Goal: Task Accomplishment & Management: Manage account settings

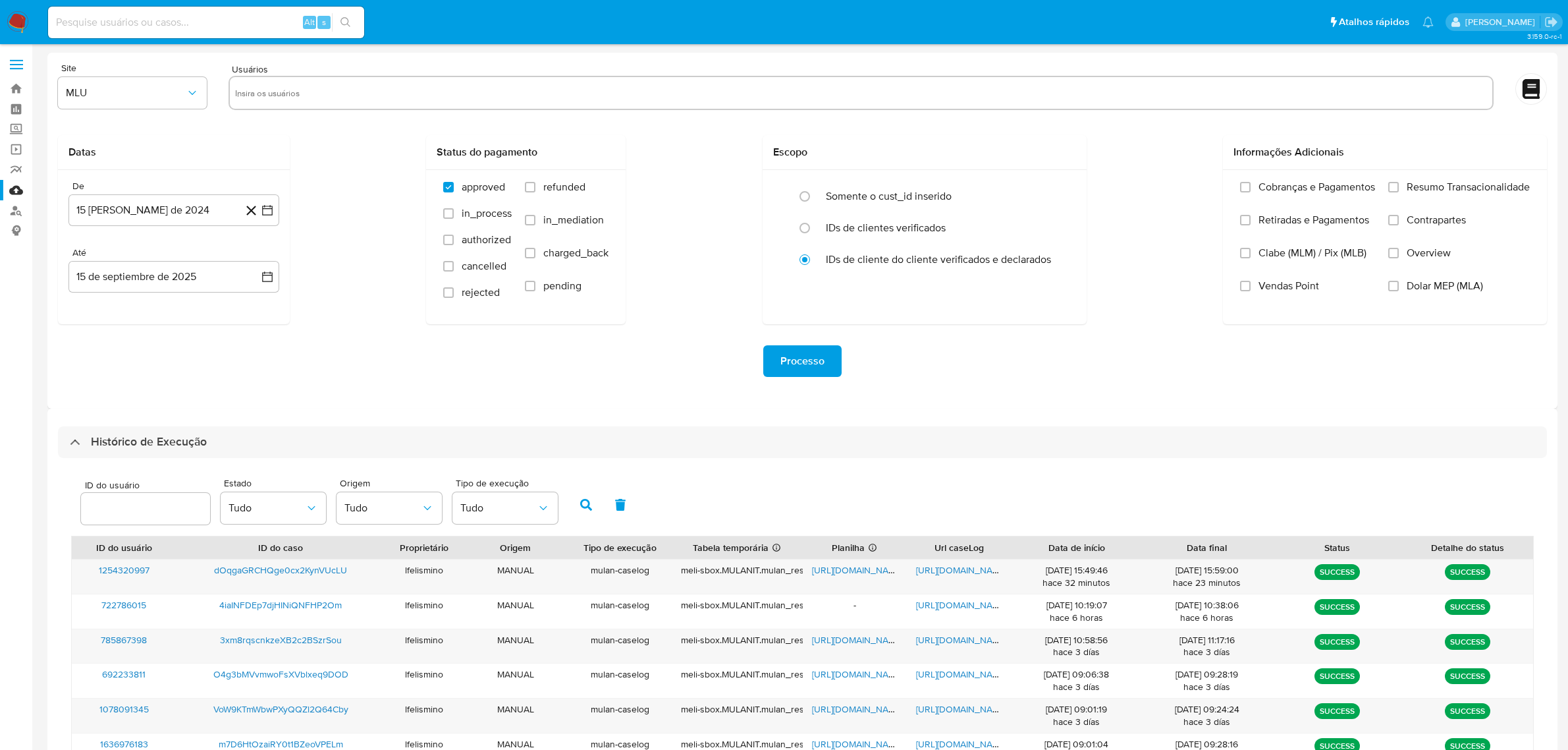
select select "10"
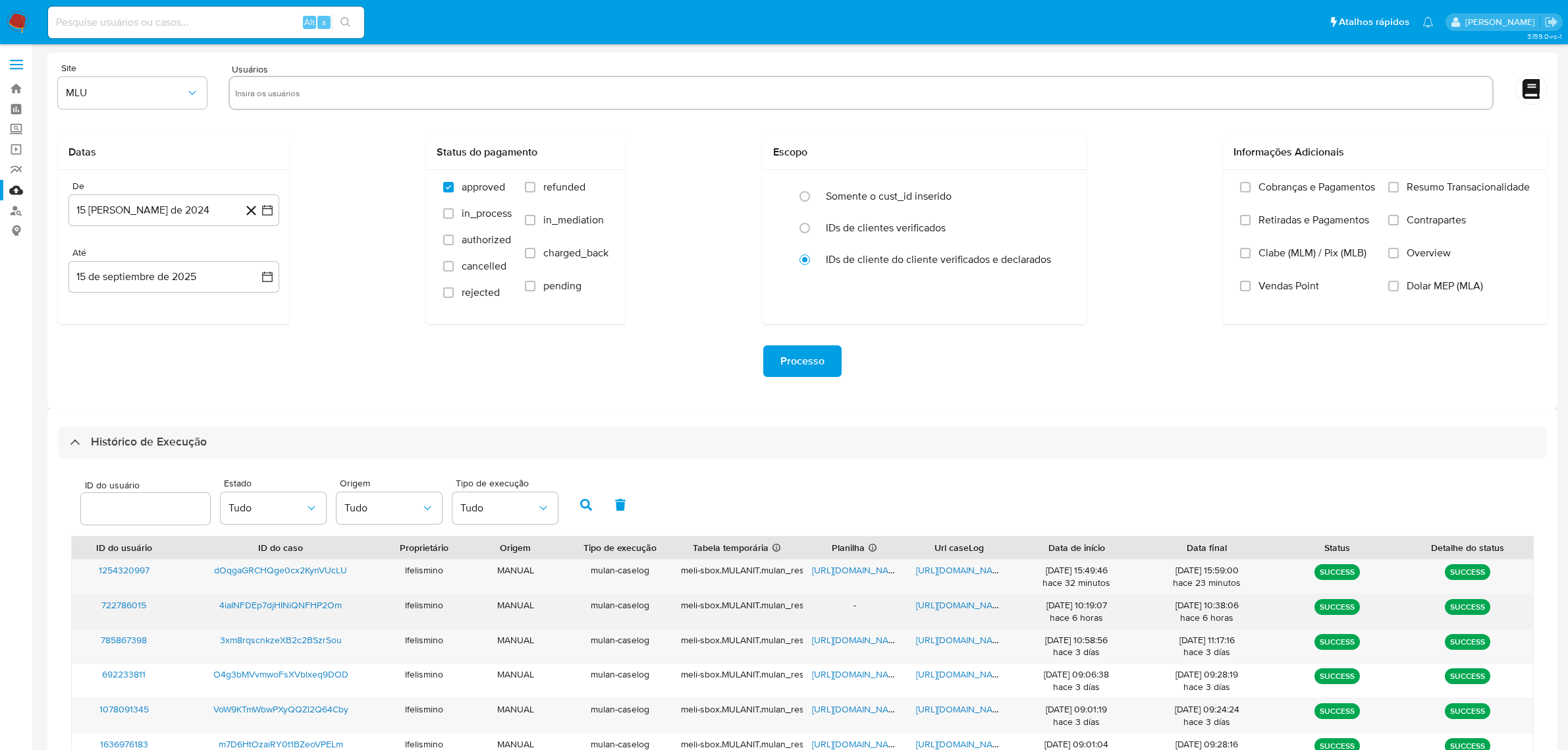
scroll to position [82, 0]
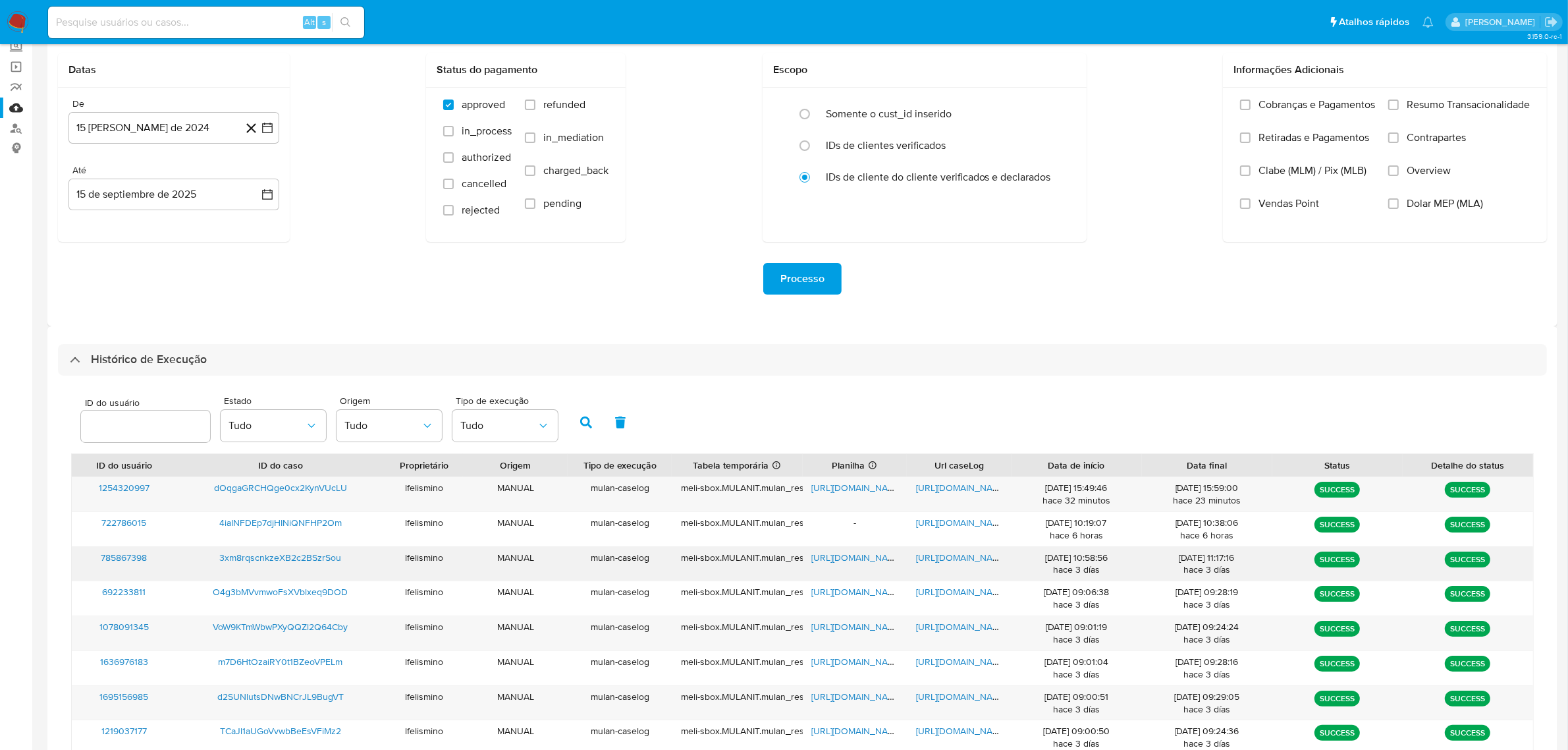
click at [972, 559] on span "https://docs.google.com/document/d/1oD625-5ZW4BYdCtj9IPHDjNljfiF6Yd6jTvRqGLihgA…" at bounding box center [961, 557] width 91 height 13
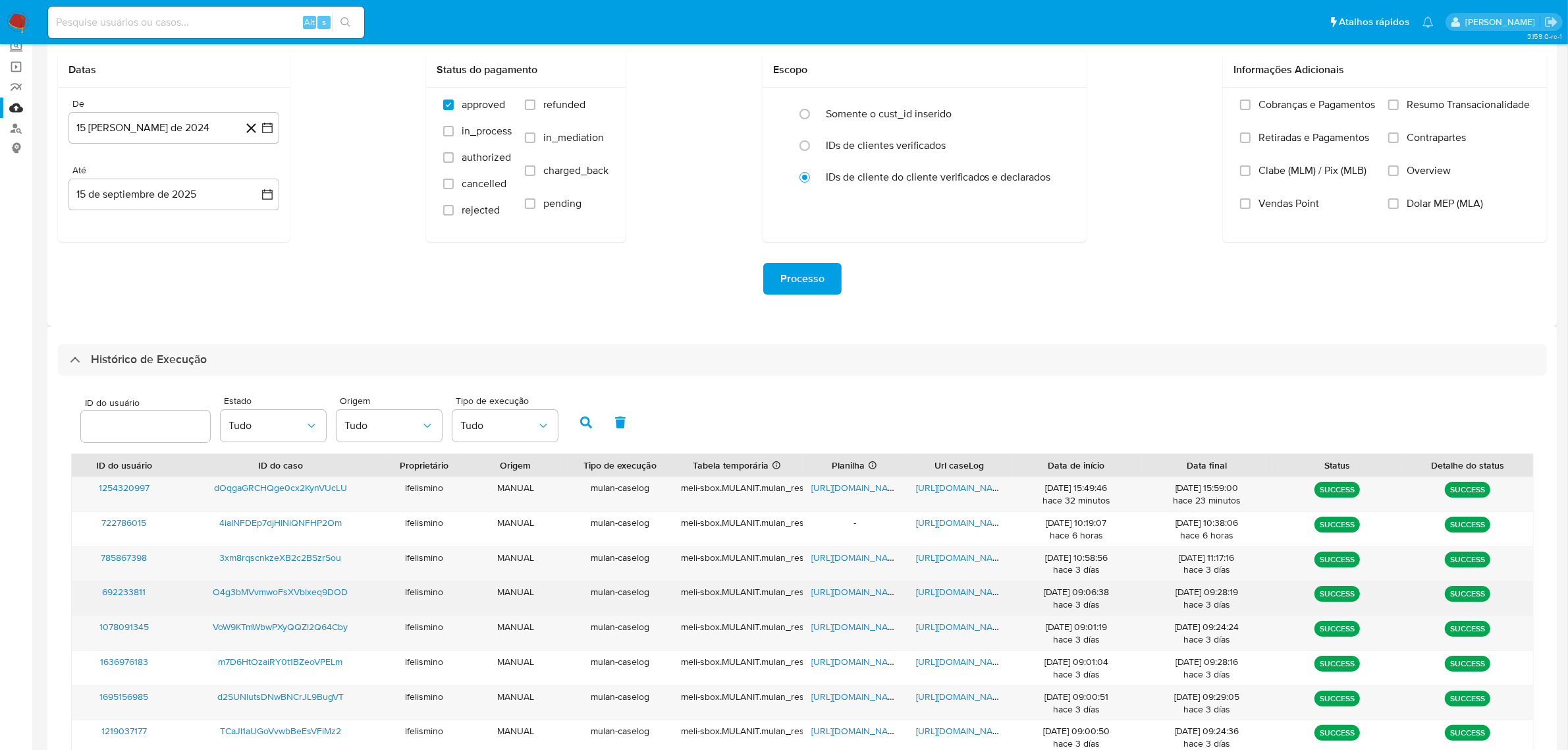
click at [959, 595] on span "https://docs.google.com/document/d/1tsS19LUXSbP_-rYWjsmvtjghbJKb1xXXYTeTvQ70-44…" at bounding box center [961, 591] width 91 height 13
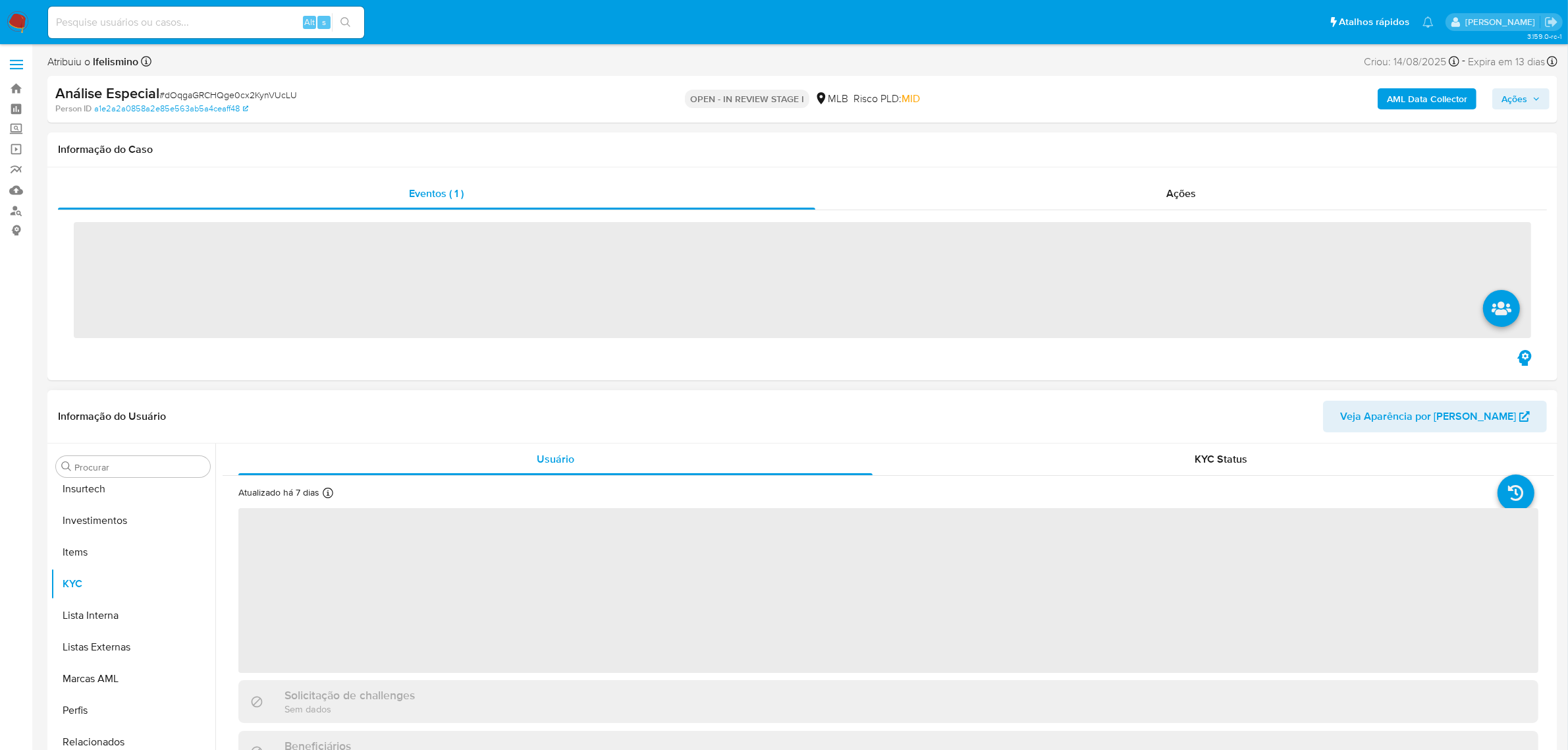
scroll to position [620, 0]
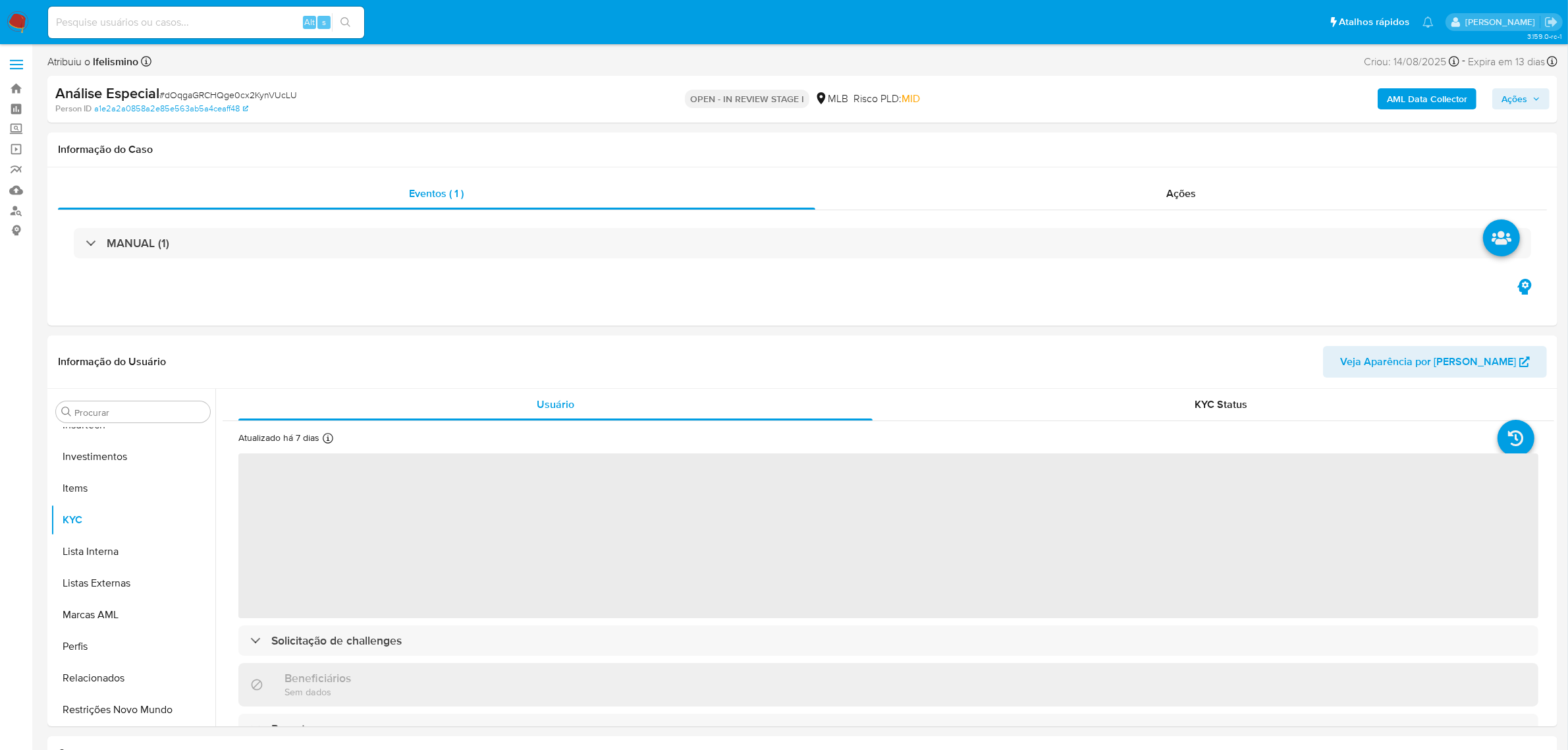
select select "10"
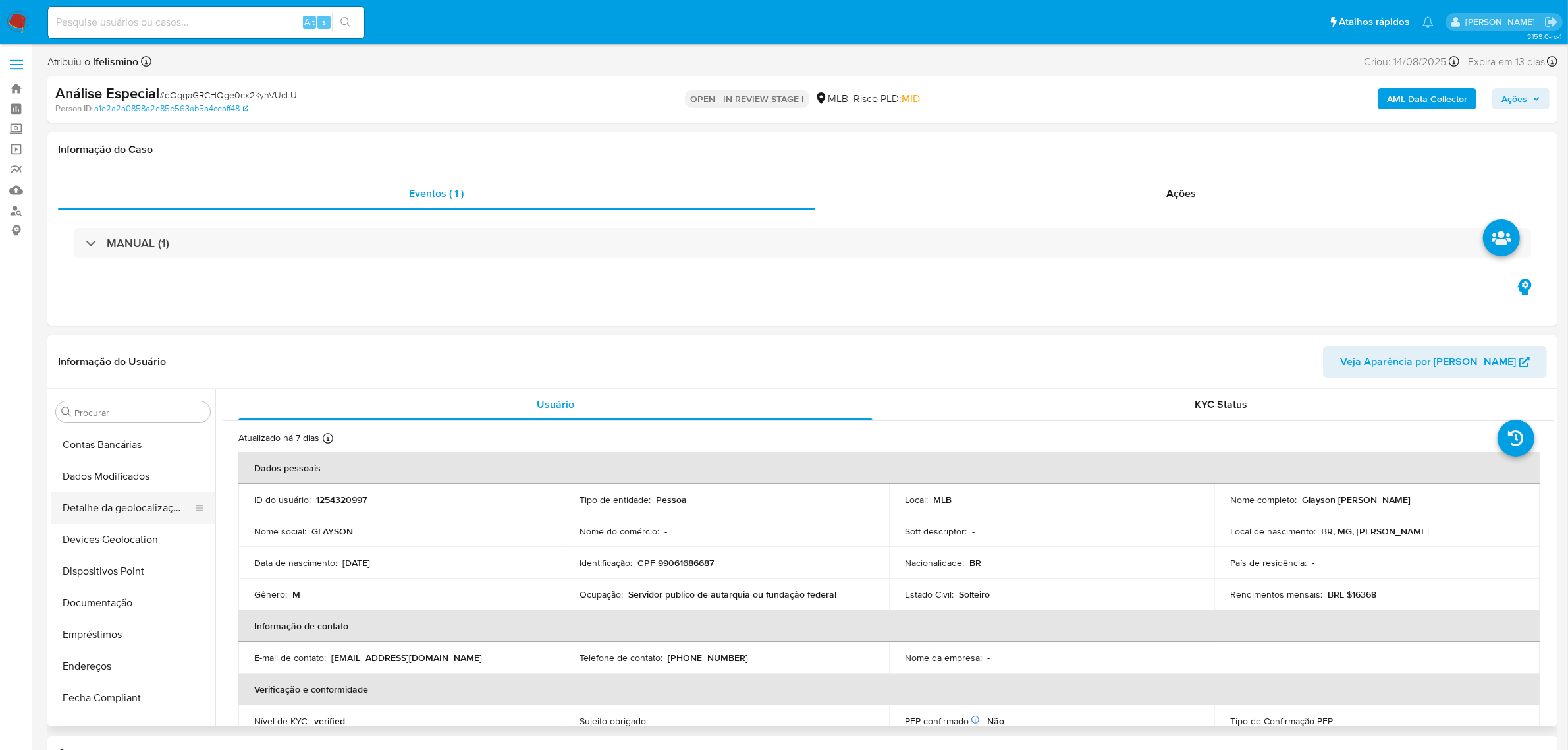
scroll to position [0, 0]
click at [121, 489] on button "Anexos" at bounding box center [128, 475] width 154 height 32
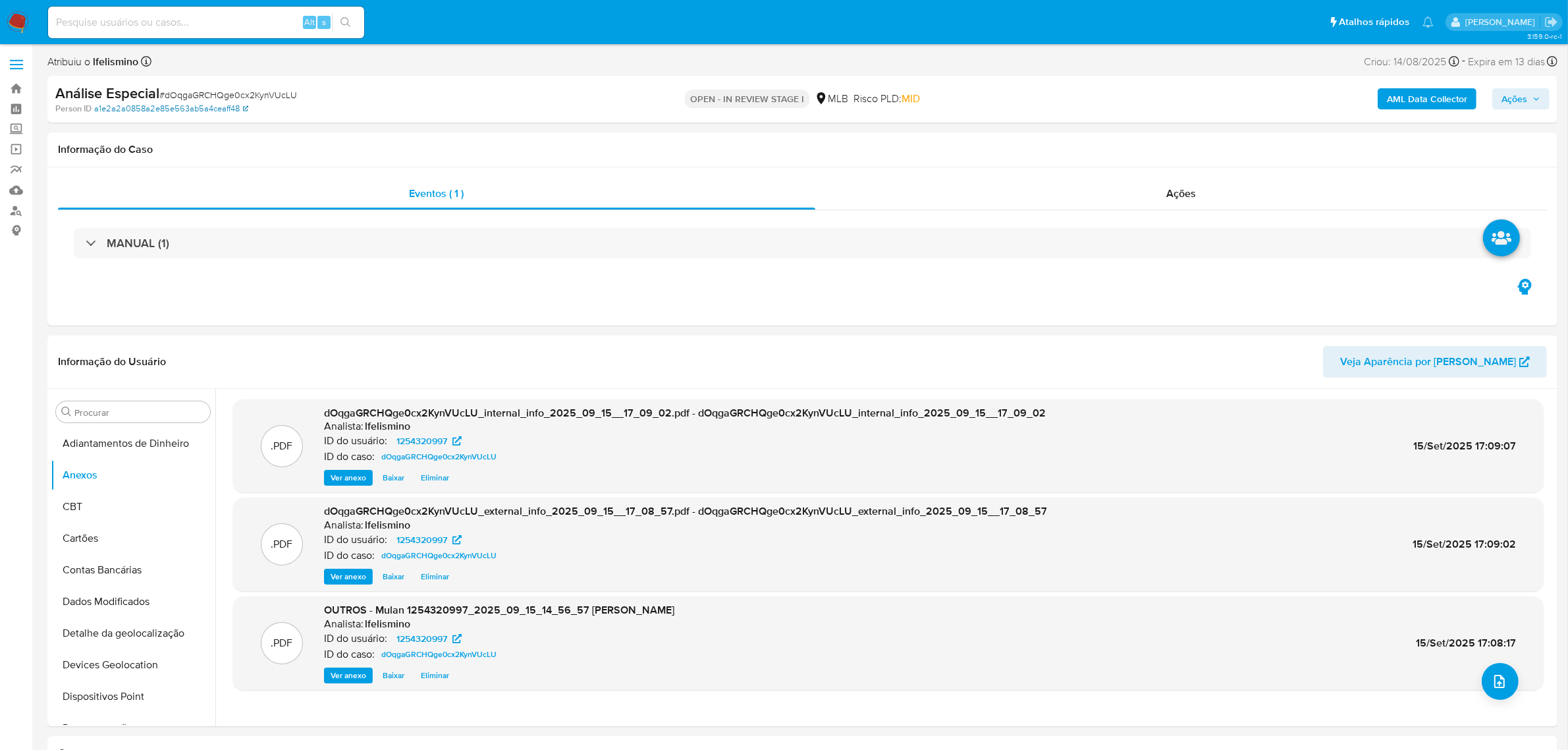
drag, startPoint x: 26, startPoint y: 18, endPoint x: 153, endPoint y: 110, distance: 156.8
click at [26, 18] on img at bounding box center [18, 22] width 22 height 22
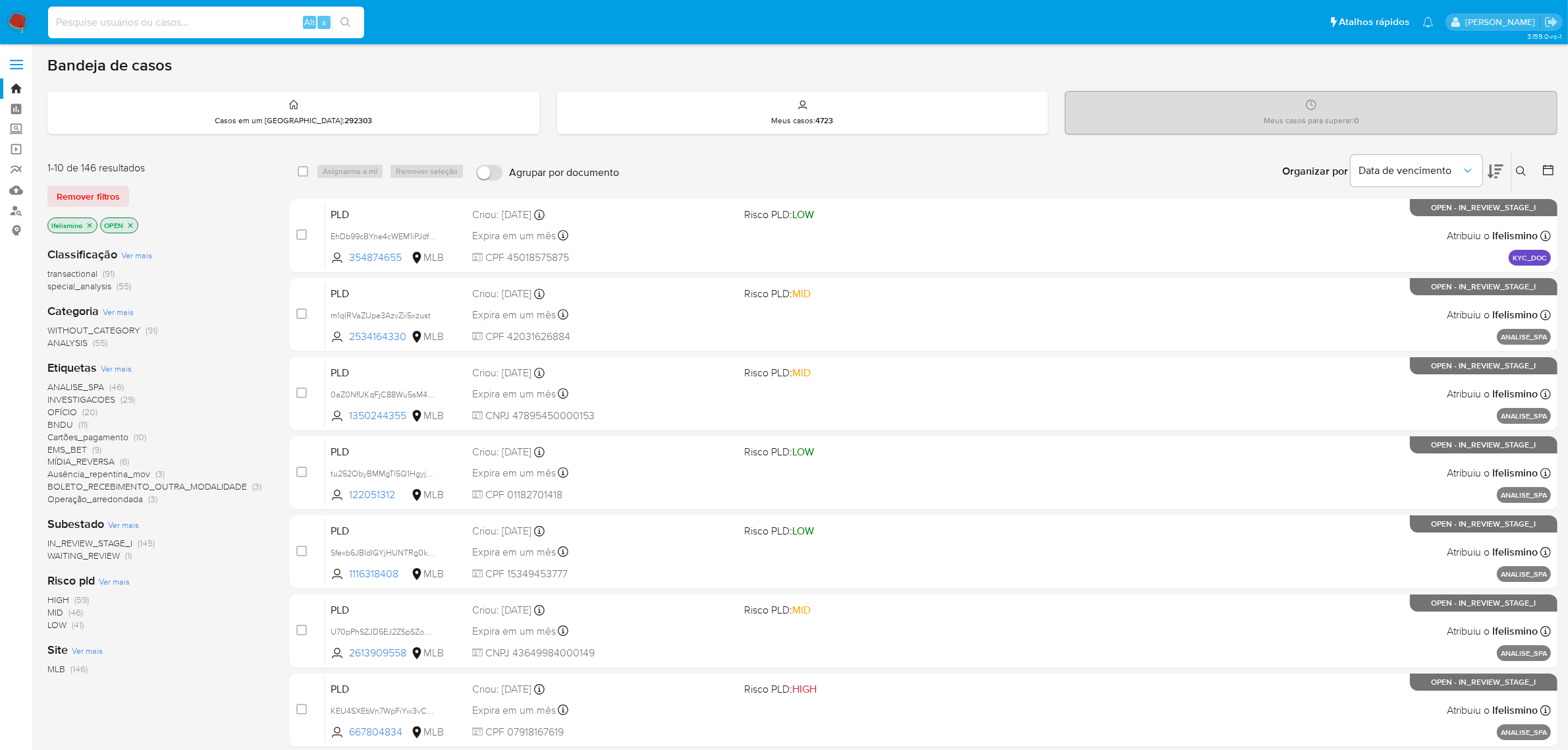
paste input "dOqgaGRCHQge0cx2KynVUcLU"
type input "dOqgaGRCHQge0cx2KynVUcLU"
click at [354, 28] on button "search-icon" at bounding box center [345, 22] width 27 height 19
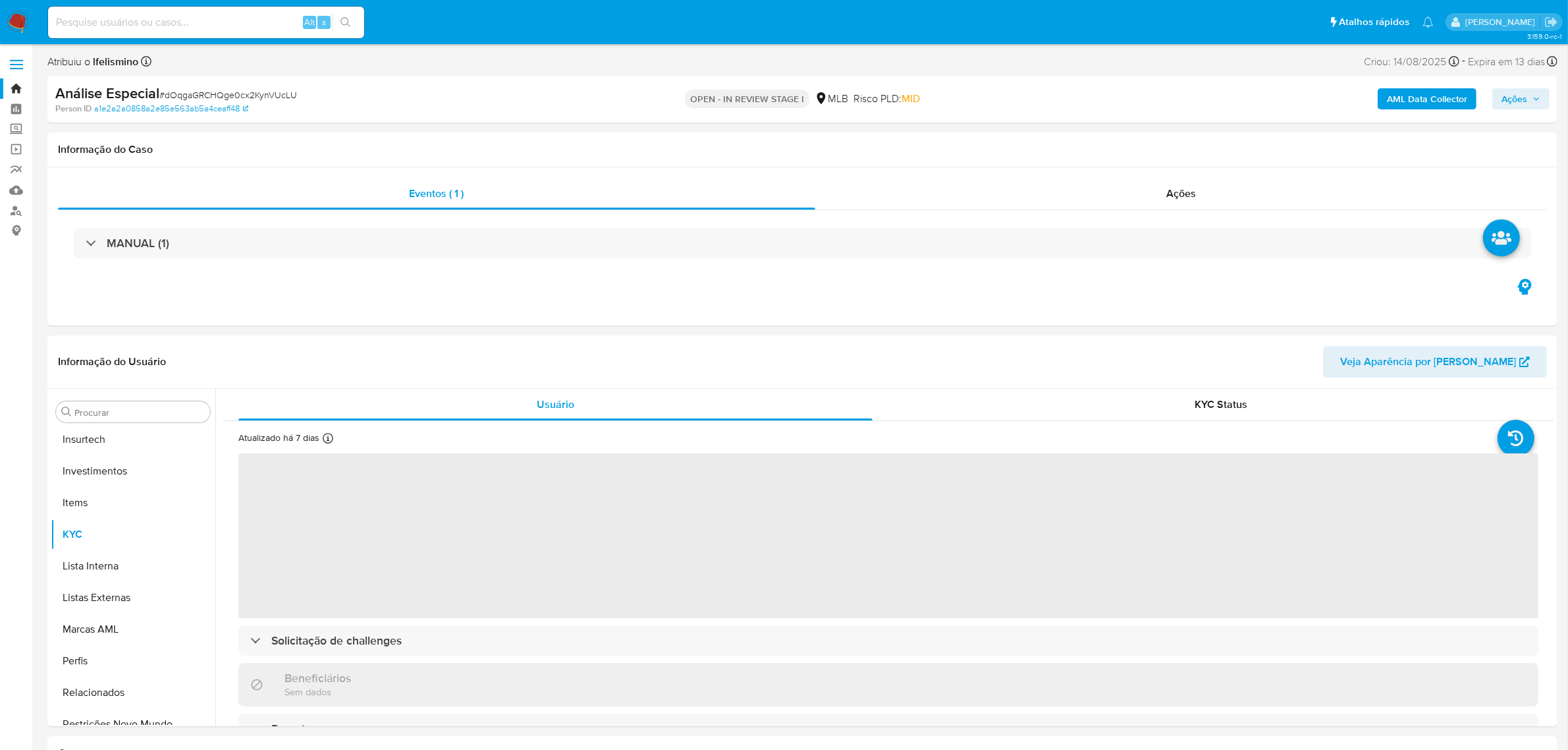
scroll to position [620, 0]
select select "10"
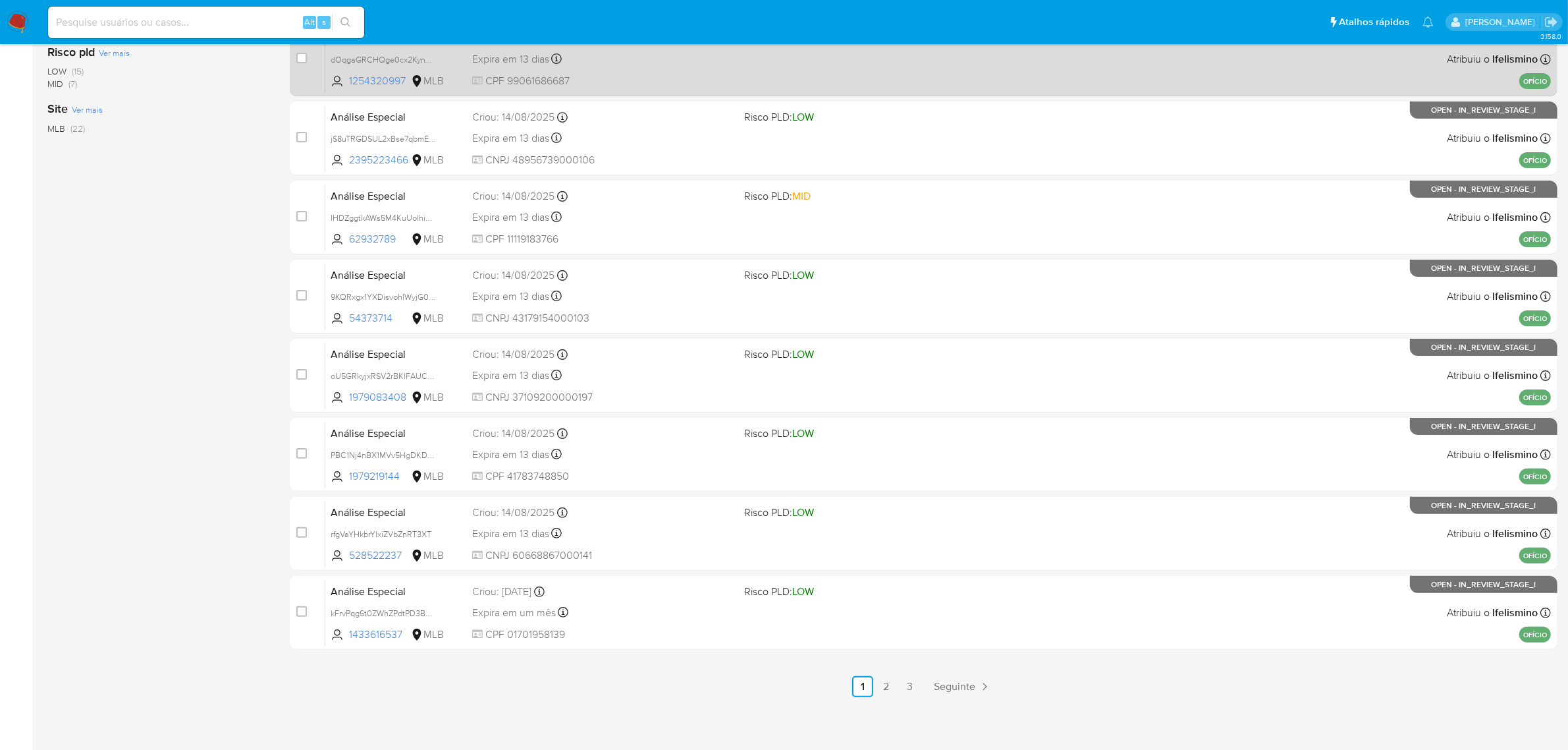
scroll to position [337, 0]
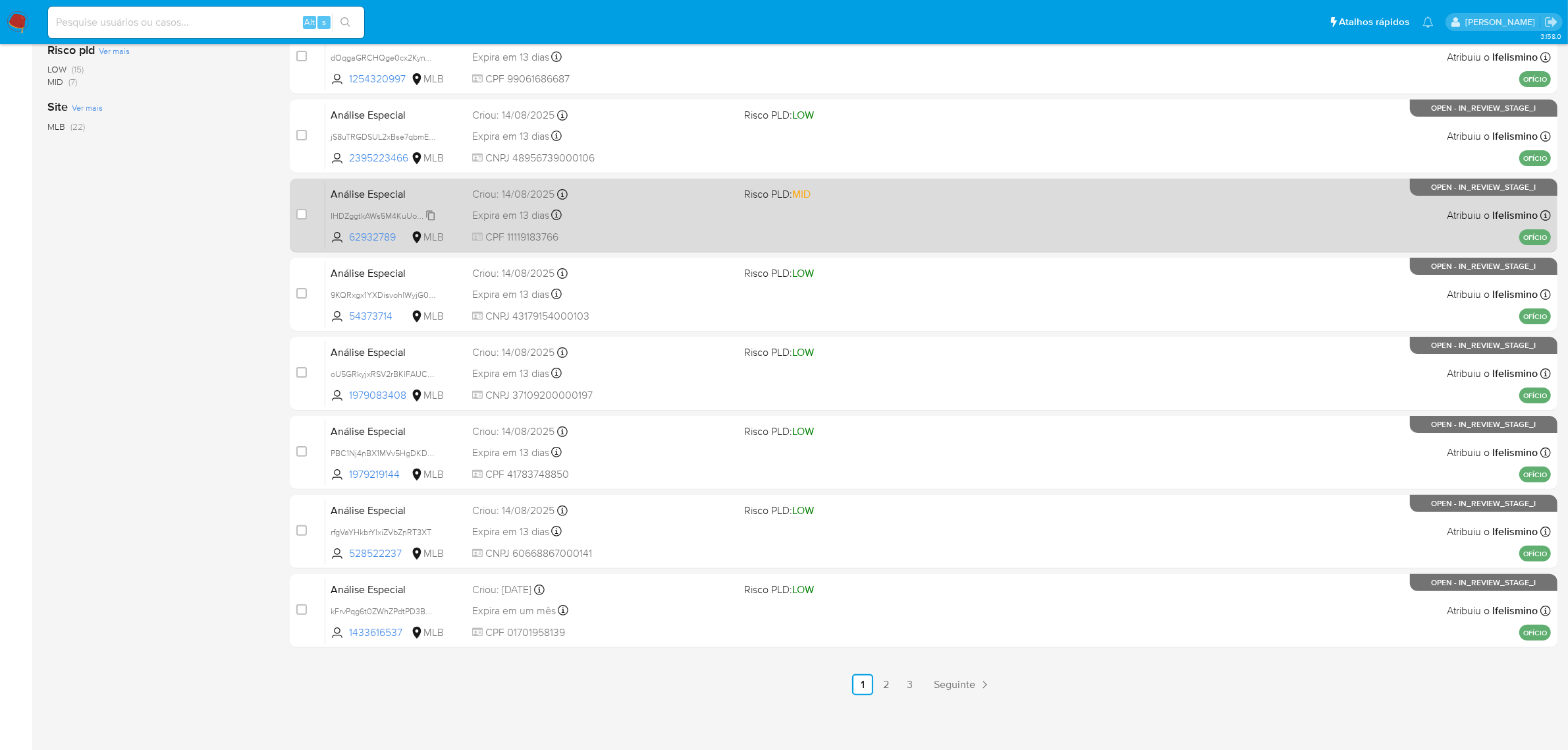
click at [383, 214] on span "IHDZggtkAWs5M4KuUoIhiUTB" at bounding box center [385, 215] width 110 height 14
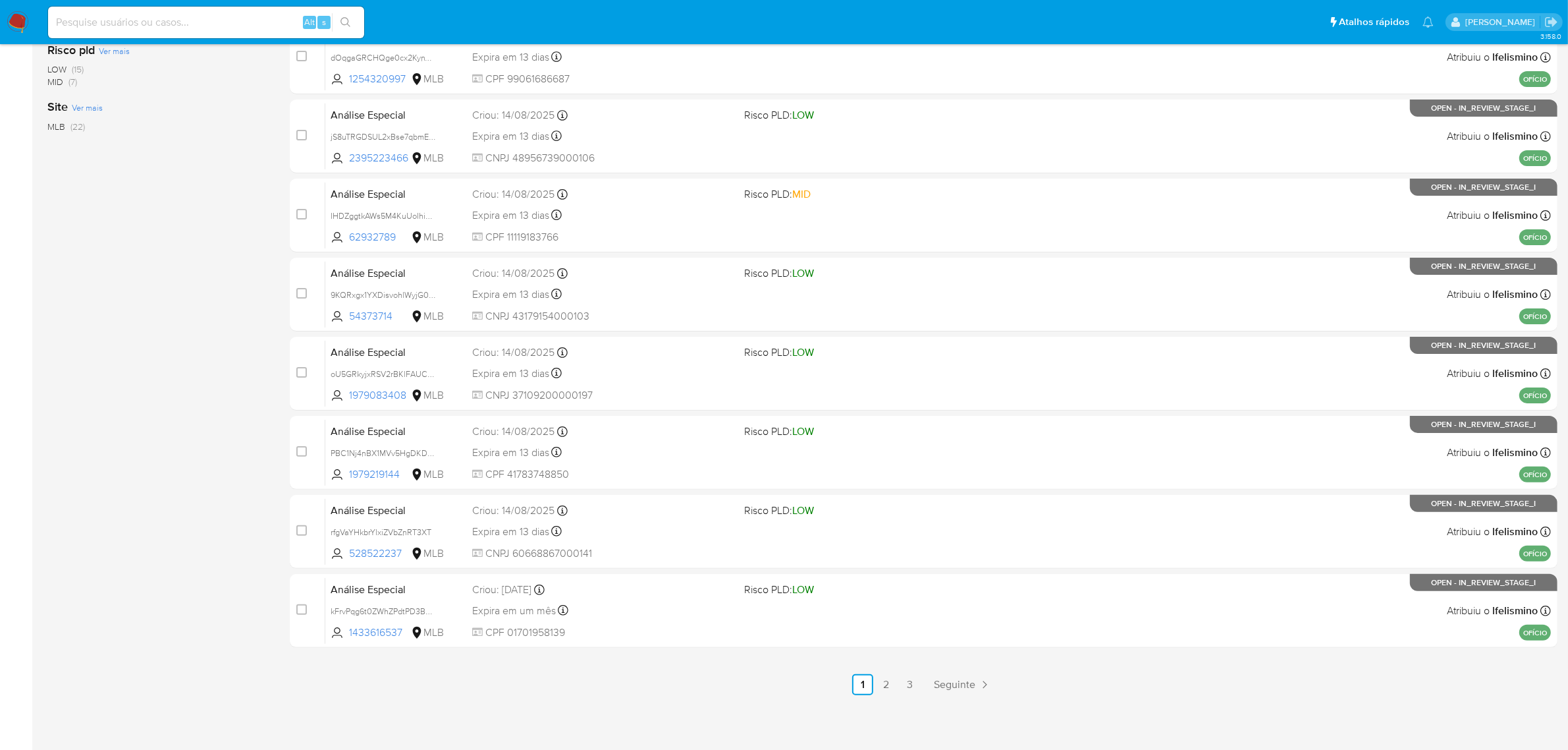
drag, startPoint x: 373, startPoint y: 293, endPoint x: 37, endPoint y: 300, distance: 336.1
click at [373, 292] on span "9KQRxgx1YXDisvohlWyjG0Vs" at bounding box center [384, 293] width 108 height 14
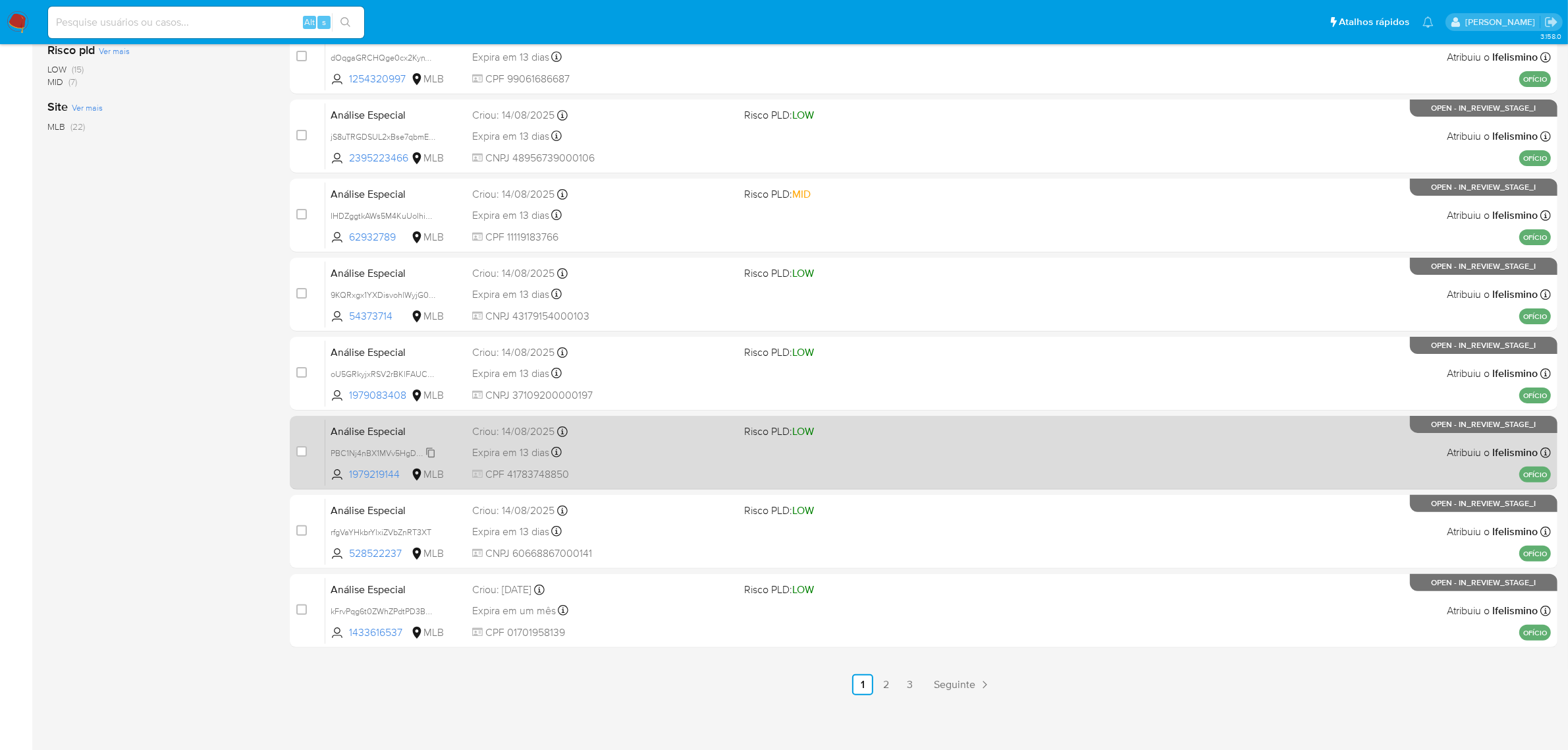
click at [350, 453] on span "PBC1Nj4nBX1MVv5HgDKDr4eI" at bounding box center [385, 452] width 110 height 14
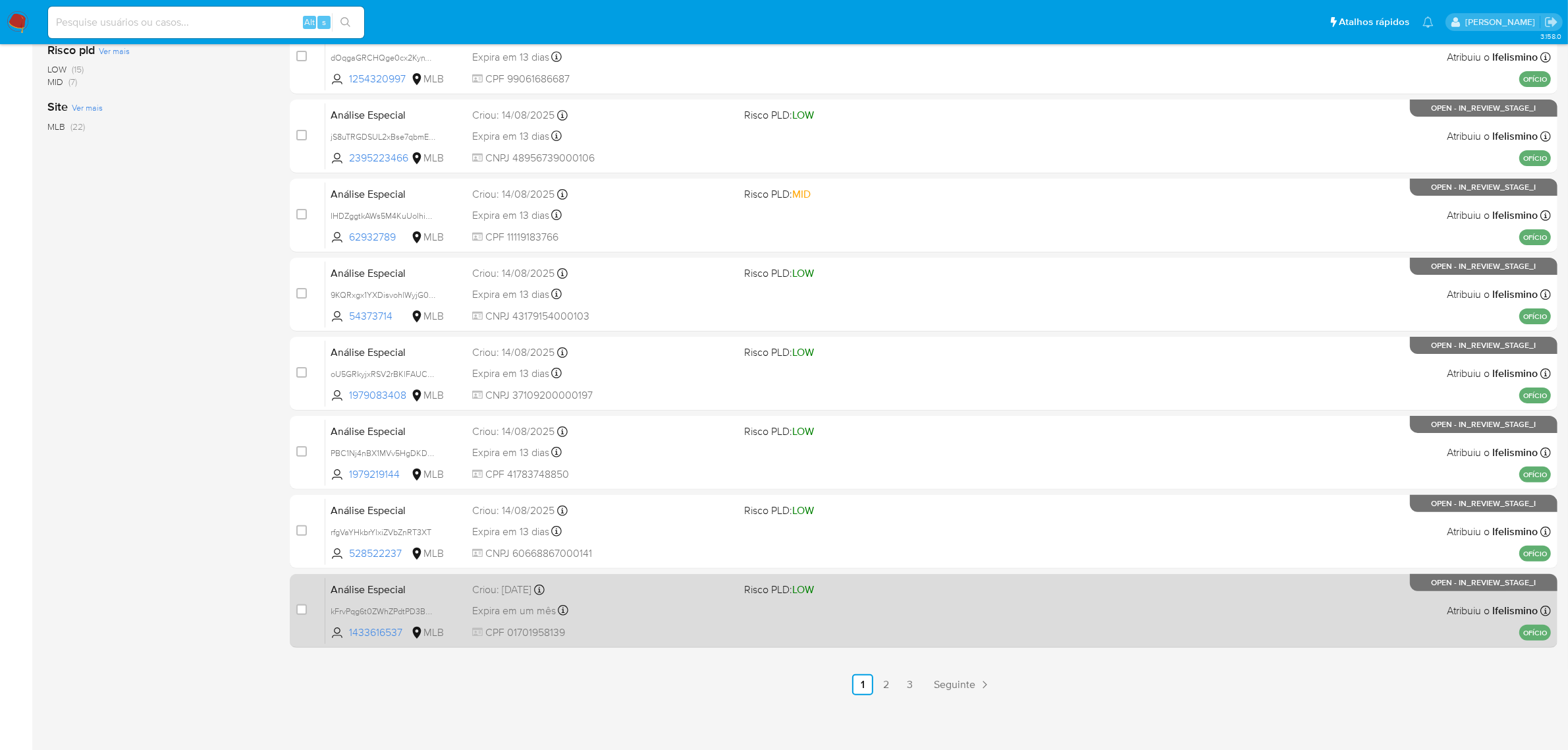
drag, startPoint x: 350, startPoint y: 602, endPoint x: 310, endPoint y: 607, distance: 40.3
click at [350, 604] on div "kFrvPqg6t0ZWhZPdtPD3BFL7" at bounding box center [383, 611] width 105 height 14
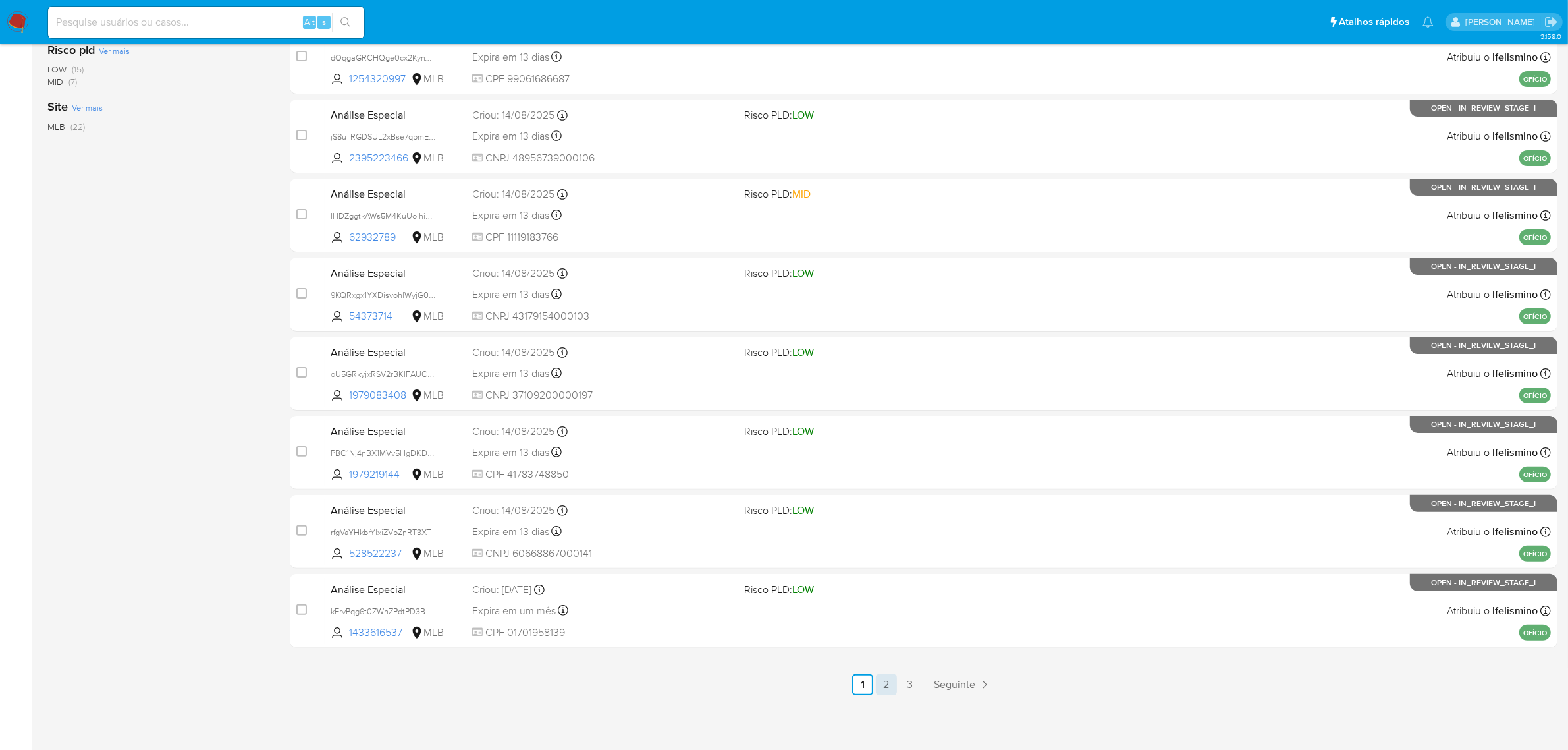
click at [881, 680] on link "2" at bounding box center [886, 684] width 21 height 21
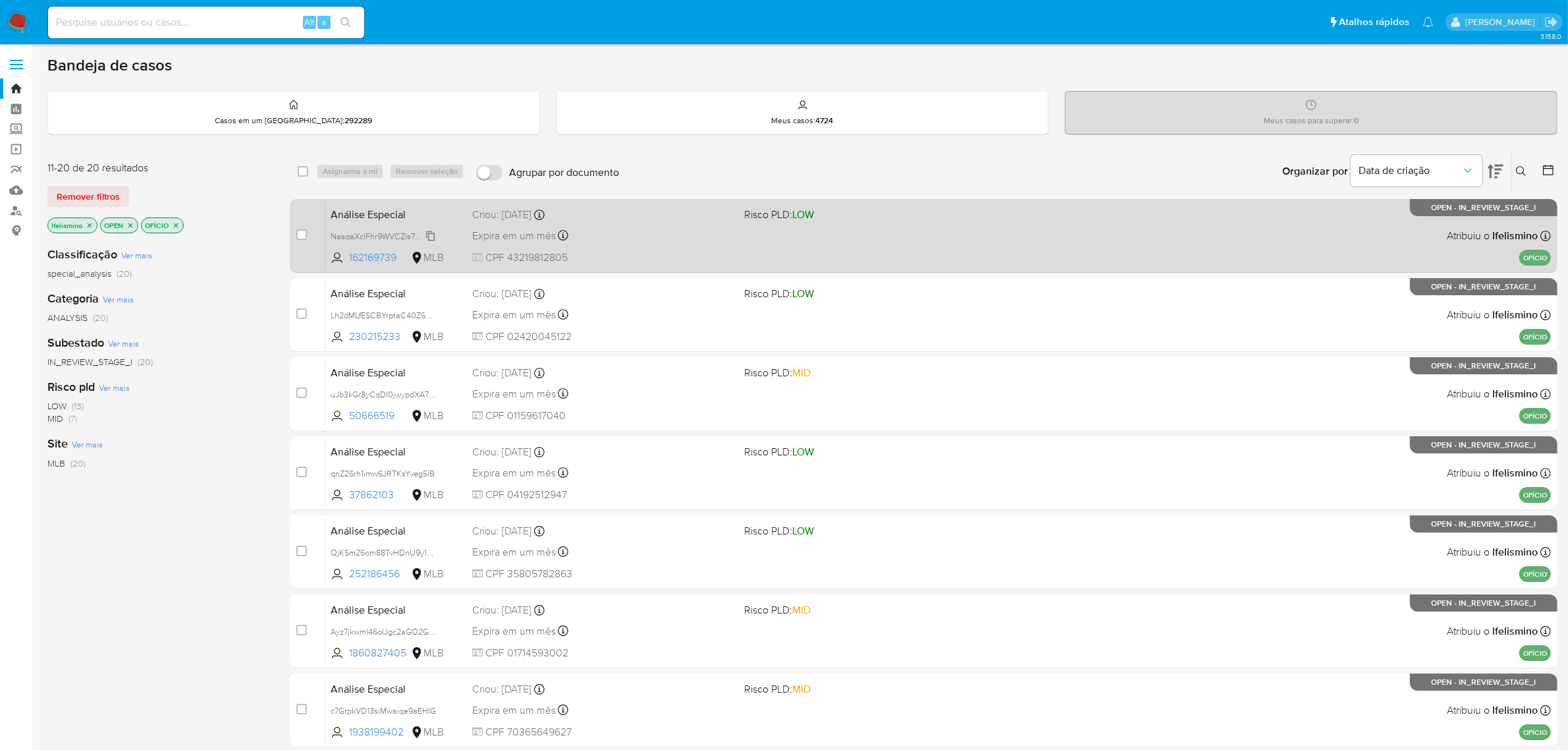
click at [380, 230] on span "NasqaXclFhr9WVCZls78Oe5v" at bounding box center [385, 235] width 109 height 14
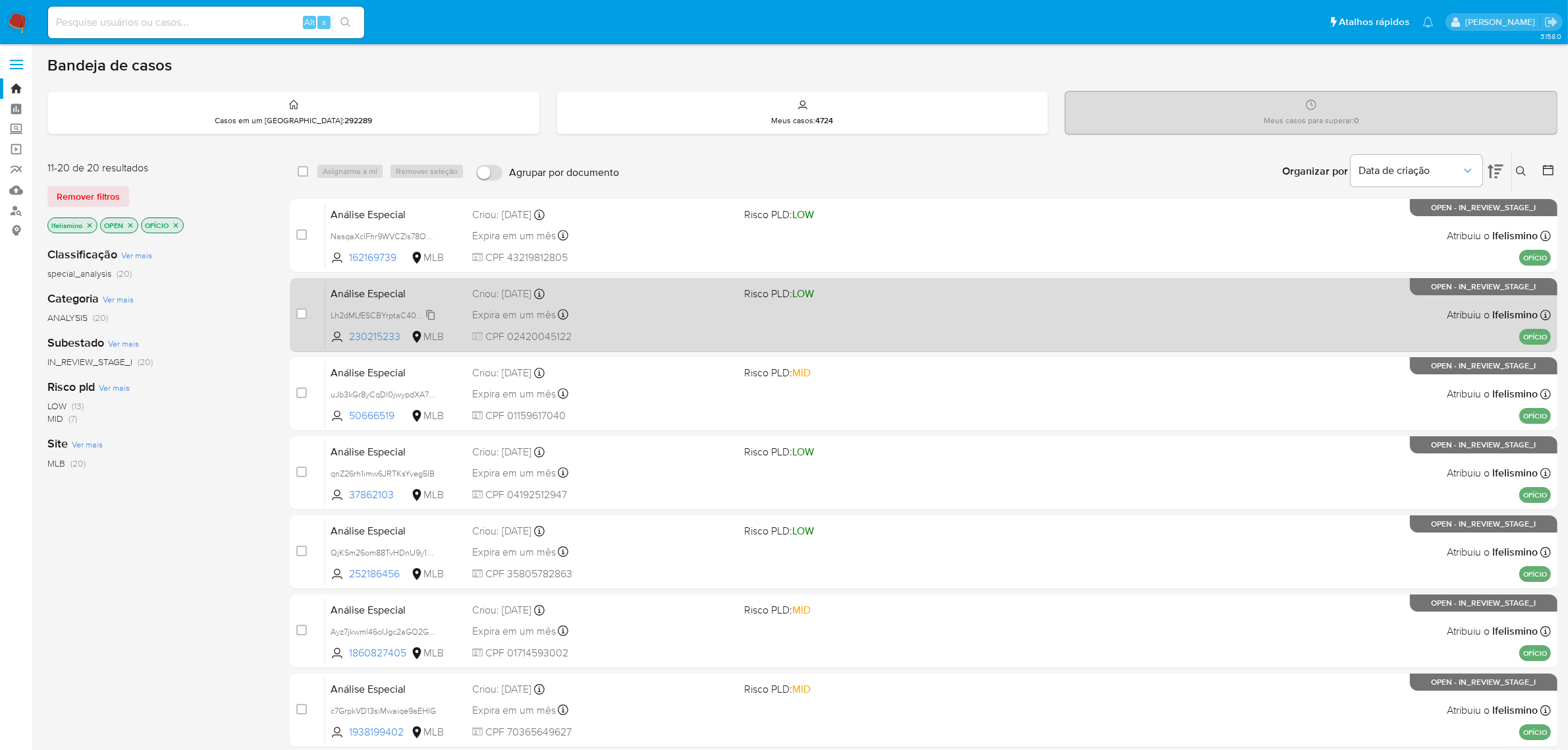
click at [360, 308] on span "Lh2dMLfESCBYrptaC40Z6VIH" at bounding box center [384, 314] width 108 height 14
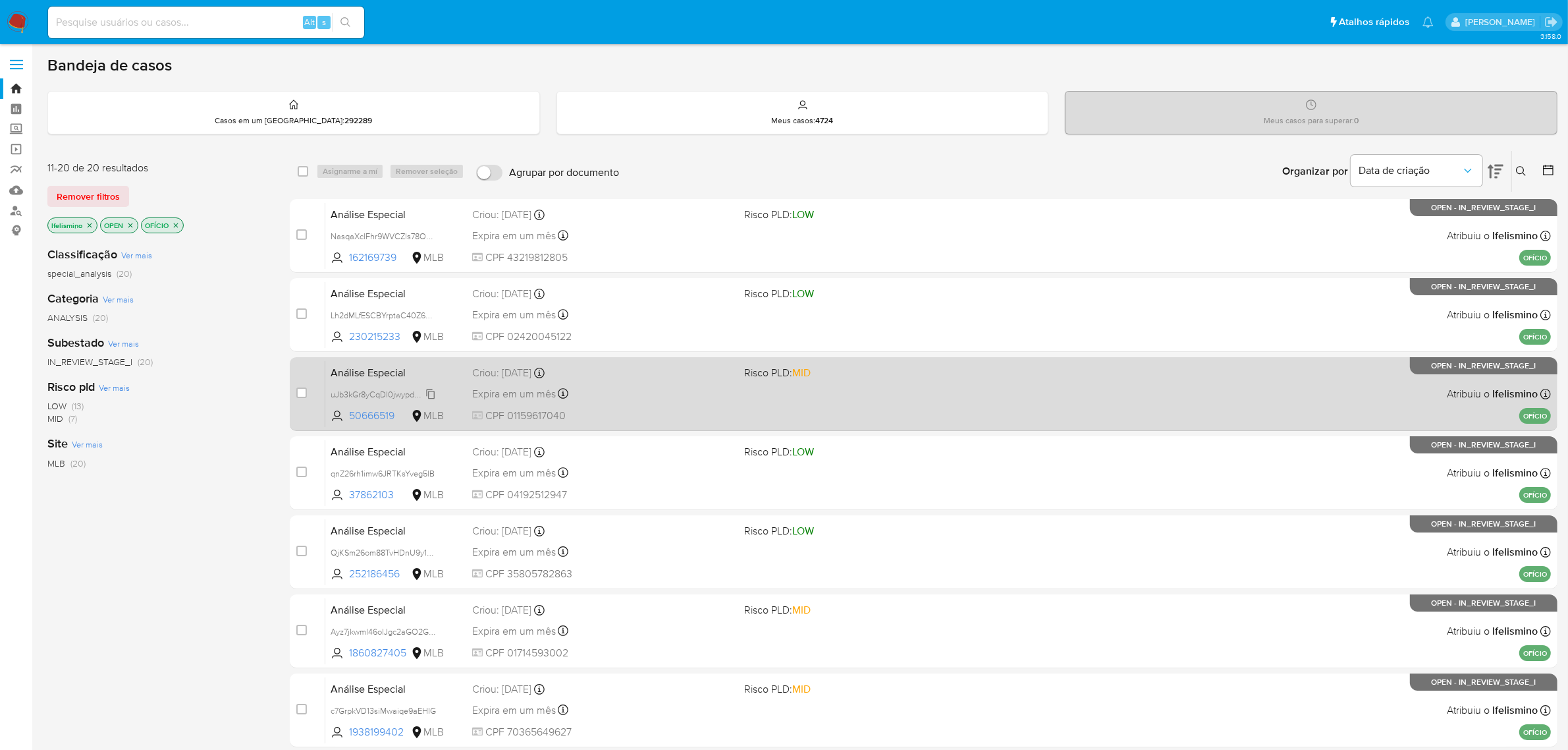
click at [371, 390] on span "uJb3kGr8yCqDl0jwypdXA7Hy" at bounding box center [384, 393] width 108 height 14
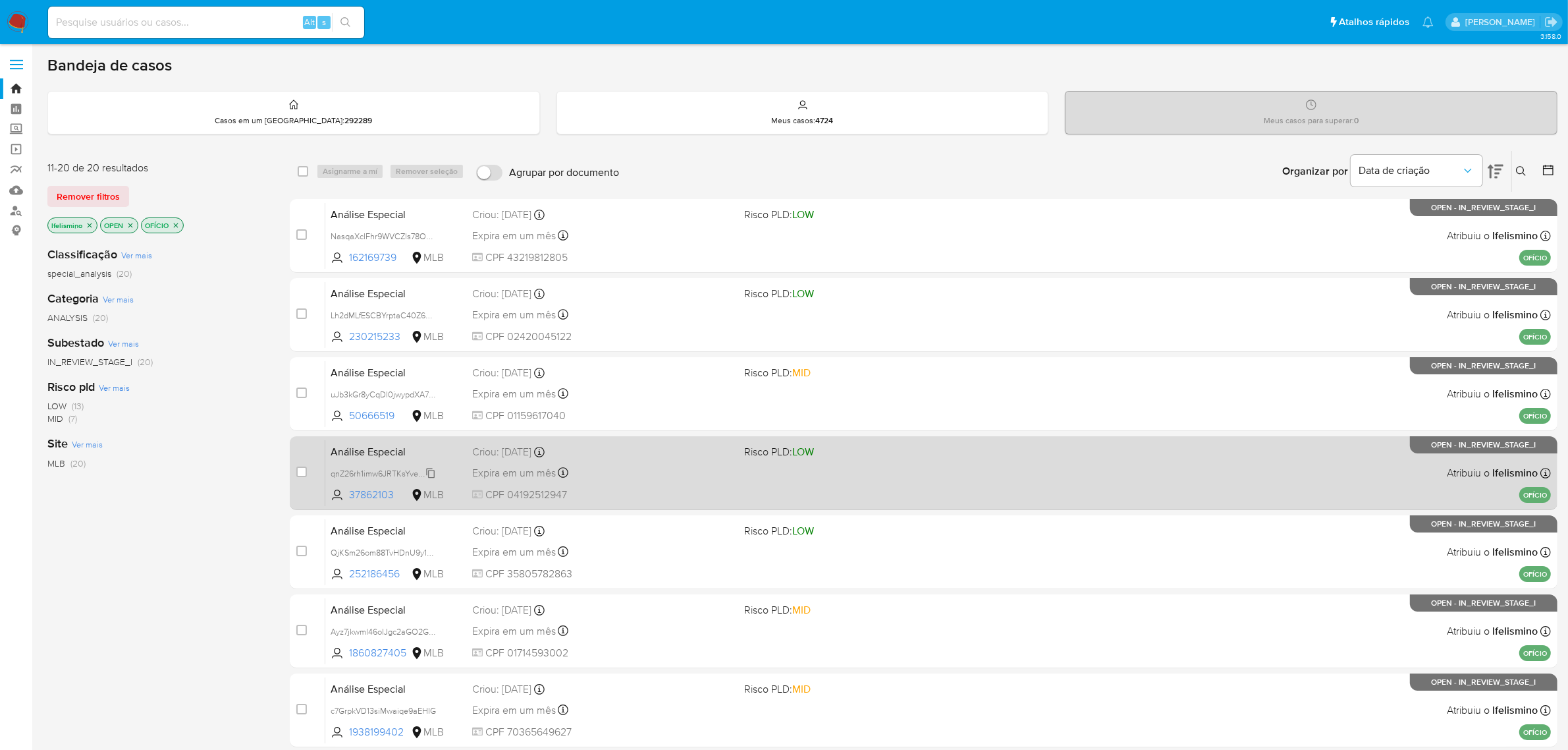
click at [344, 470] on span "qnZ26rh1imw6JRTKsYveg5lB" at bounding box center [382, 472] width 104 height 14
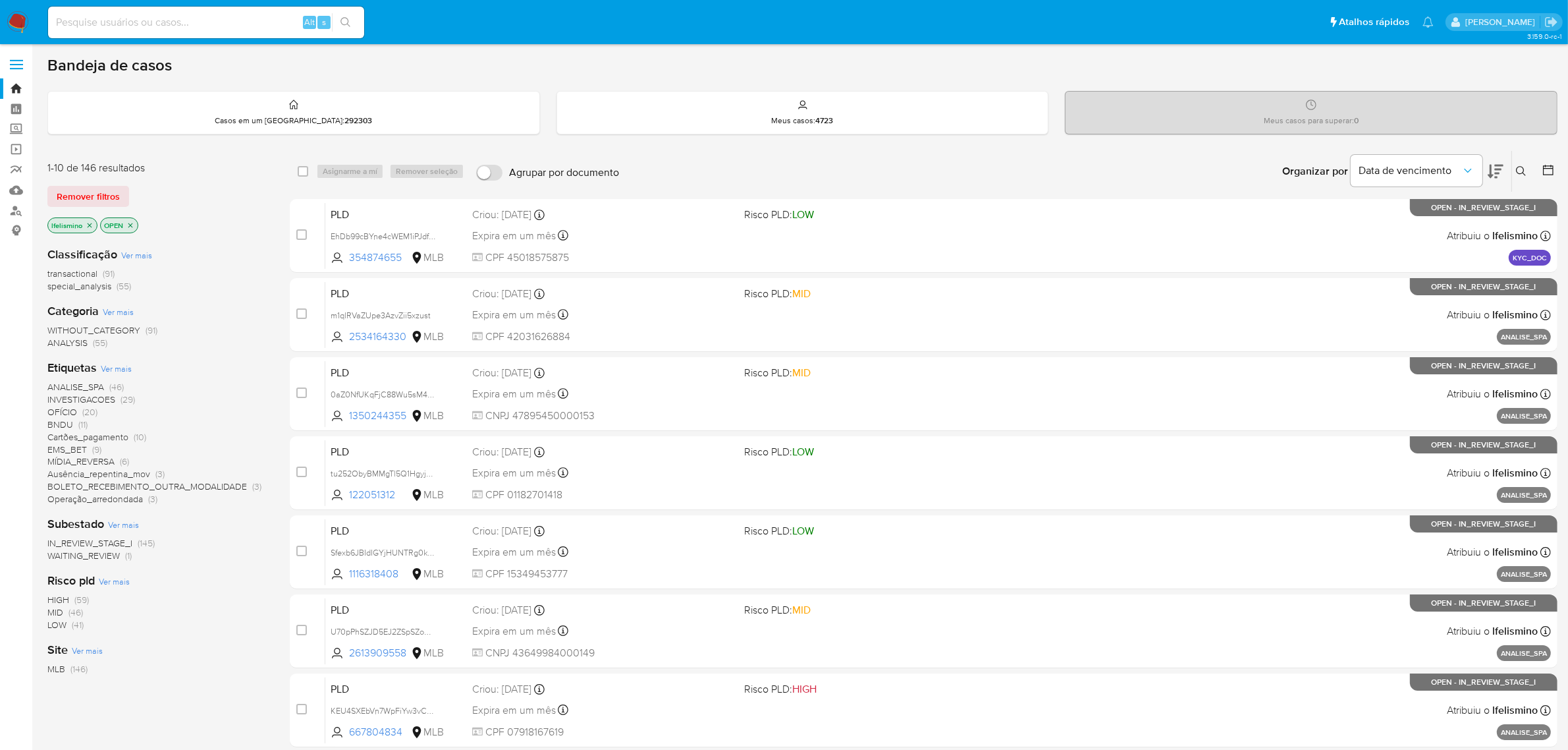
click at [186, 17] on input at bounding box center [206, 22] width 316 height 17
paste input "IHDZggtkAWs5M4KuUoIhiUTB"
type input "IHDZggtkAWs5M4KuUoIhiUTB"
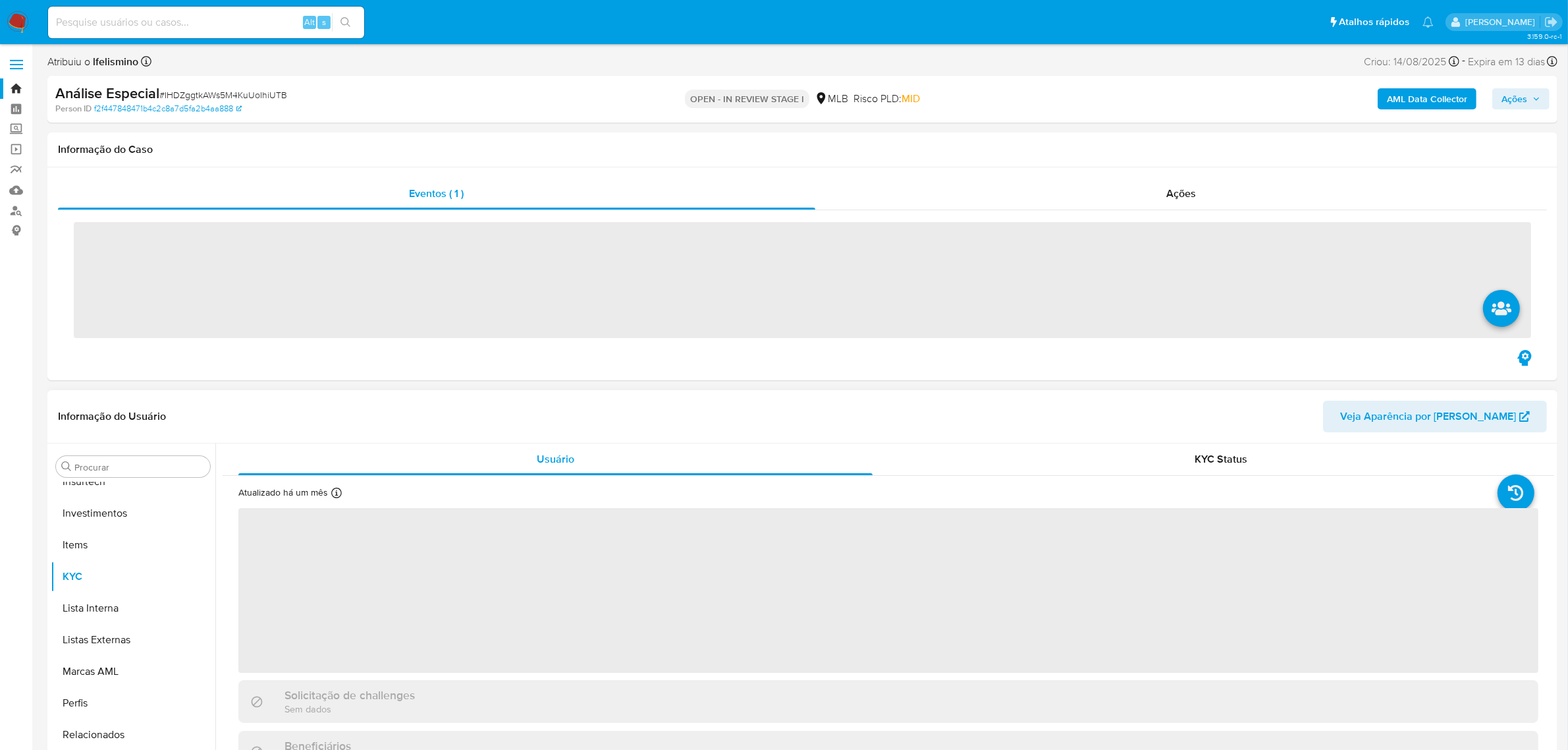
scroll to position [620, 0]
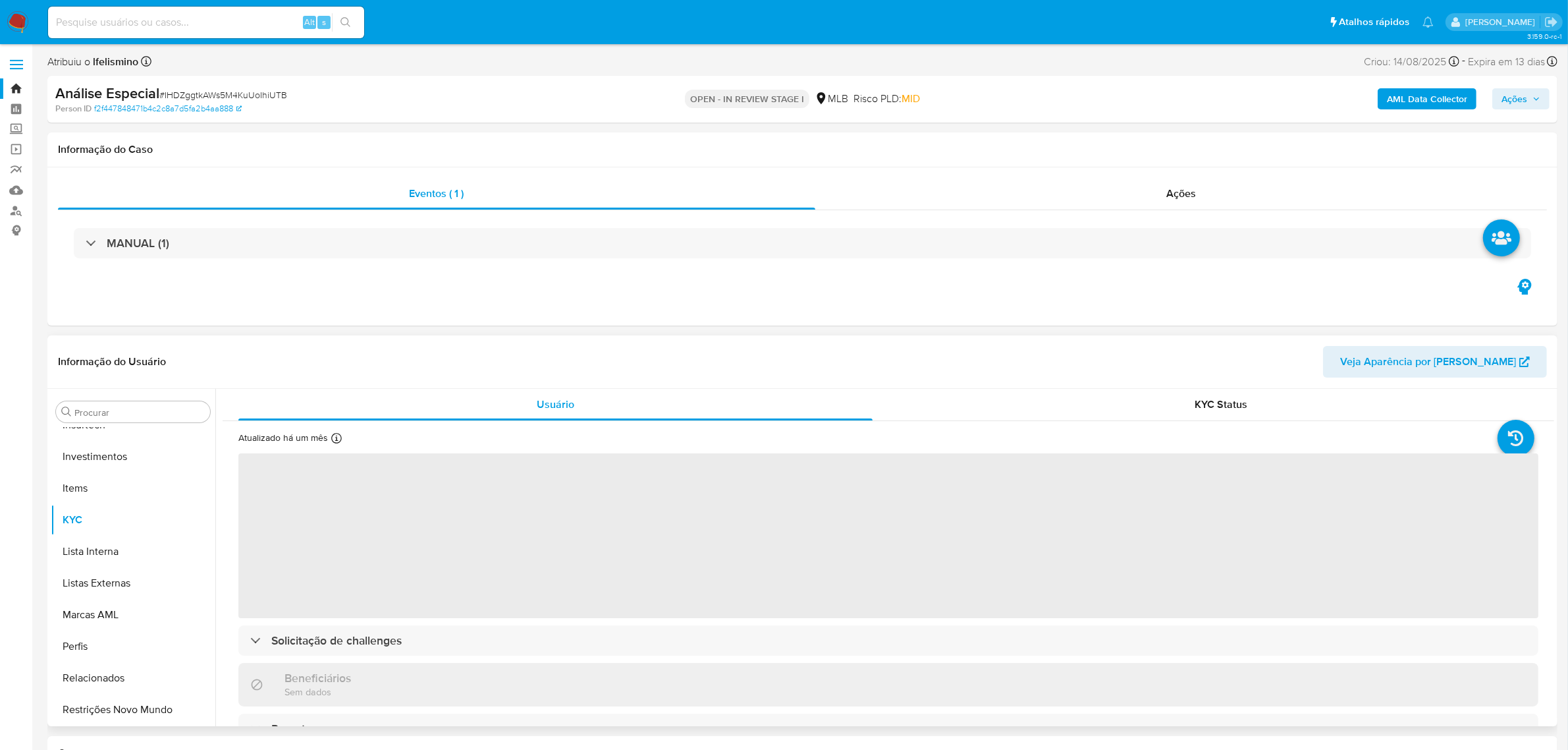
select select "10"
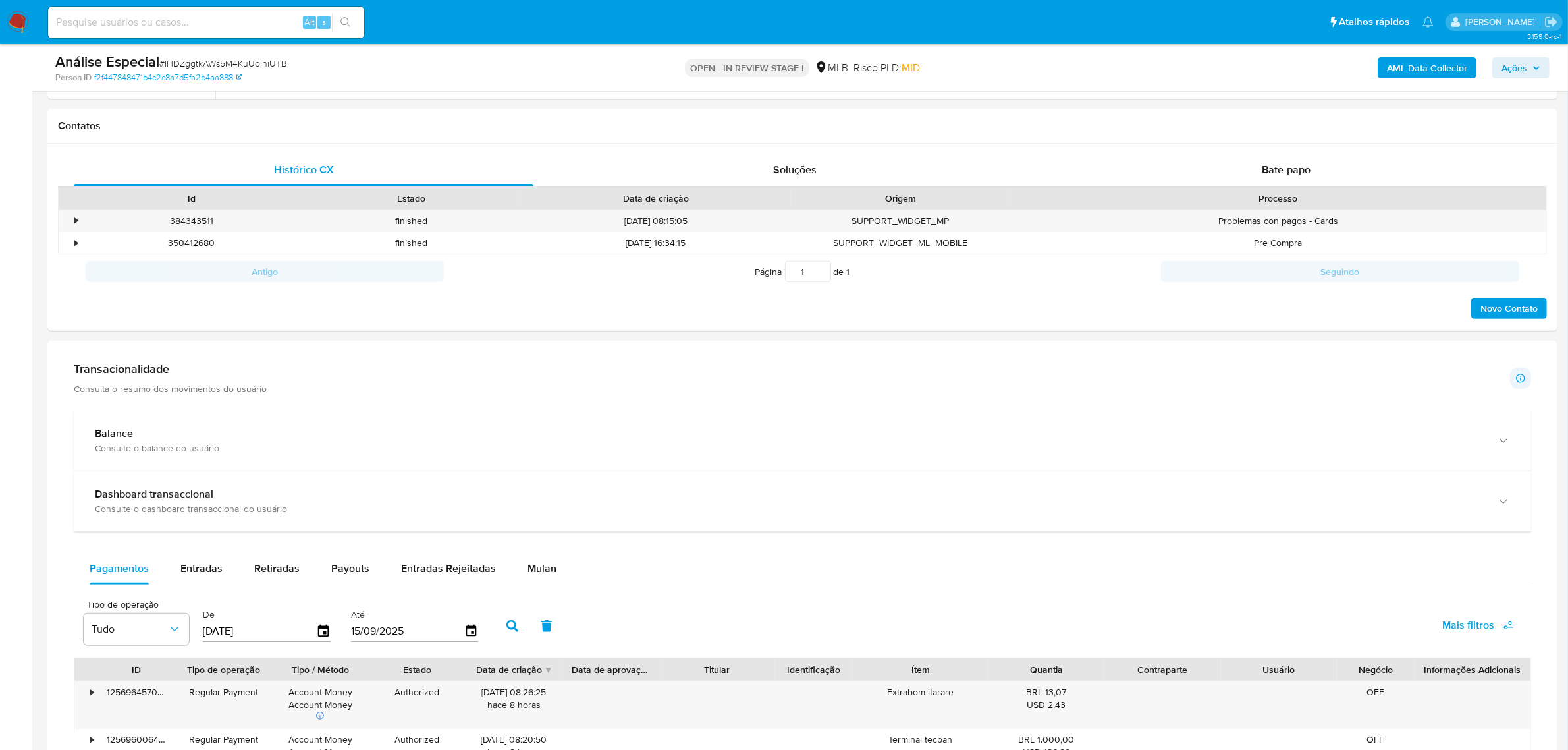
scroll to position [741, 0]
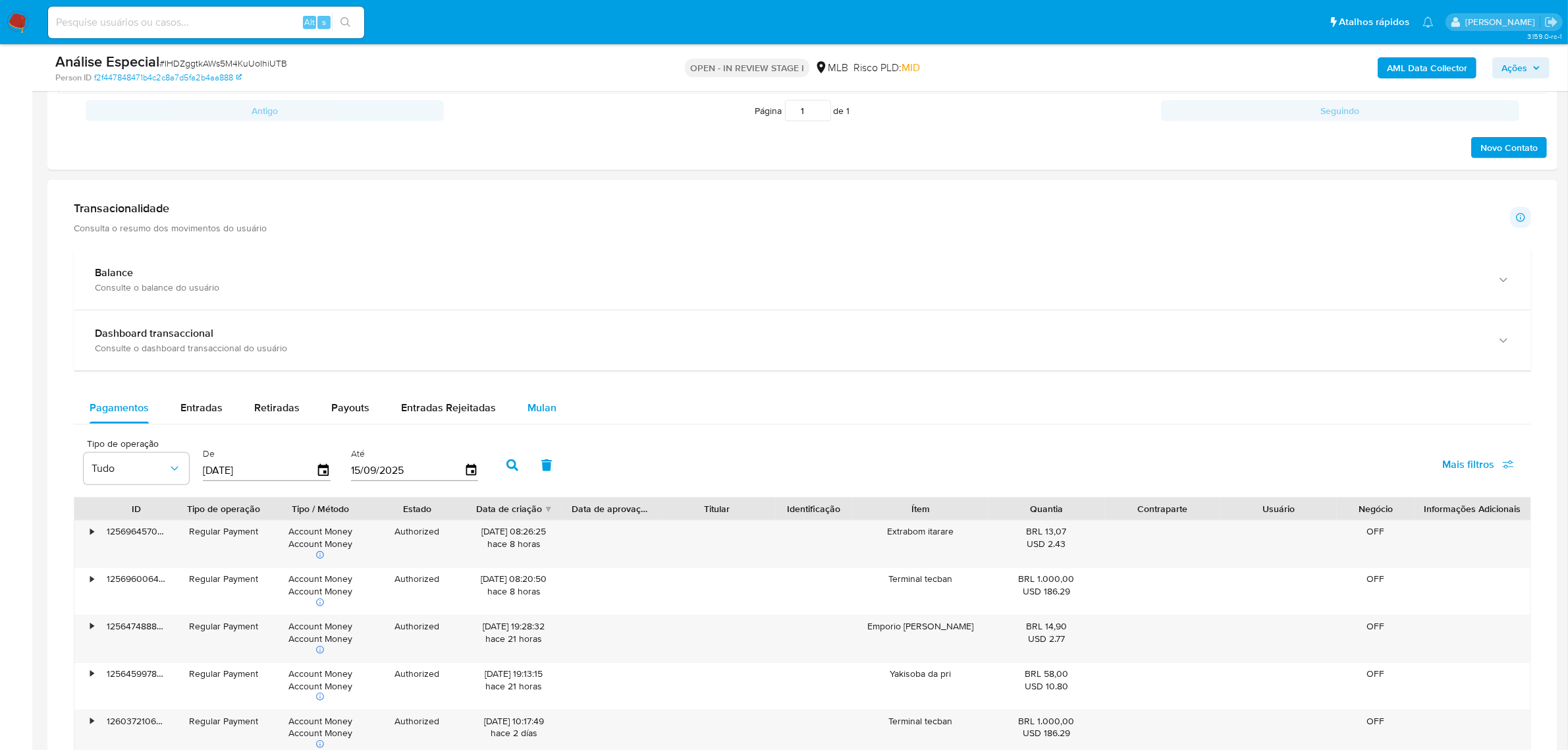
click at [512, 409] on button "Mulan" at bounding box center [542, 408] width 61 height 32
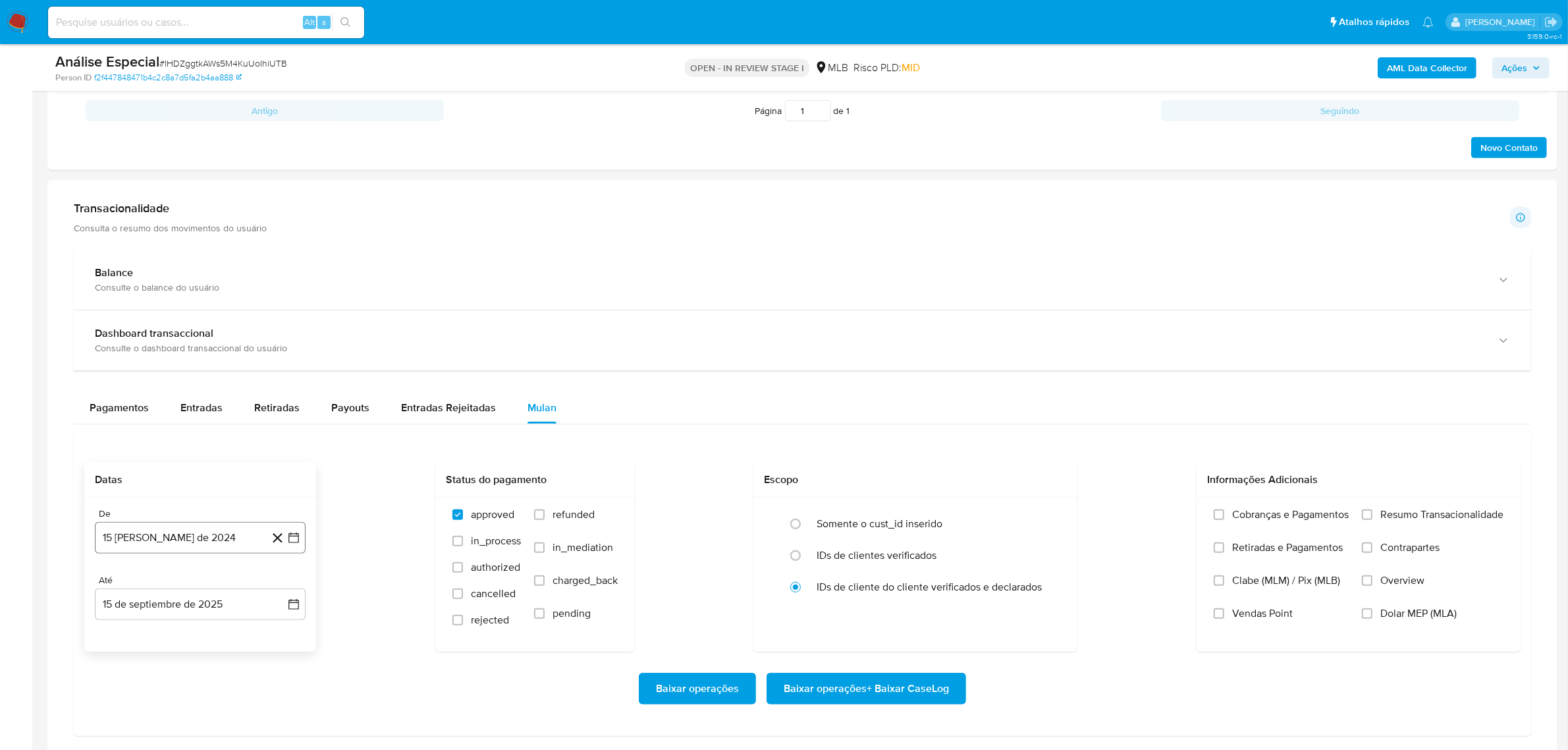
click at [159, 528] on button "15 de agosto de 2024" at bounding box center [201, 537] width 211 height 32
click at [193, 341] on span "agosto 2024" at bounding box center [194, 337] width 60 height 13
click at [279, 324] on icon "Año siguiente" at bounding box center [279, 323] width 16 height 16
click at [197, 366] on button "feb" at bounding box center [199, 371] width 37 height 21
click at [249, 388] on button "1" at bounding box center [252, 386] width 21 height 21
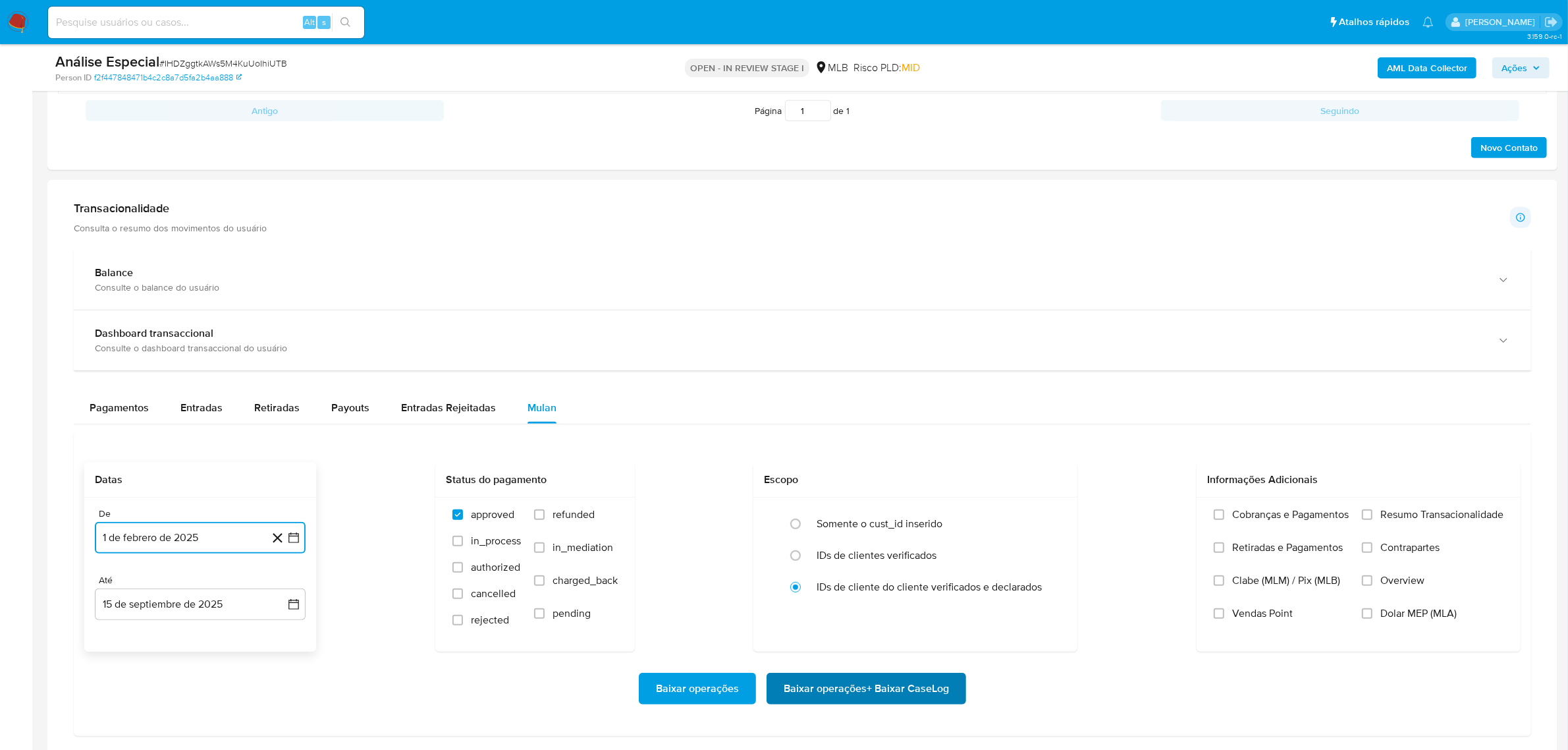
click at [812, 691] on span "Baixar operações + Baixar CaseLog" at bounding box center [866, 689] width 165 height 29
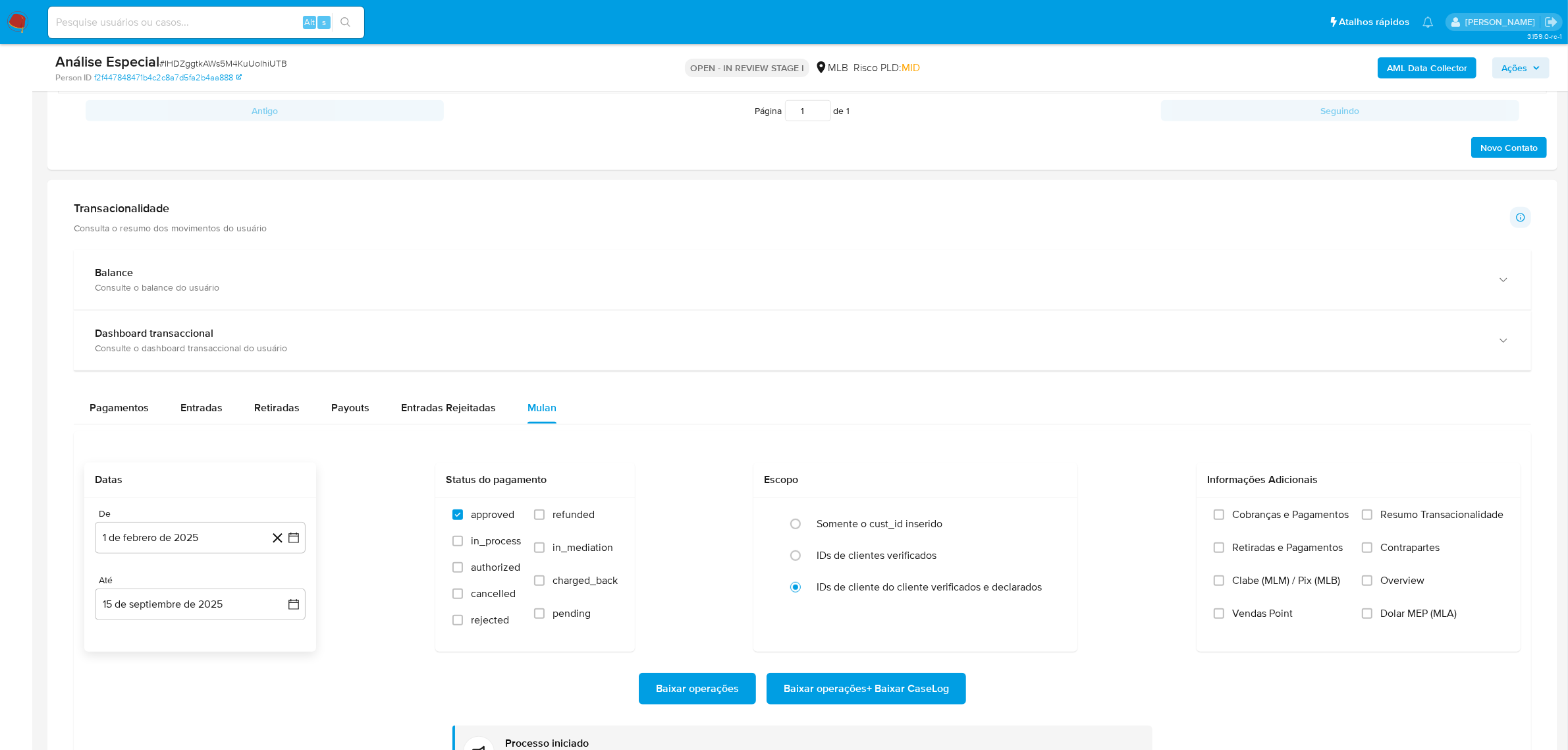
drag, startPoint x: 257, startPoint y: 19, endPoint x: 229, endPoint y: 6, distance: 30.9
click at [257, 19] on input at bounding box center [206, 22] width 316 height 17
paste input "9KQRxgx1YXDisvohlWyjG0Vs"
type input "9KQRxgx1YXDisvohlWyjG0Vs"
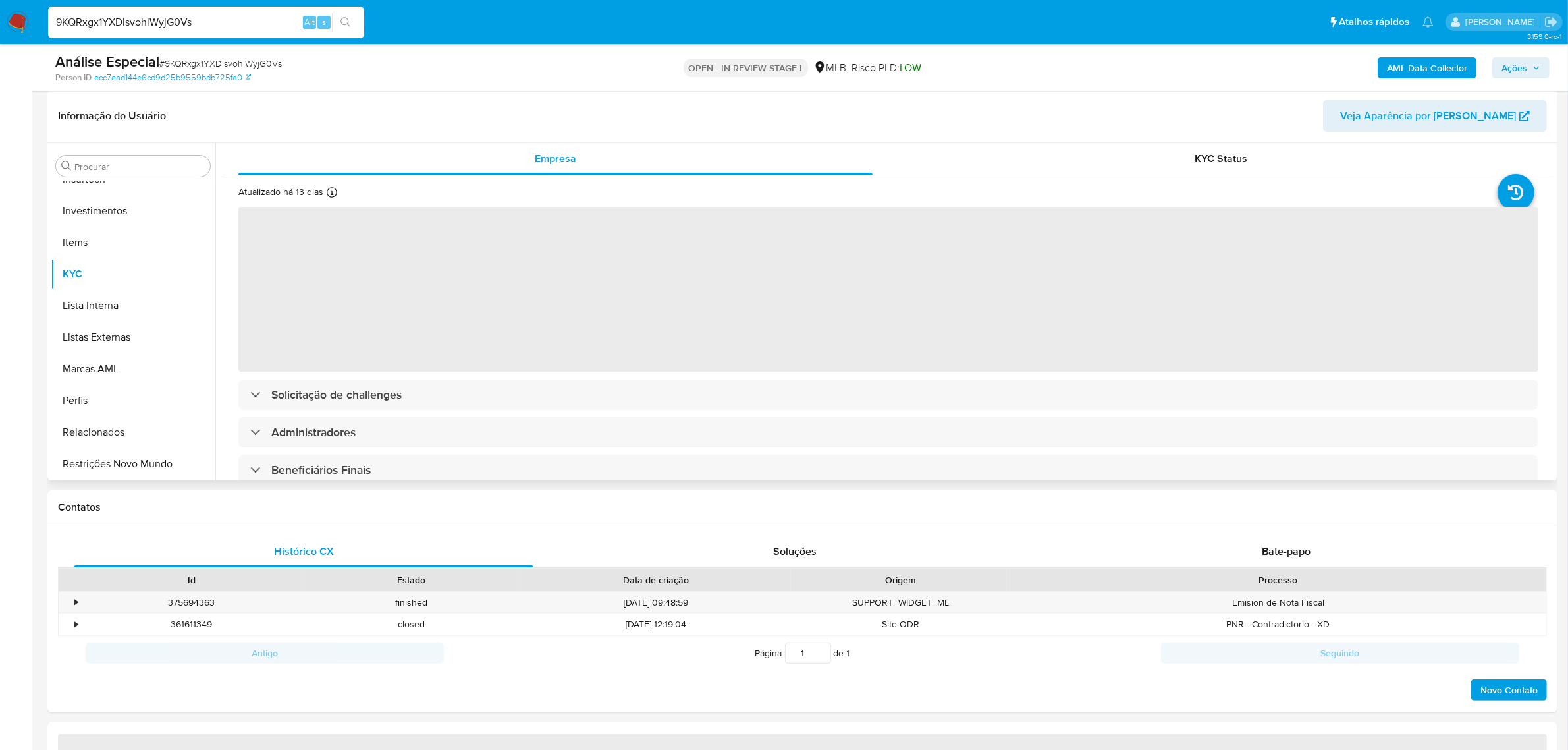
scroll to position [412, 0]
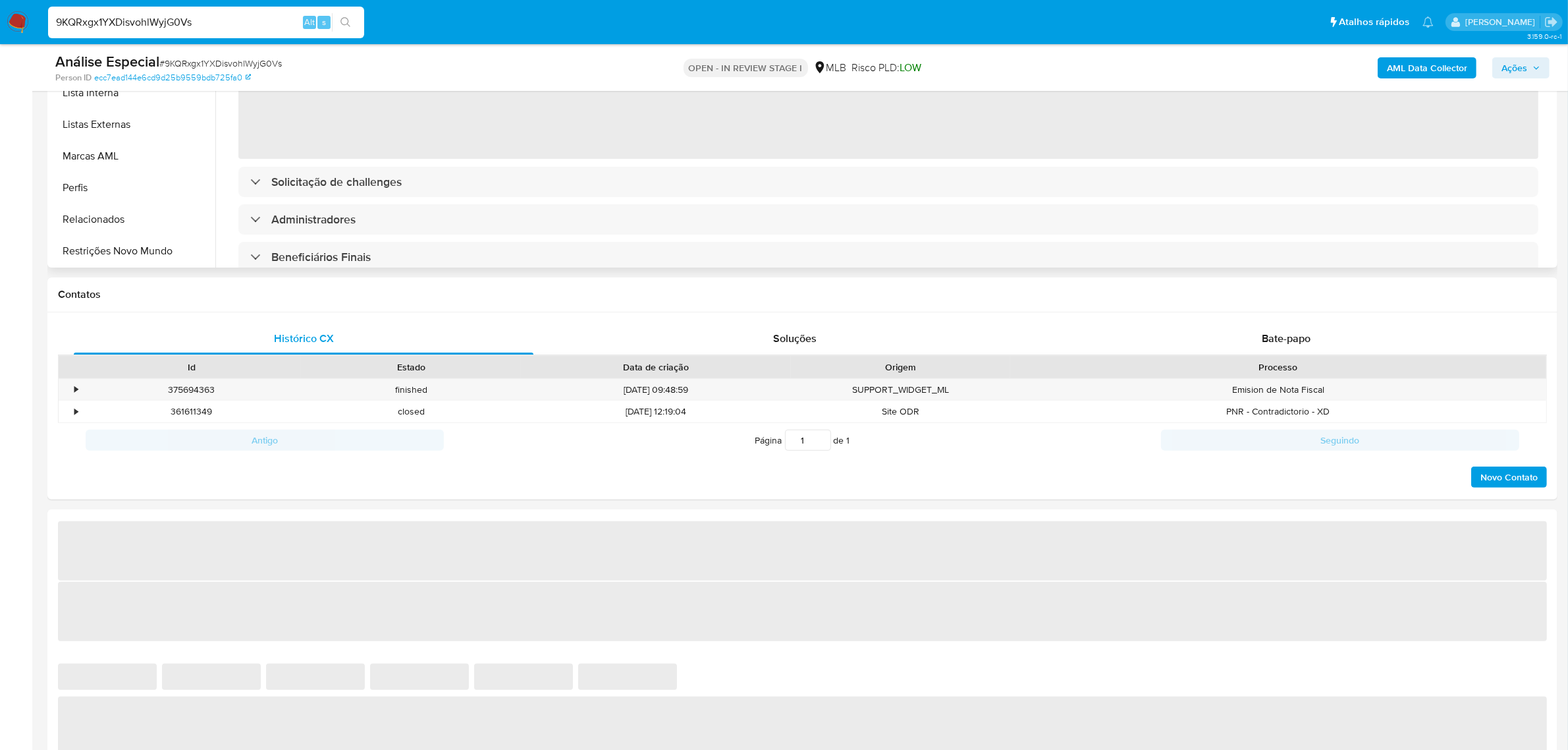
select select "10"
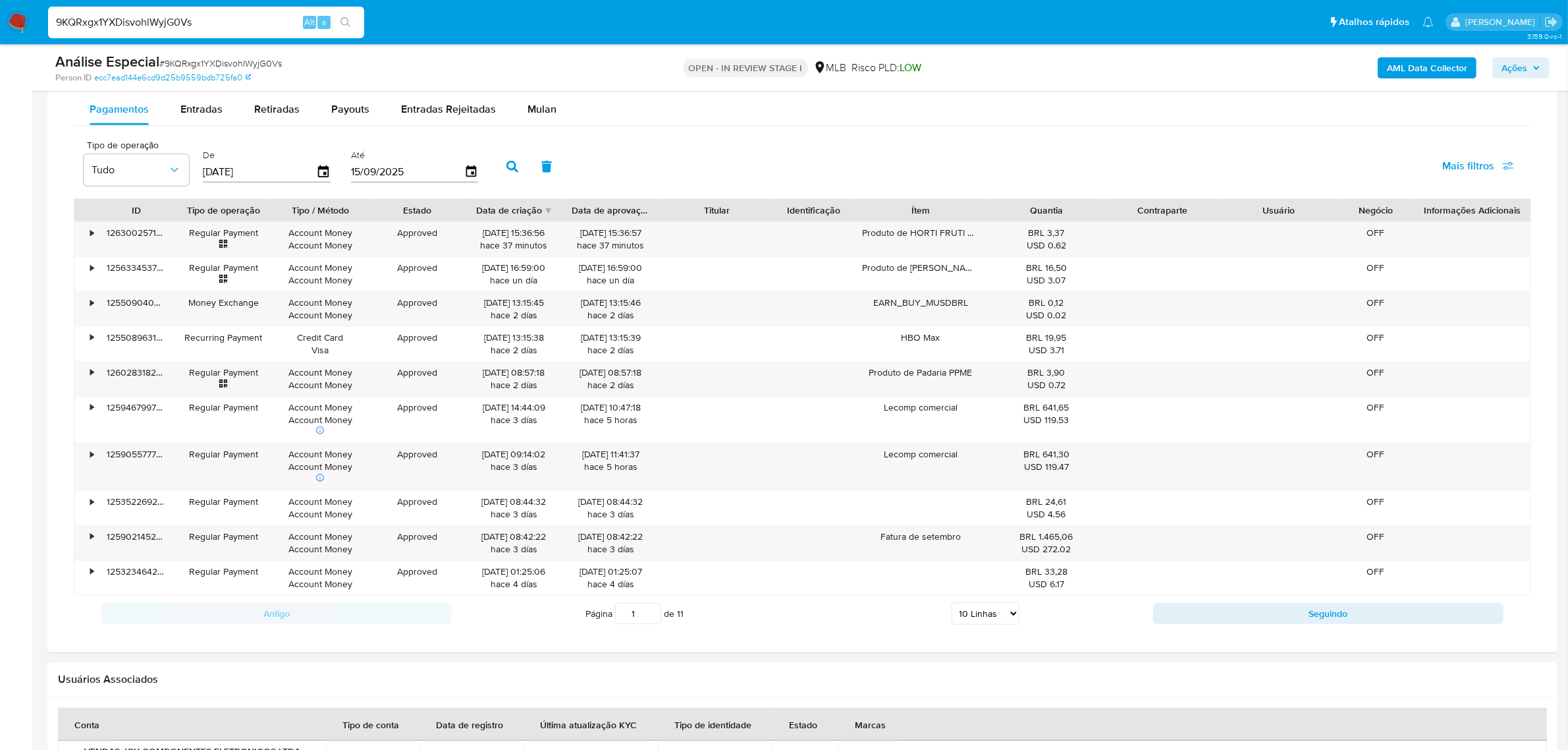
scroll to position [906, 0]
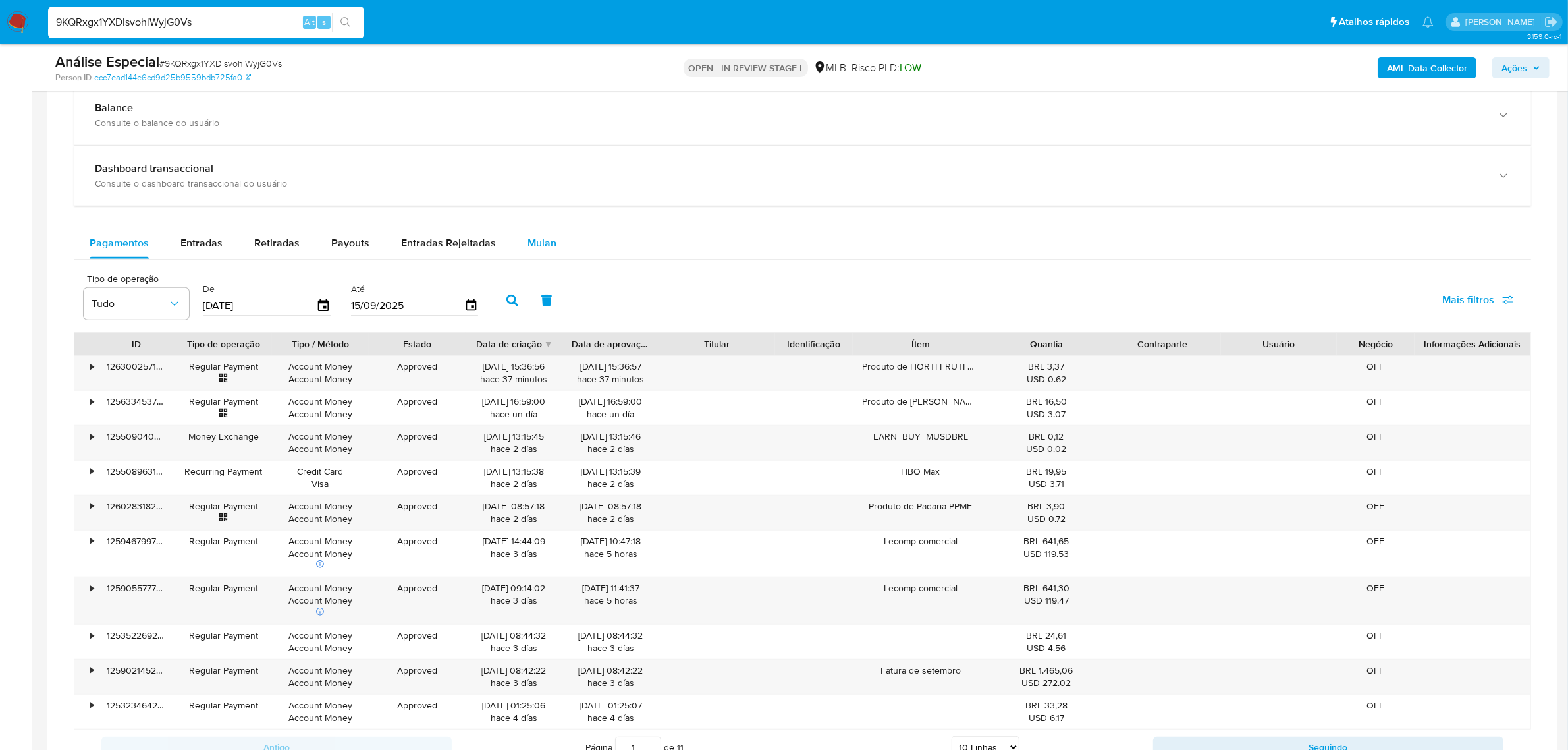
click at [534, 246] on span "Mulan" at bounding box center [542, 243] width 29 height 15
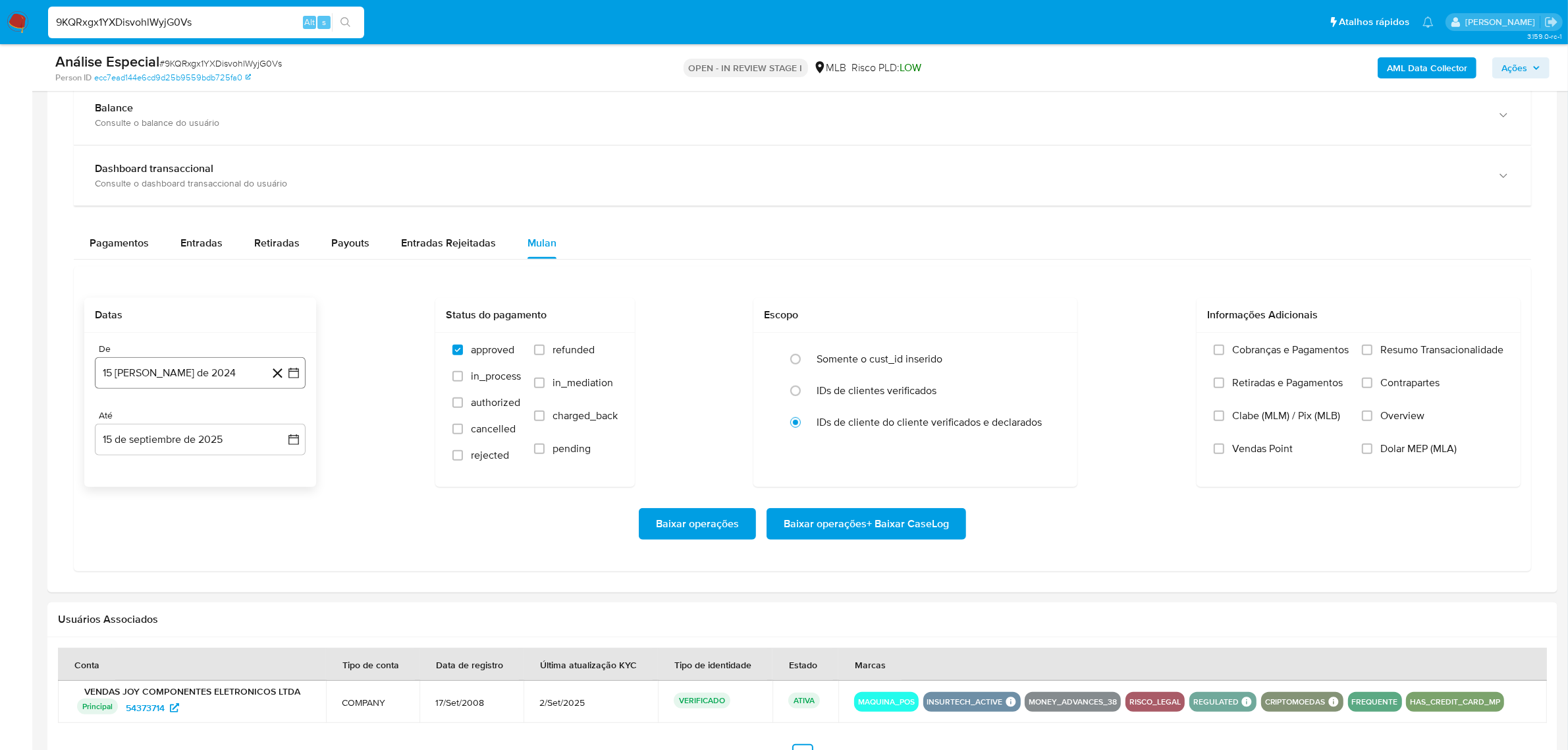
click at [172, 371] on button "15 de agosto de 2024" at bounding box center [201, 373] width 211 height 32
click at [186, 420] on span "agosto 2024" at bounding box center [194, 420] width 60 height 13
click at [277, 420] on icon "Año siguiente" at bounding box center [279, 420] width 16 height 16
click at [196, 466] on span "feb" at bounding box center [199, 468] width 16 height 10
click at [249, 469] on button "1" at bounding box center [252, 469] width 21 height 21
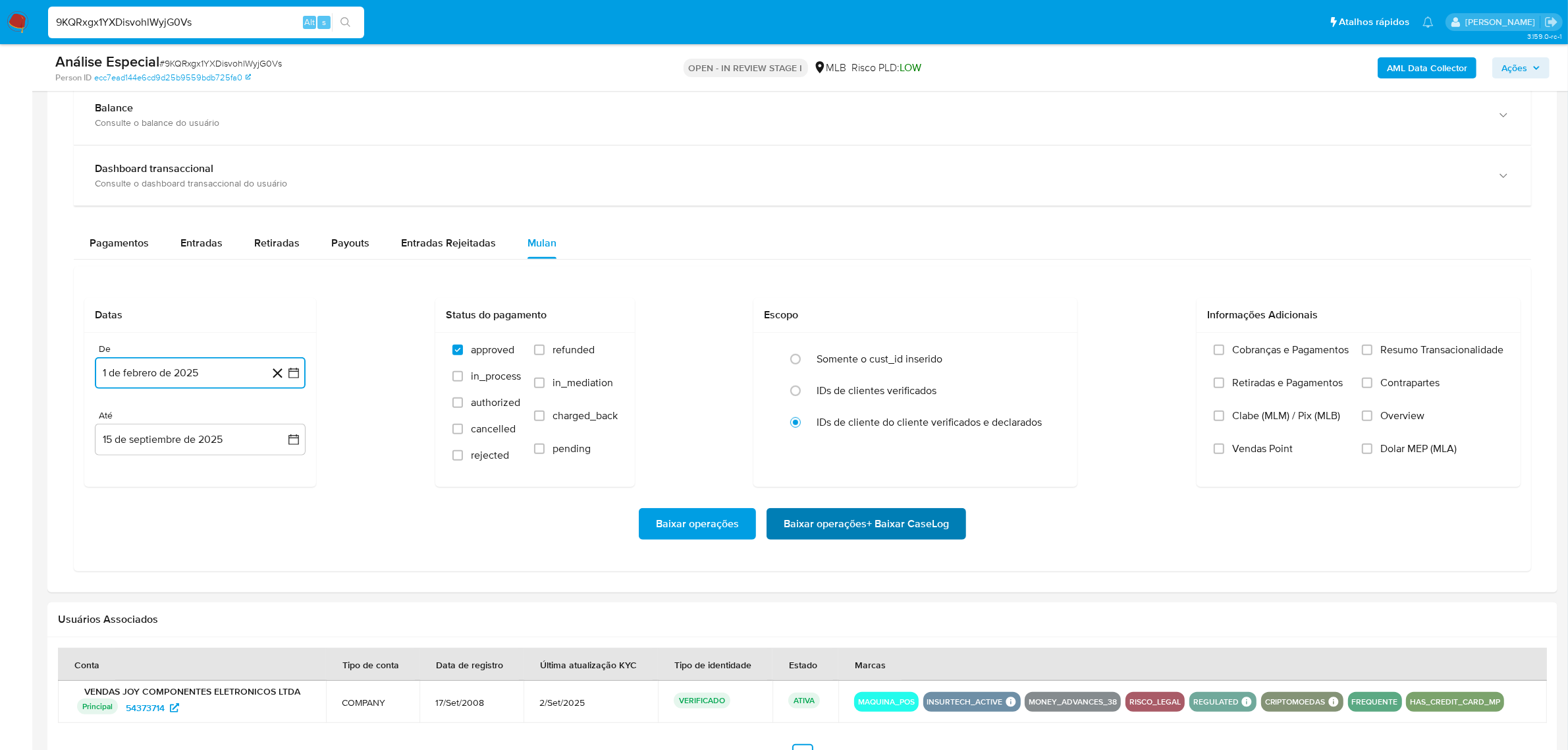
click at [816, 522] on span "Baixar operações + Baixar CaseLog" at bounding box center [866, 524] width 165 height 29
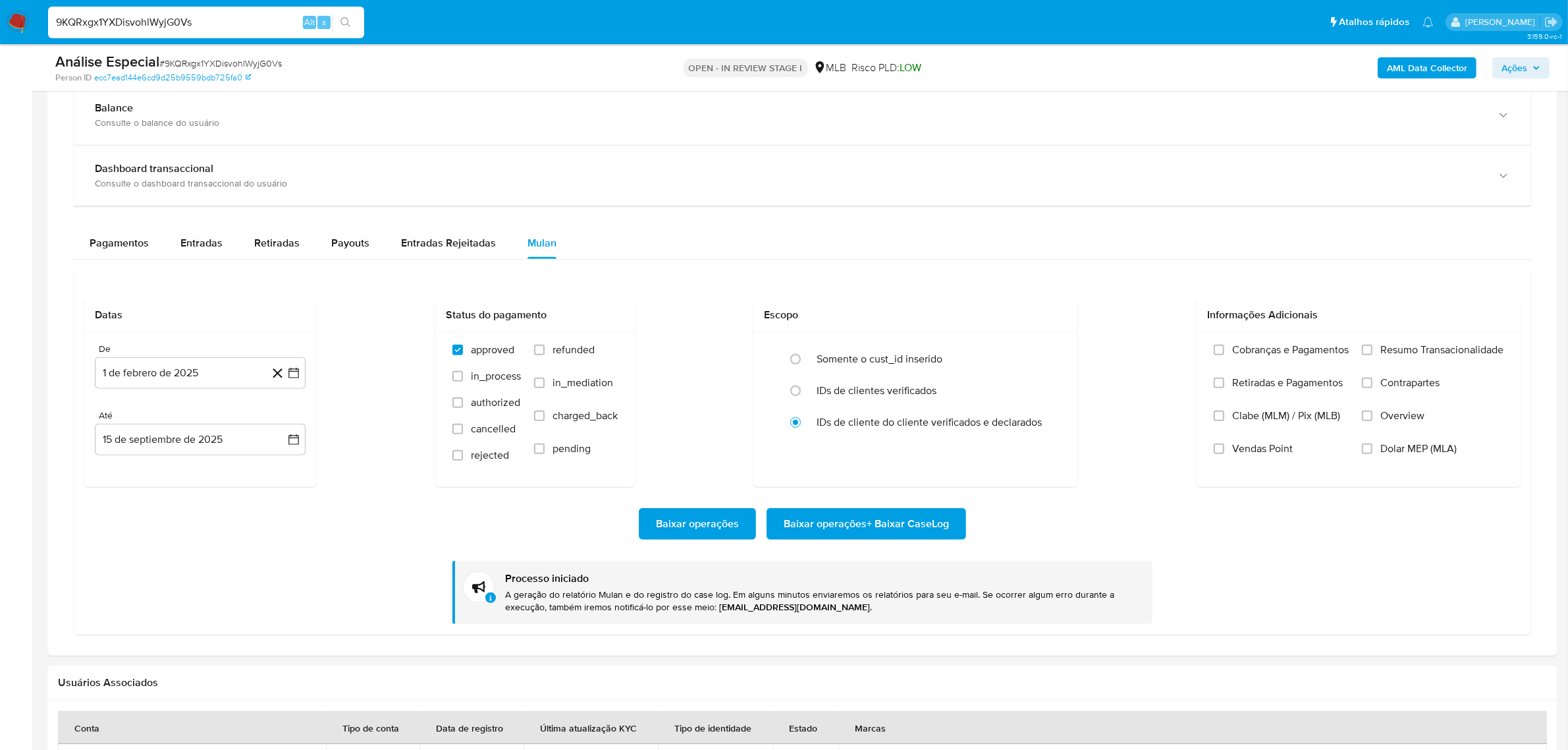
click at [110, 14] on input "9KQRxgx1YXDisvohlWyjG0Vs" at bounding box center [206, 22] width 316 height 17
paste input "PBC1Nj4nBX1MVv5HgDKDr4eI"
type input "PBC1Nj4nBX1MVv5HgDKDr4eI"
click at [344, 14] on button "search-icon" at bounding box center [345, 22] width 27 height 19
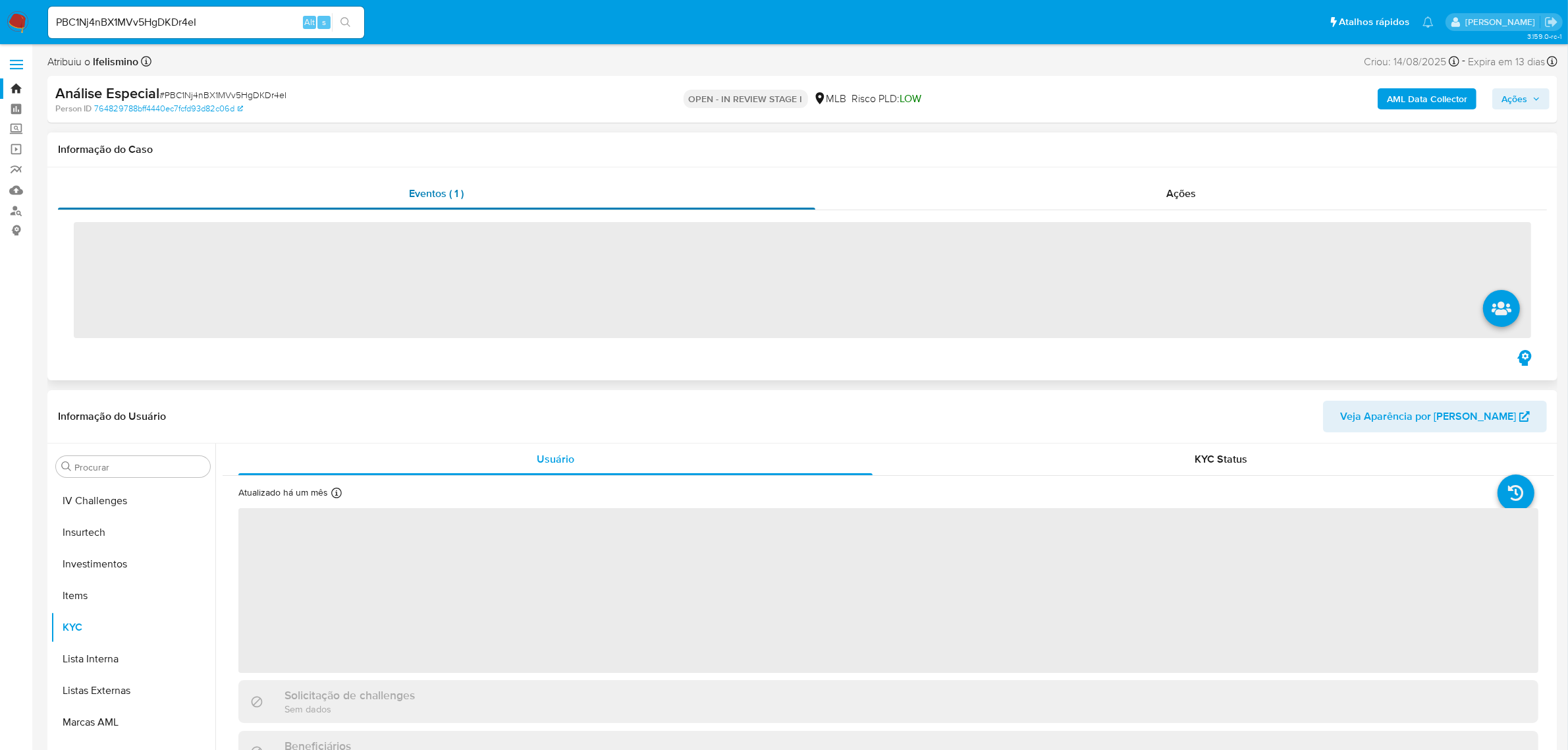
scroll to position [620, 0]
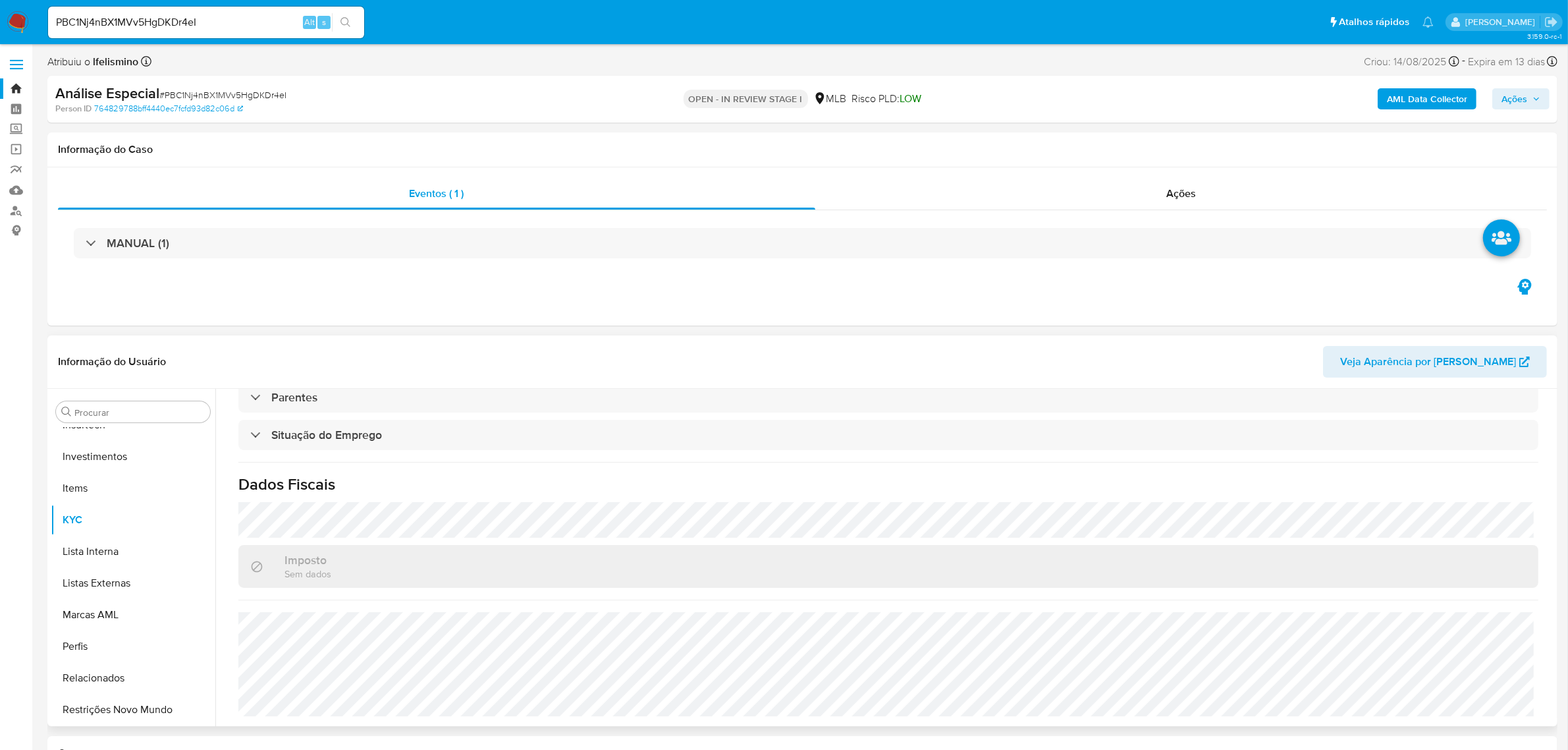
select select "10"
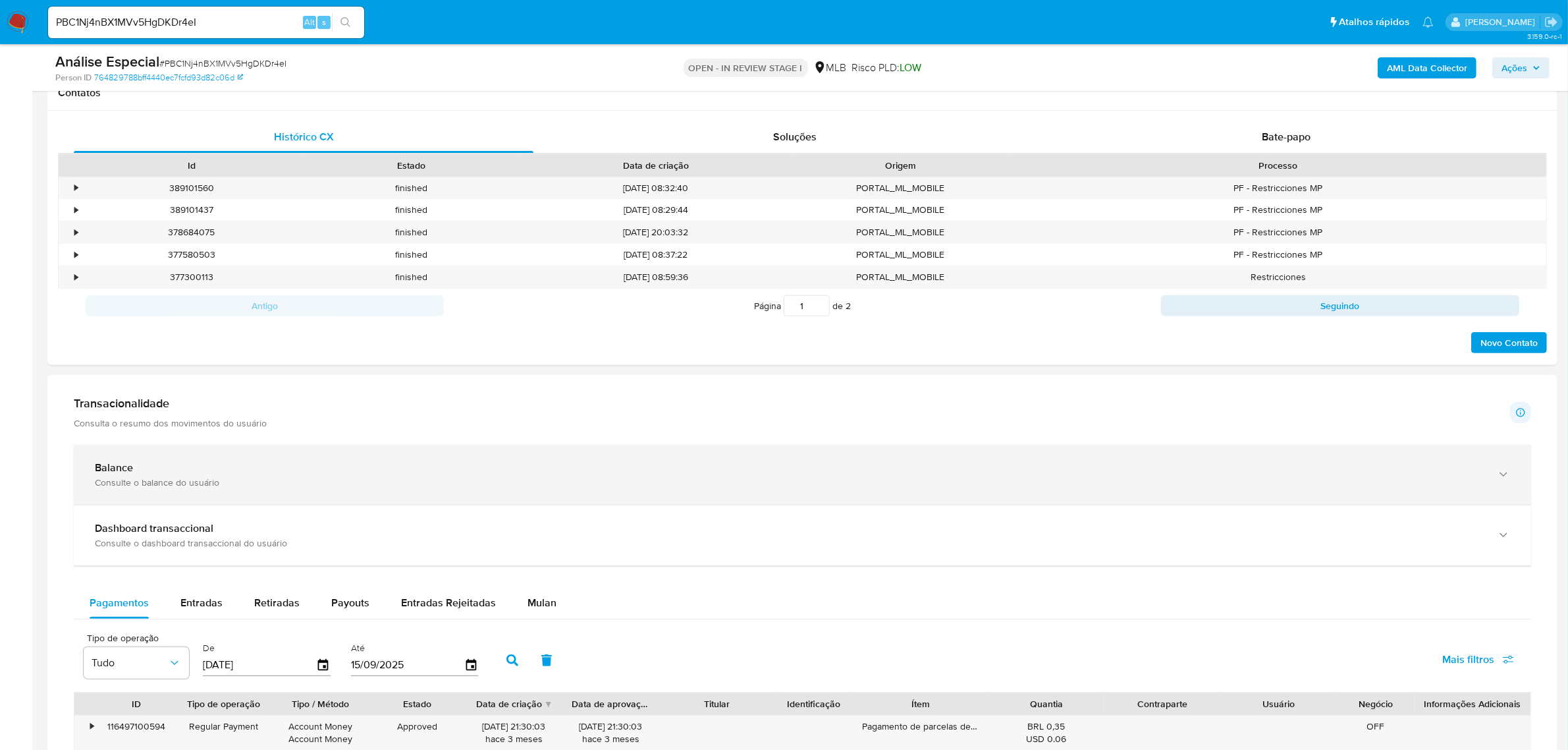
scroll to position [577, 0]
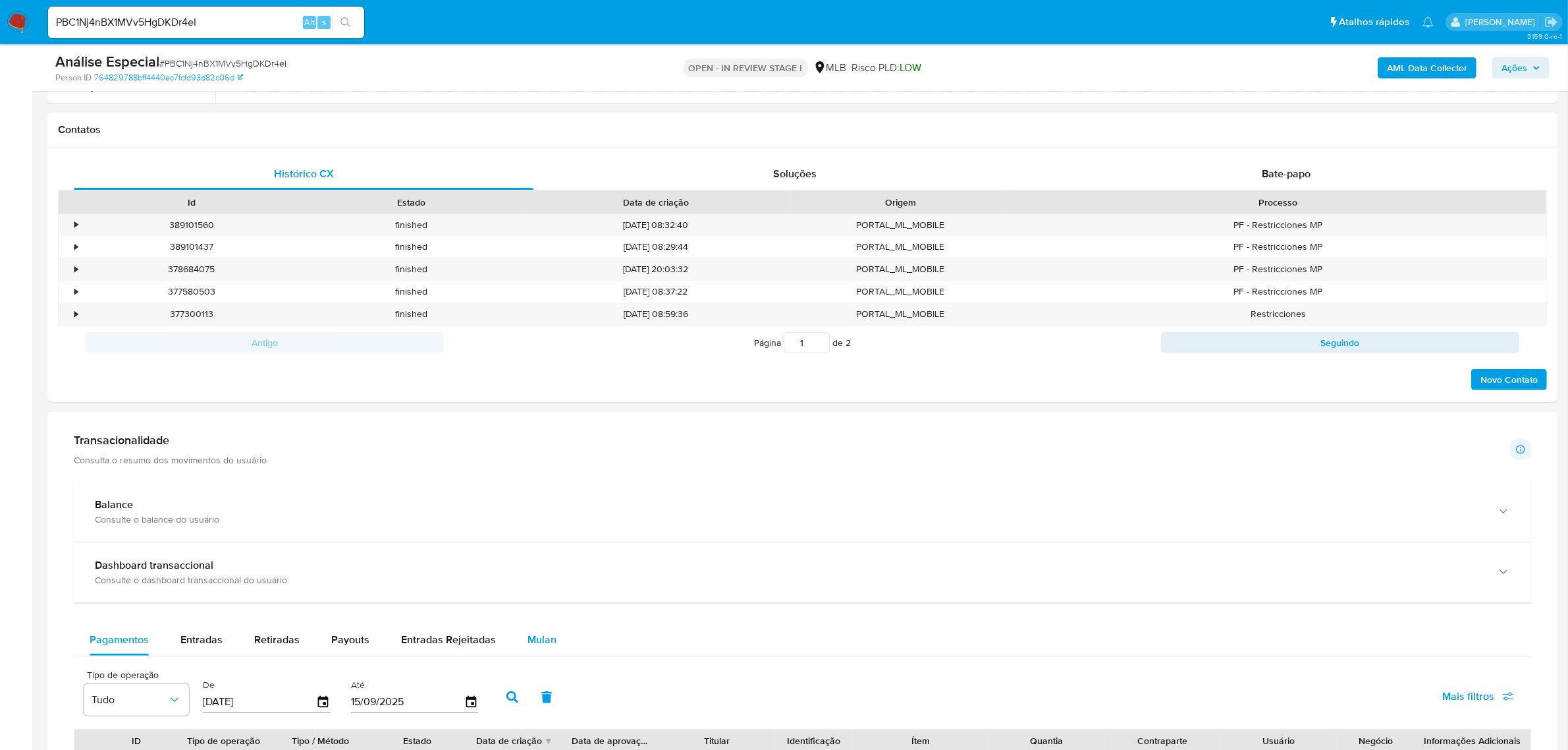
click at [514, 624] on div "Balance Consulte o balance do usuário Dashboard transaccional Consulte o dashbo…" at bounding box center [802, 652] width 1457 height 342
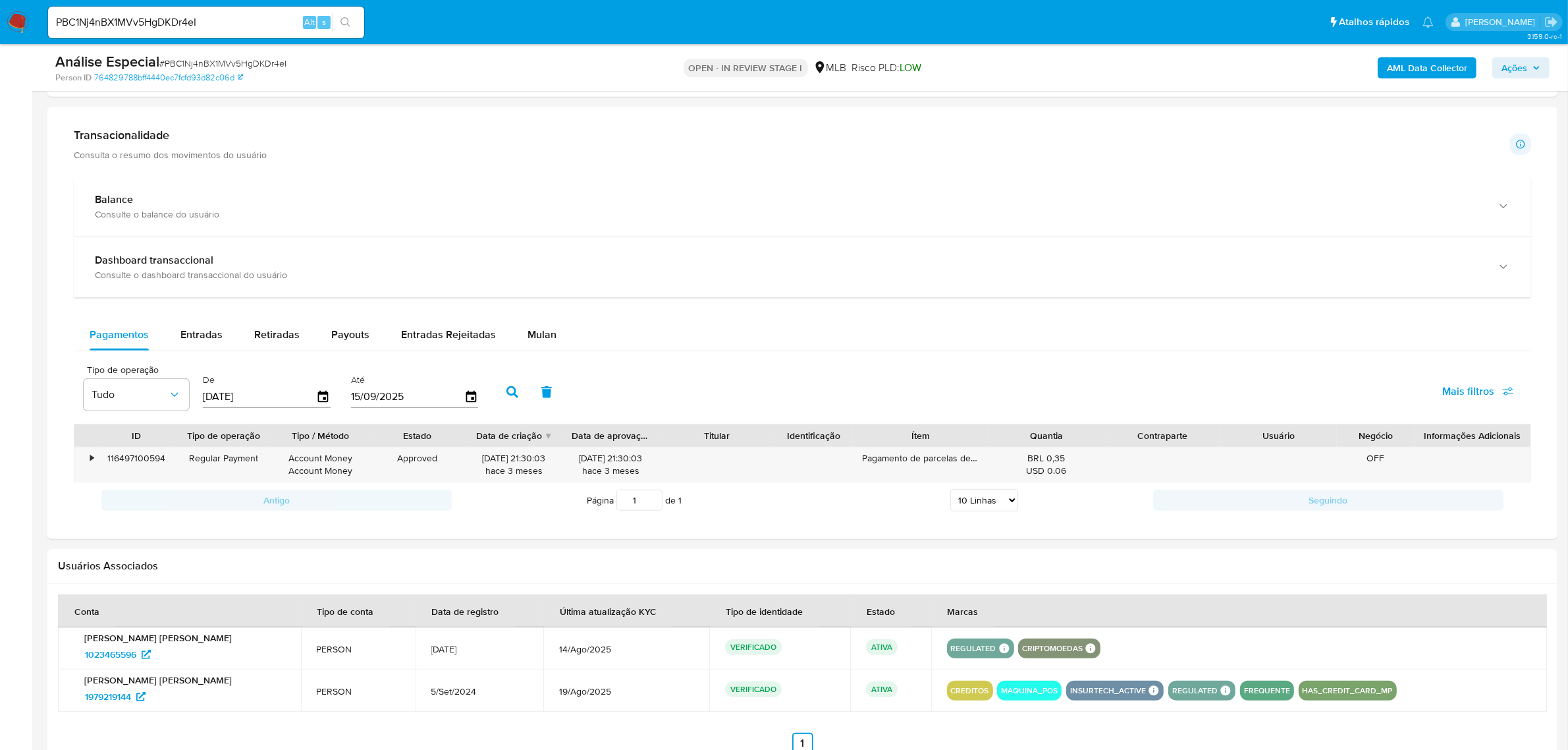
scroll to position [989, 0]
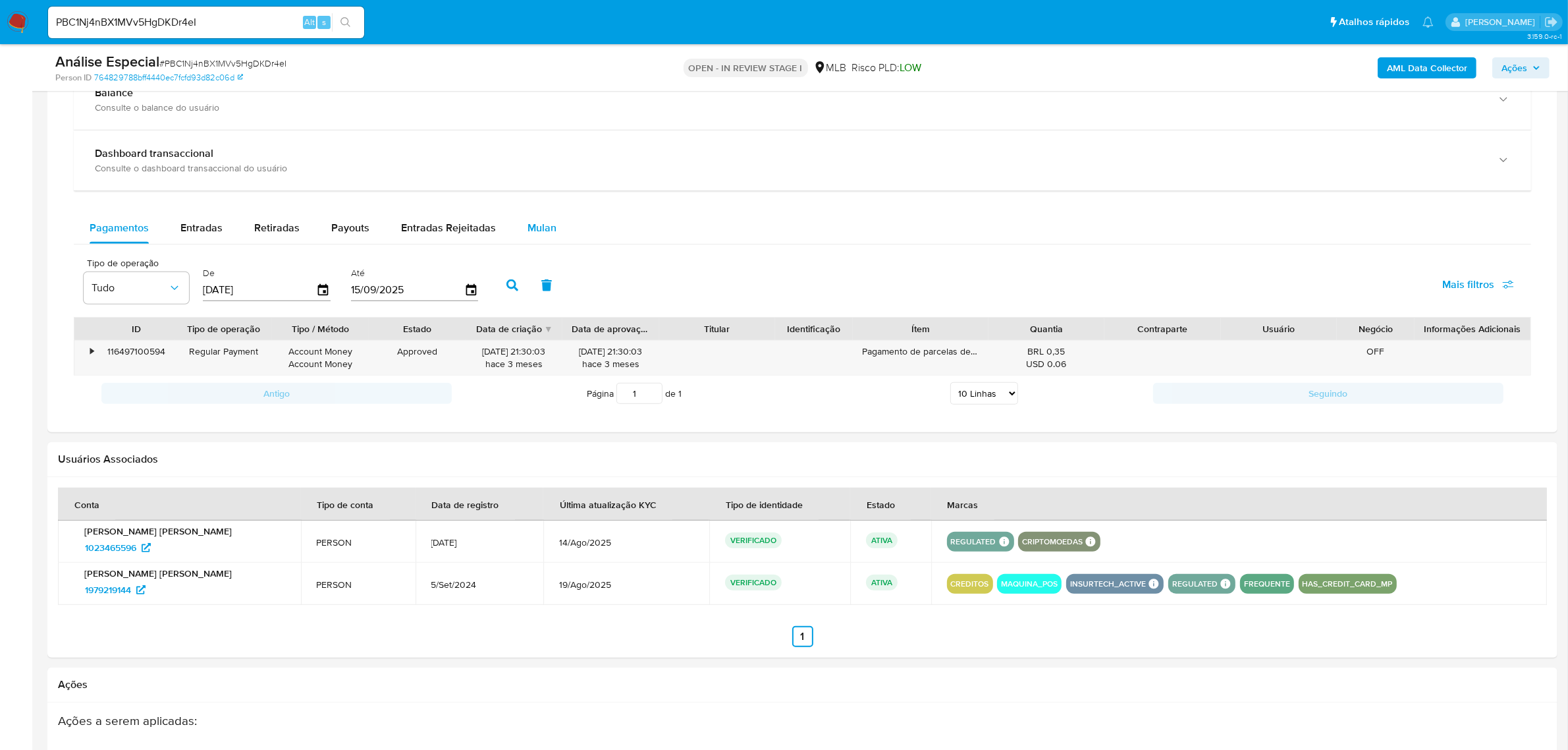
click at [534, 221] on span "Mulan" at bounding box center [542, 228] width 29 height 15
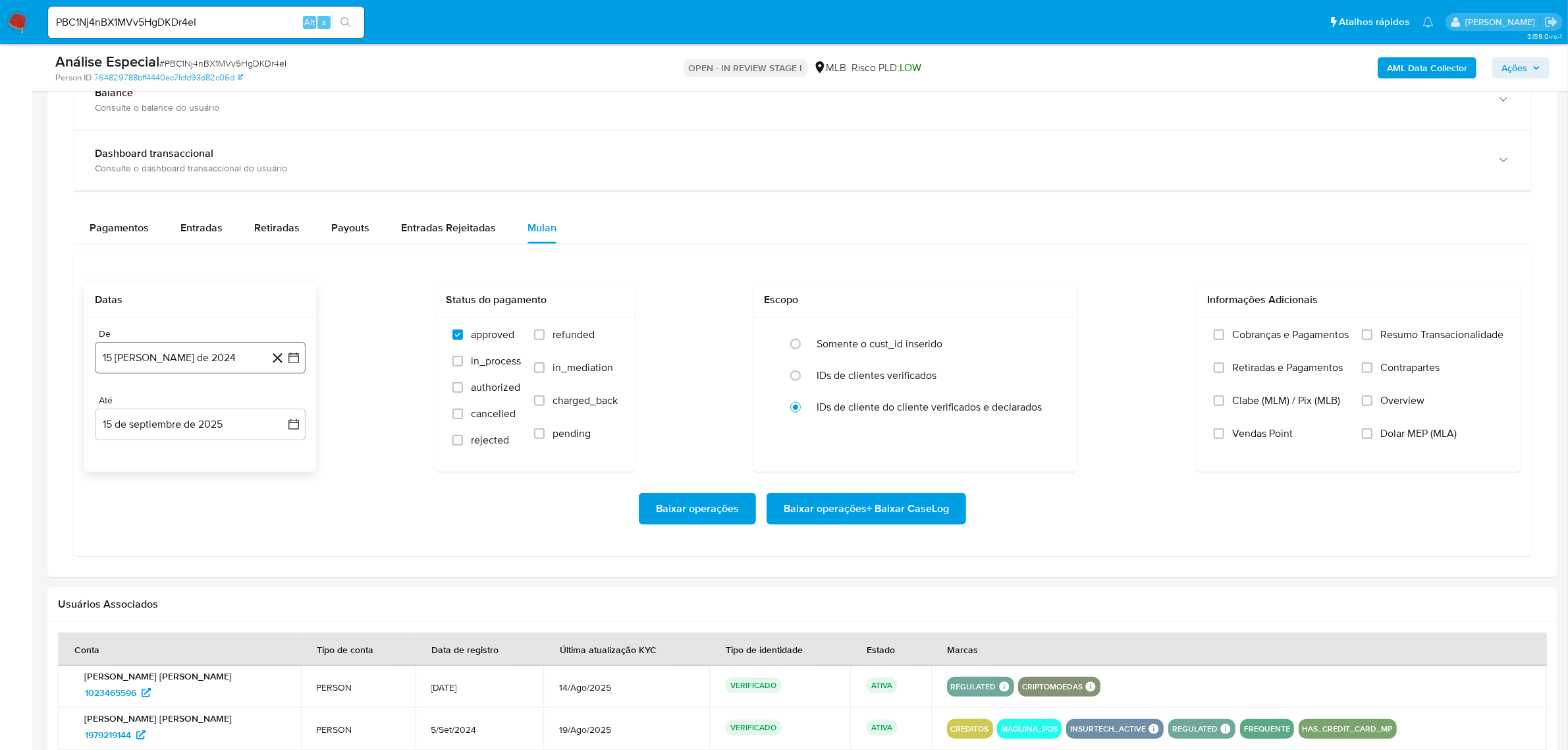
click at [193, 351] on button "15 de agosto de 2024" at bounding box center [201, 358] width 211 height 32
click at [198, 404] on span "agosto 2024" at bounding box center [194, 405] width 60 height 13
click at [279, 406] on icon "Año siguiente" at bounding box center [279, 405] width 16 height 16
click at [203, 450] on span "feb" at bounding box center [199, 453] width 16 height 10
click at [251, 452] on button "1" at bounding box center [252, 454] width 21 height 21
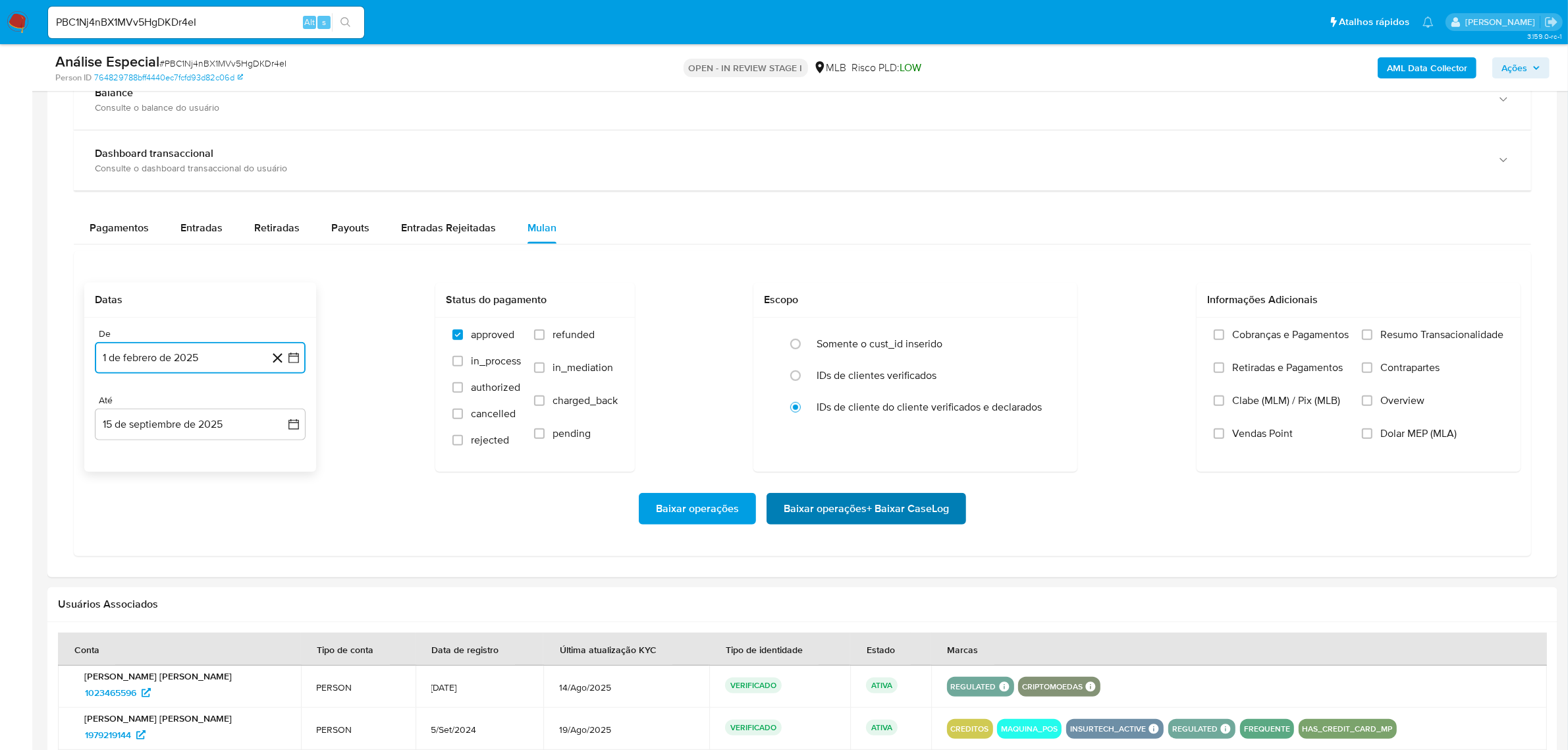
click at [823, 505] on span "Baixar operações + Baixar CaseLog" at bounding box center [866, 509] width 165 height 29
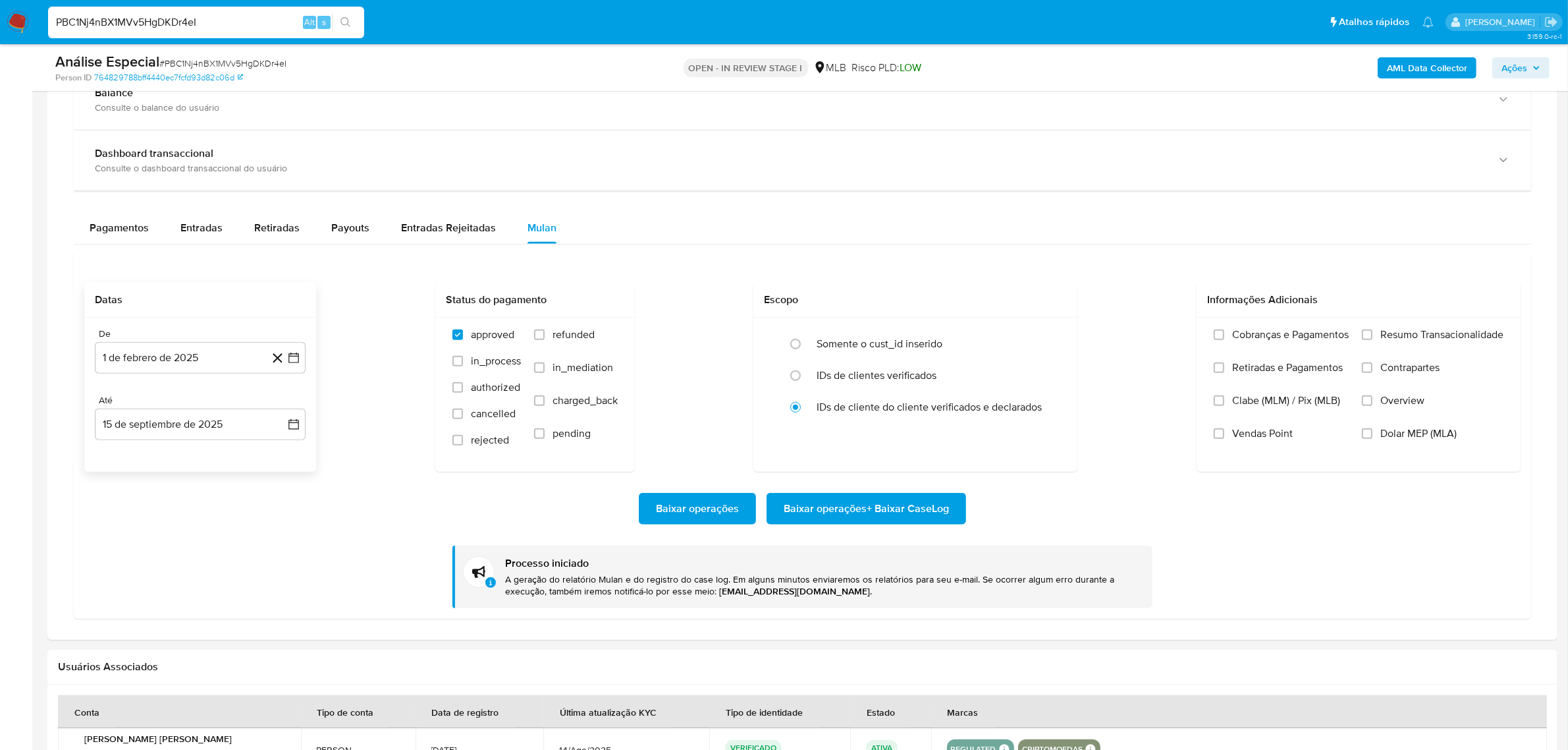
click at [194, 21] on input "PBC1Nj4nBX1MVv5HgDKDr4eI" at bounding box center [206, 22] width 316 height 17
paste input "kFrvPqg6t0ZWhZPdtPD3BFL7"
type input "kFrvPqg6t0ZWhZPdtPD3BFL7"
click at [349, 19] on icon "search-icon" at bounding box center [345, 22] width 10 height 10
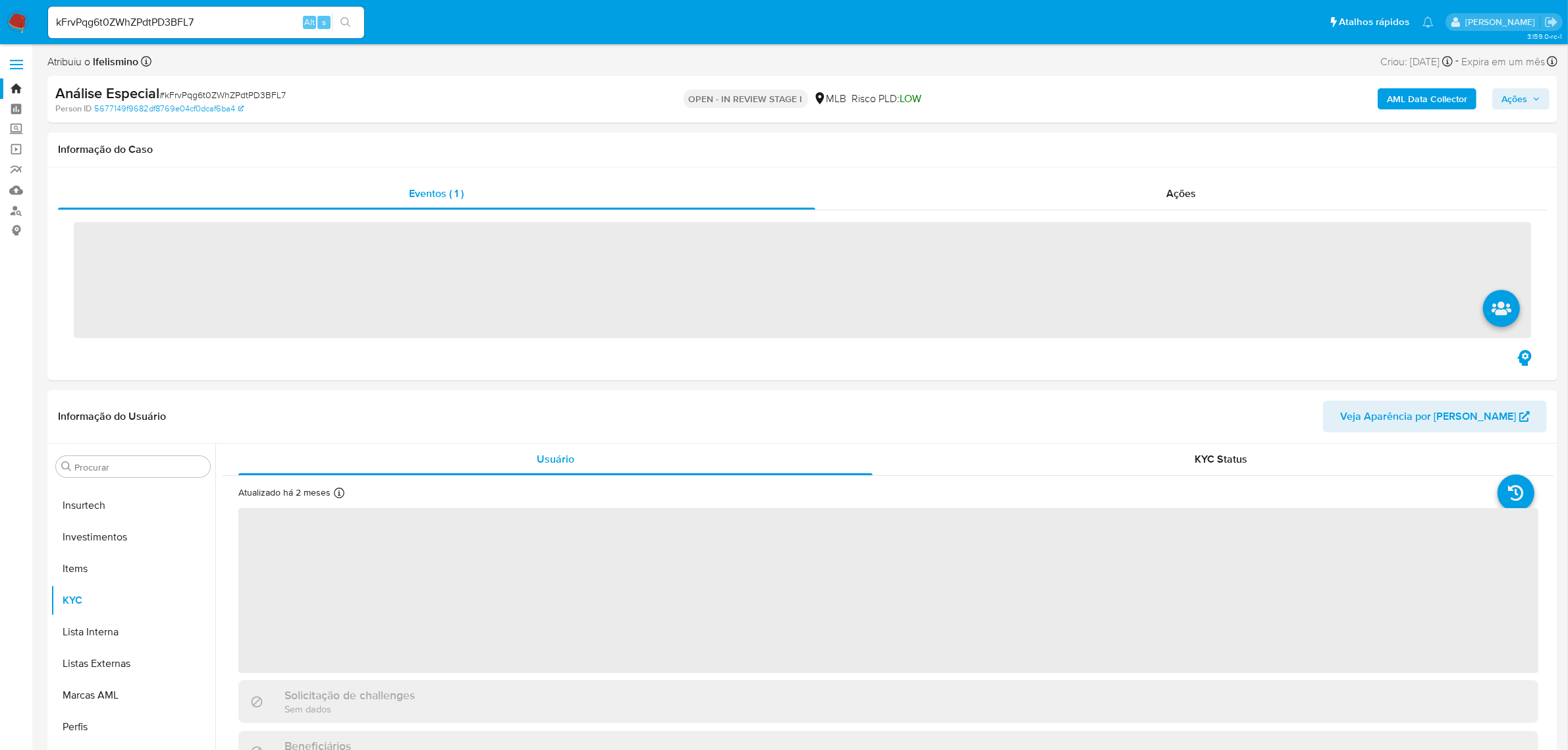
scroll to position [620, 0]
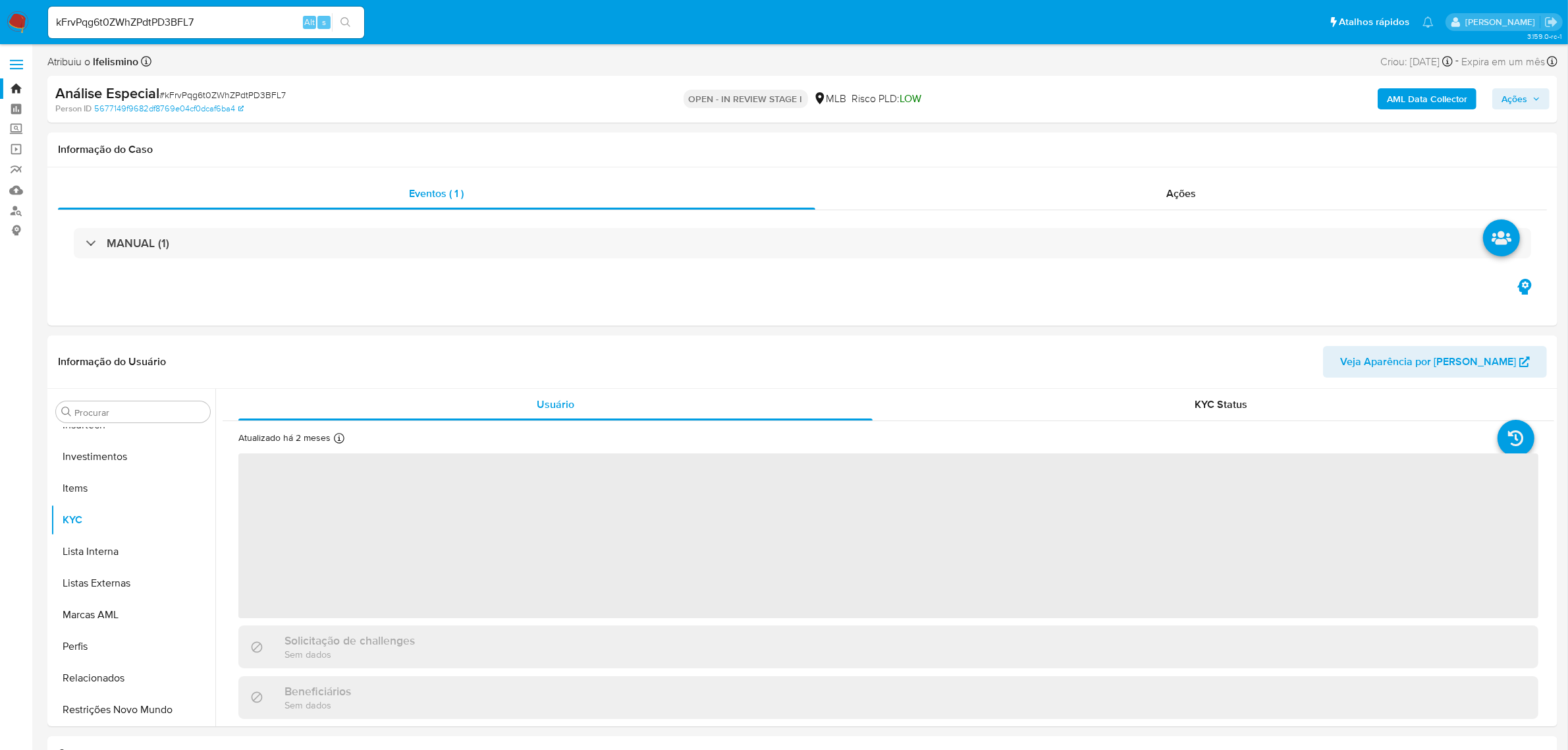
select select "10"
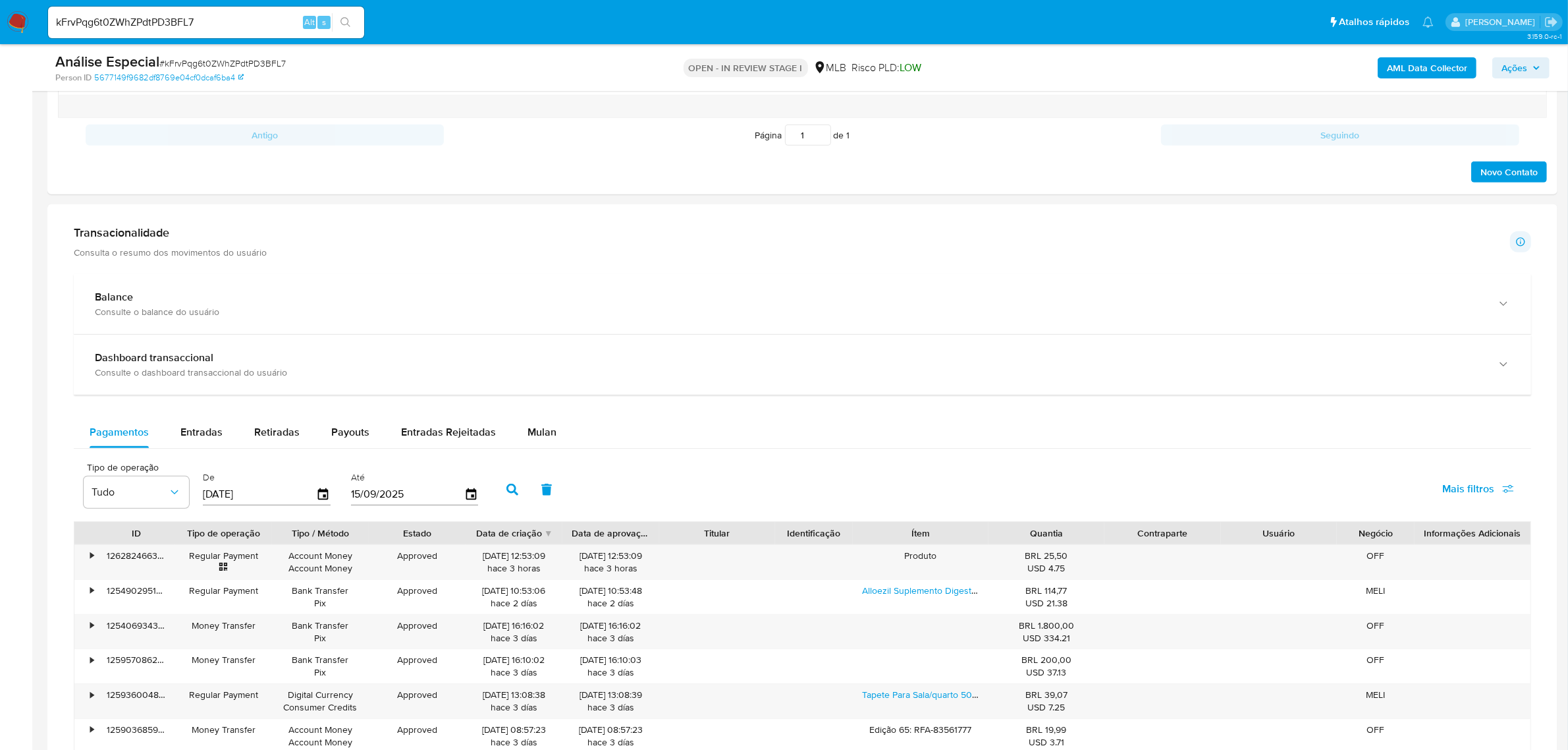
scroll to position [906, 0]
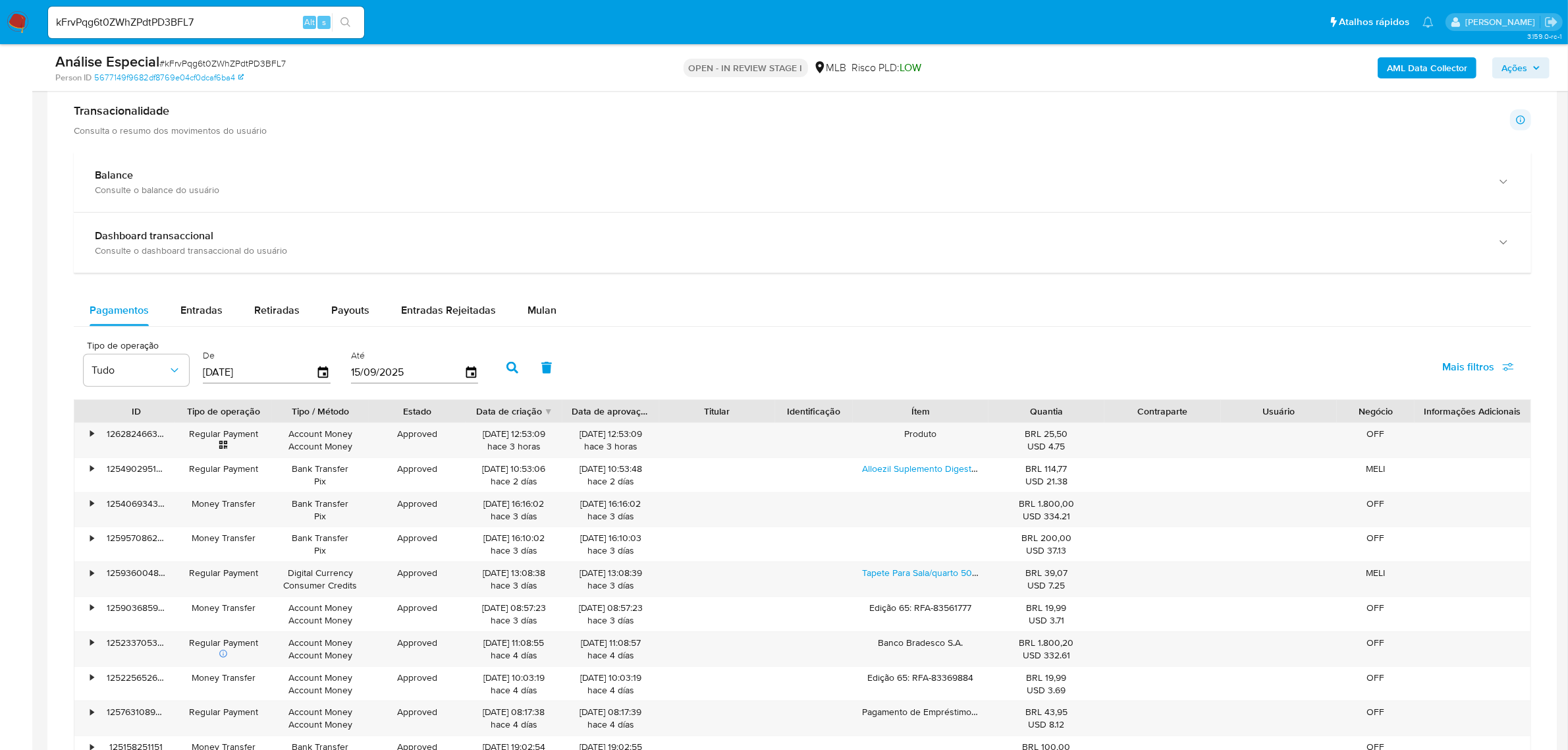
click at [503, 290] on div "Balance Consulte o balance do usuário Dashboard transaccional Consulte o dashbo…" at bounding box center [802, 480] width 1457 height 654
click at [521, 304] on button "Mulan" at bounding box center [542, 310] width 61 height 32
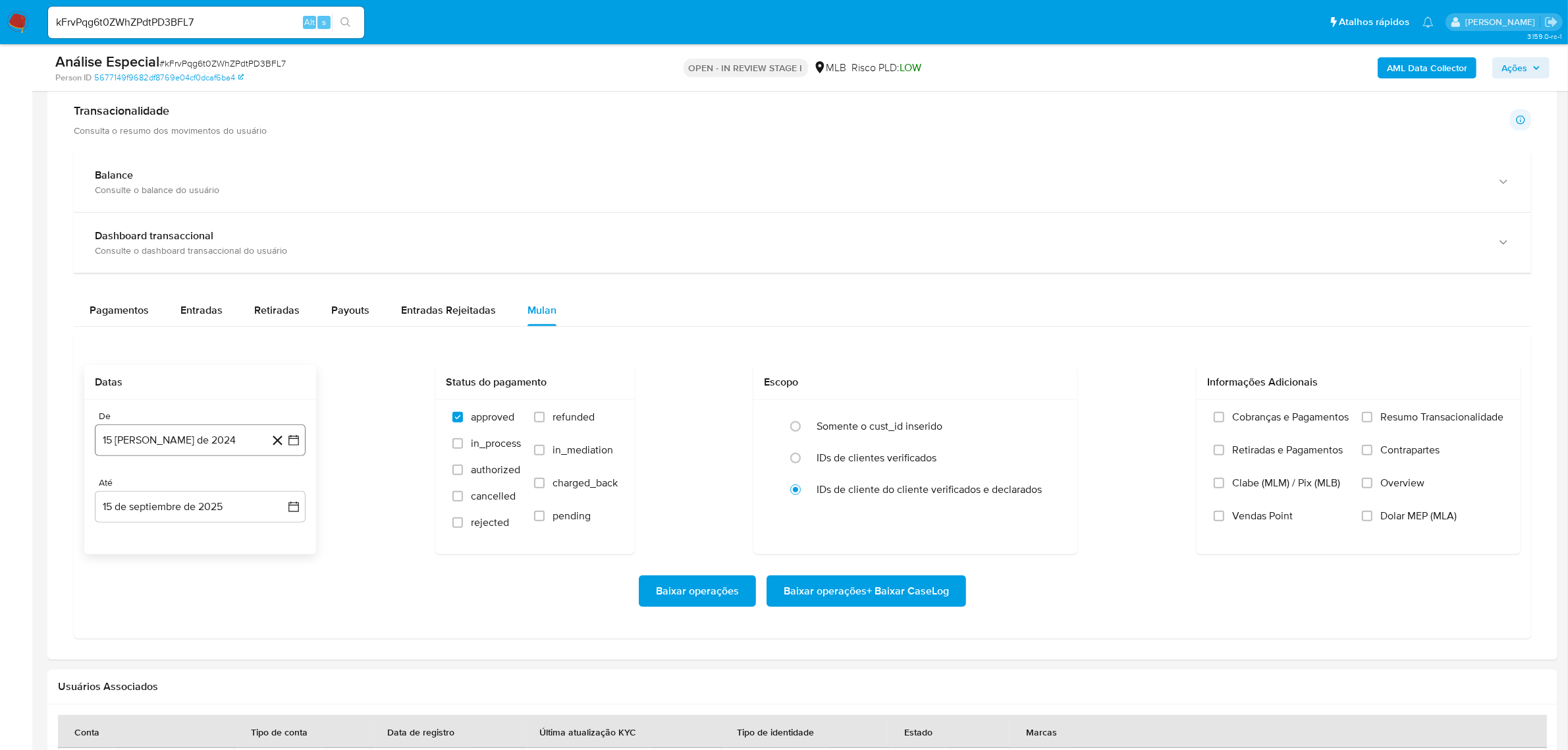
click at [168, 436] on button "15 de agosto de 2024" at bounding box center [201, 440] width 211 height 32
click at [188, 491] on span "agosto 2024" at bounding box center [194, 487] width 60 height 13
click at [272, 489] on icon "Año siguiente" at bounding box center [279, 487] width 16 height 16
click at [212, 532] on button "feb" at bounding box center [199, 535] width 37 height 21
click at [255, 539] on button "1" at bounding box center [252, 536] width 21 height 21
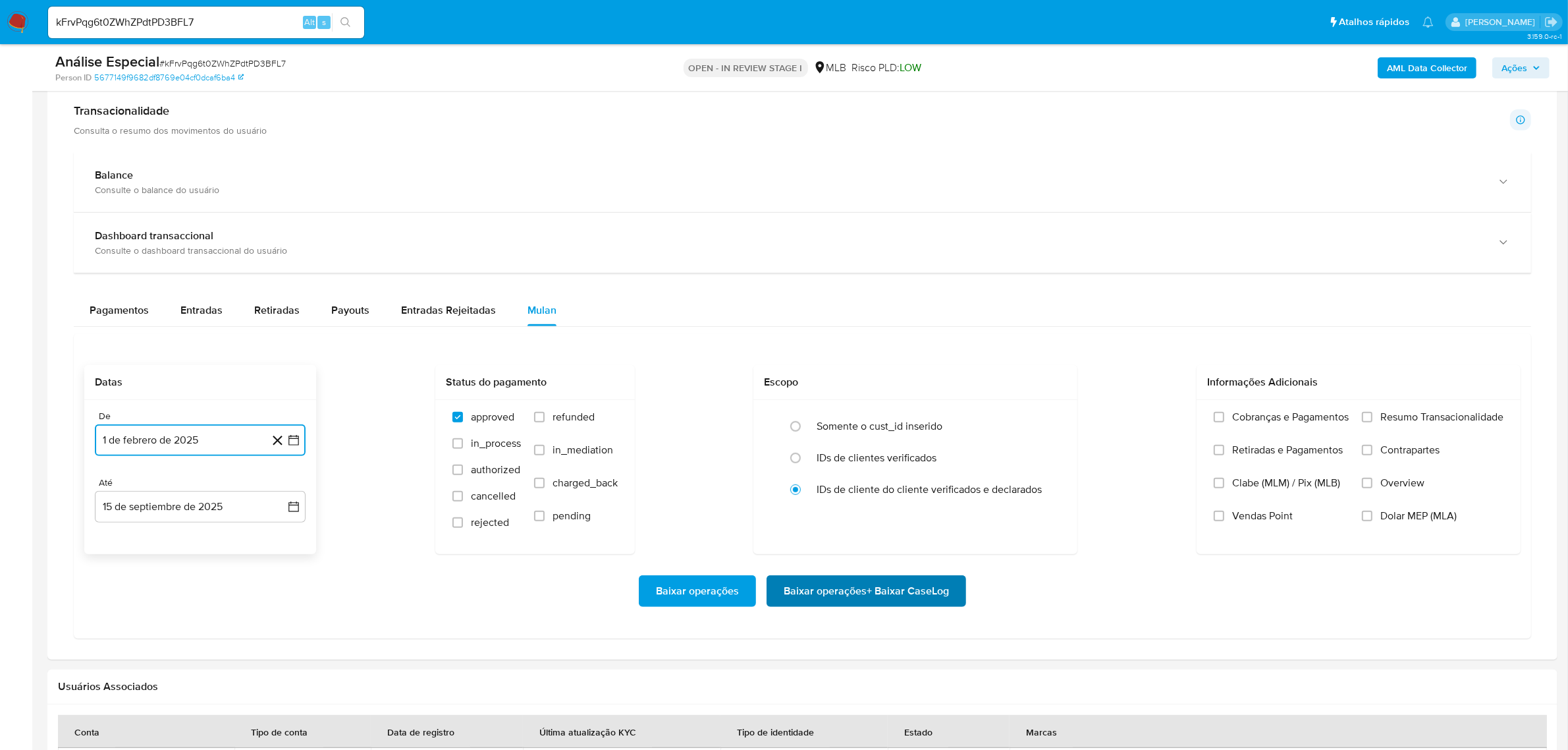
click at [827, 578] on span "Baixar operações + Baixar CaseLog" at bounding box center [866, 591] width 165 height 29
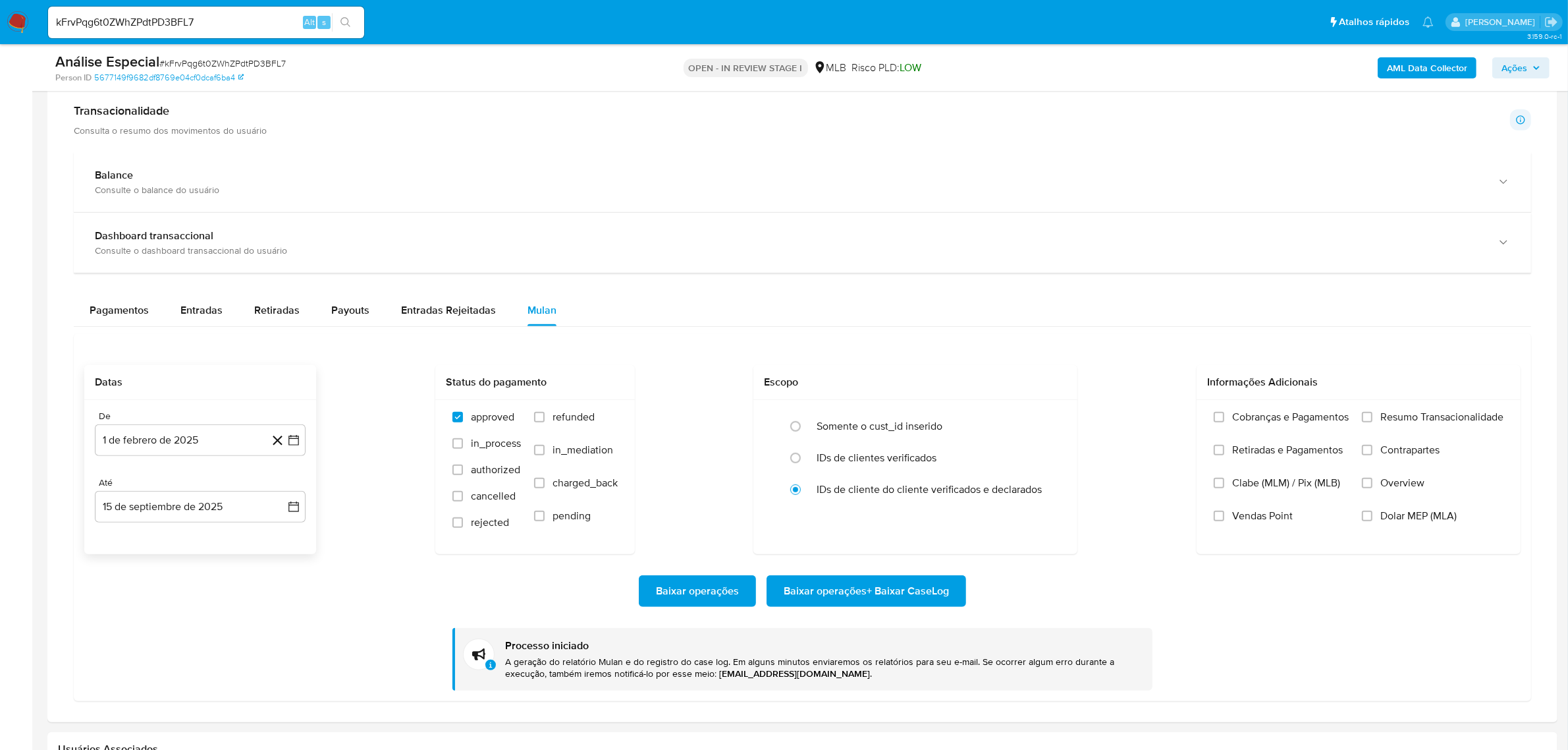
click at [125, 19] on input "kFrvPqg6t0ZWhZPdtPD3BFL7" at bounding box center [206, 22] width 316 height 17
paste input "NasqaXclFhr9WVCZls78Oe5v"
type input "NasqaXclFhr9WVCZls78Oe5v"
click at [354, 20] on button "search-icon" at bounding box center [345, 22] width 27 height 19
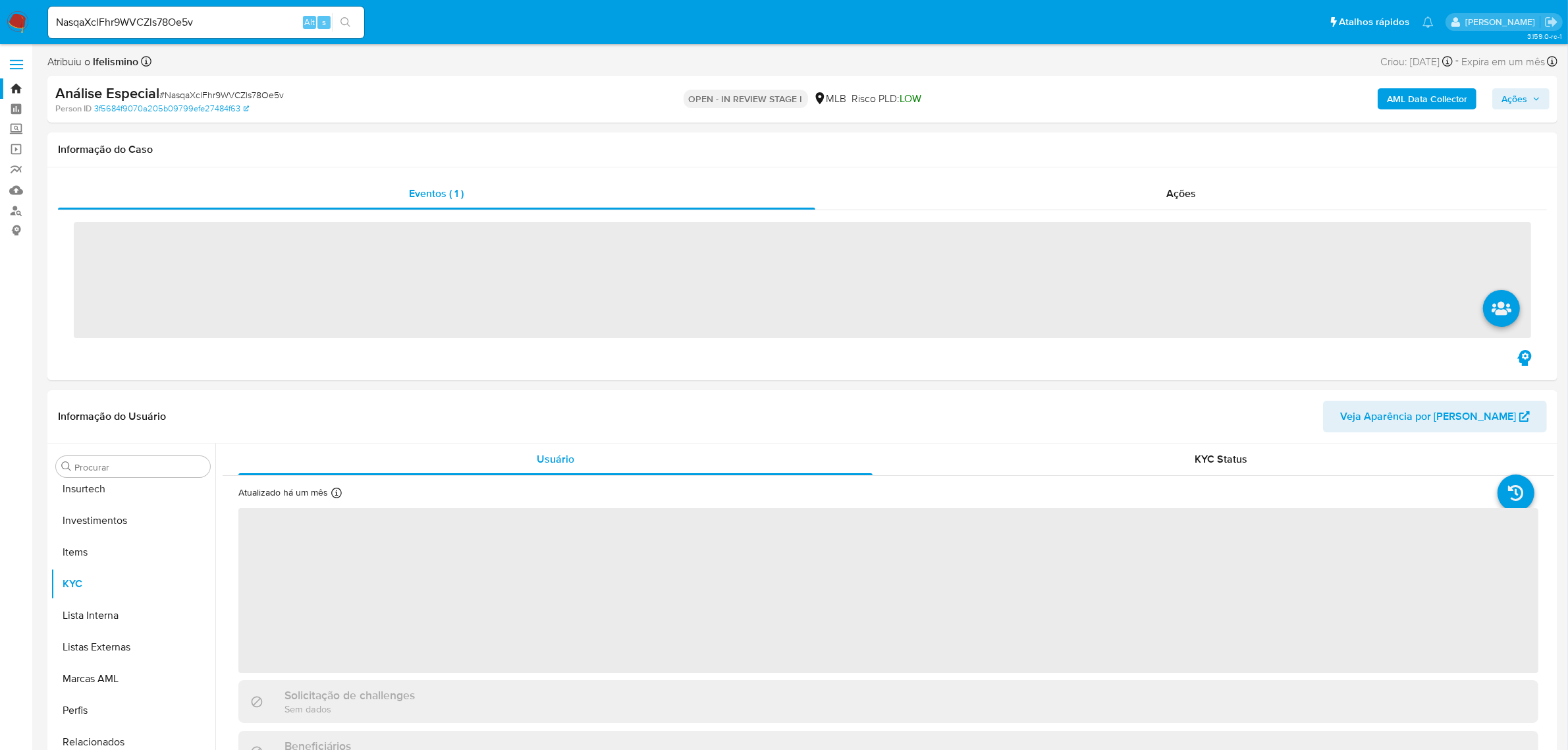
scroll to position [620, 0]
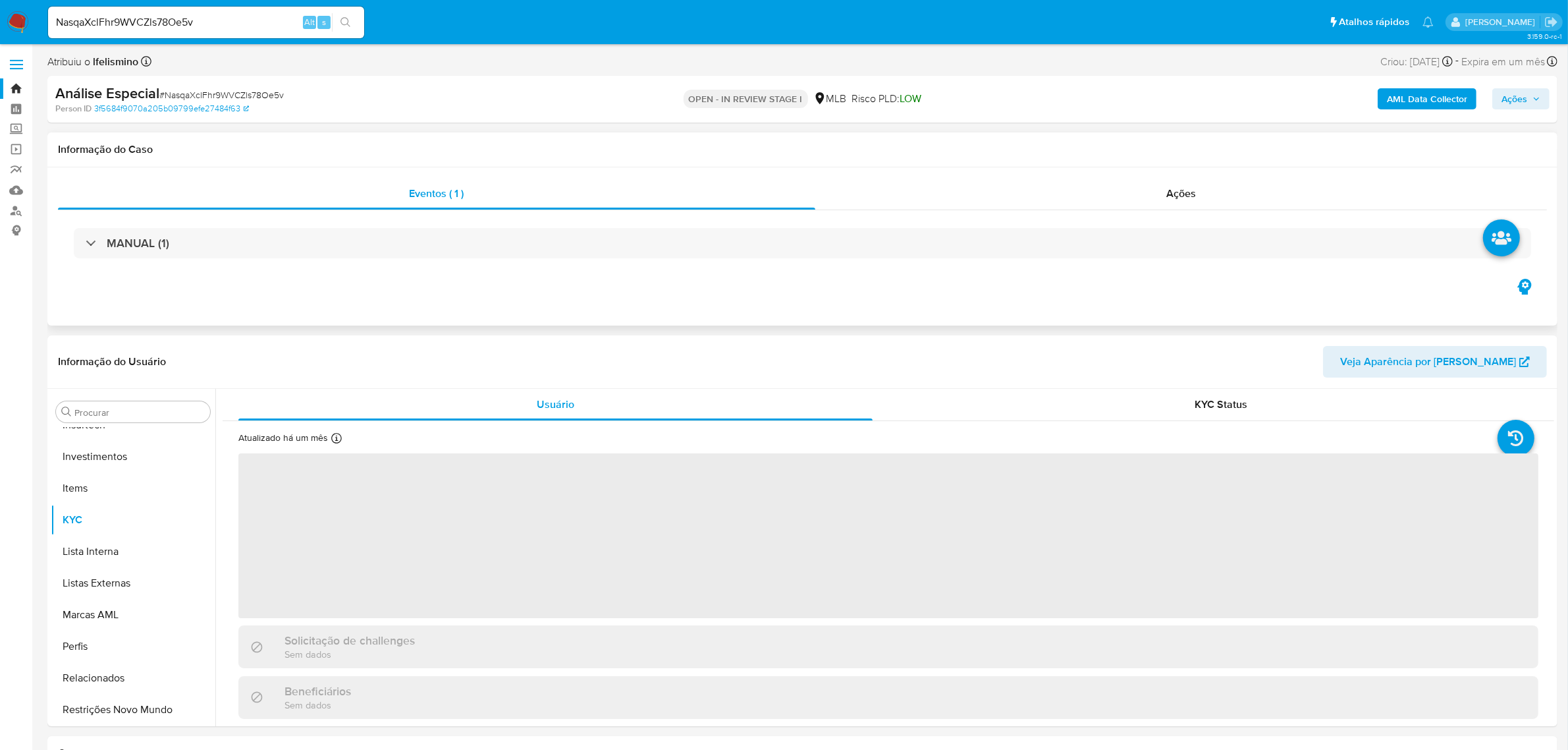
select select "10"
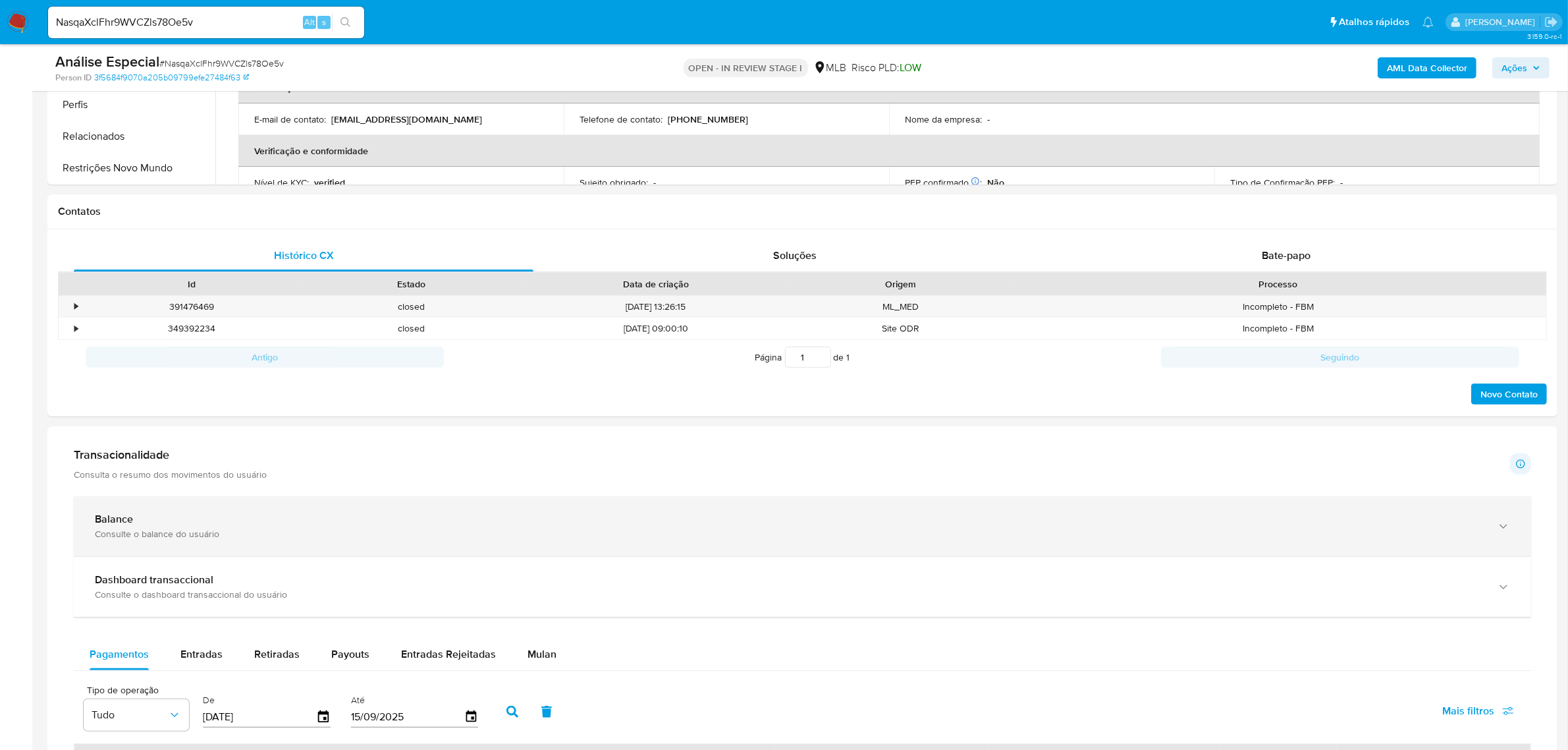
scroll to position [494, 0]
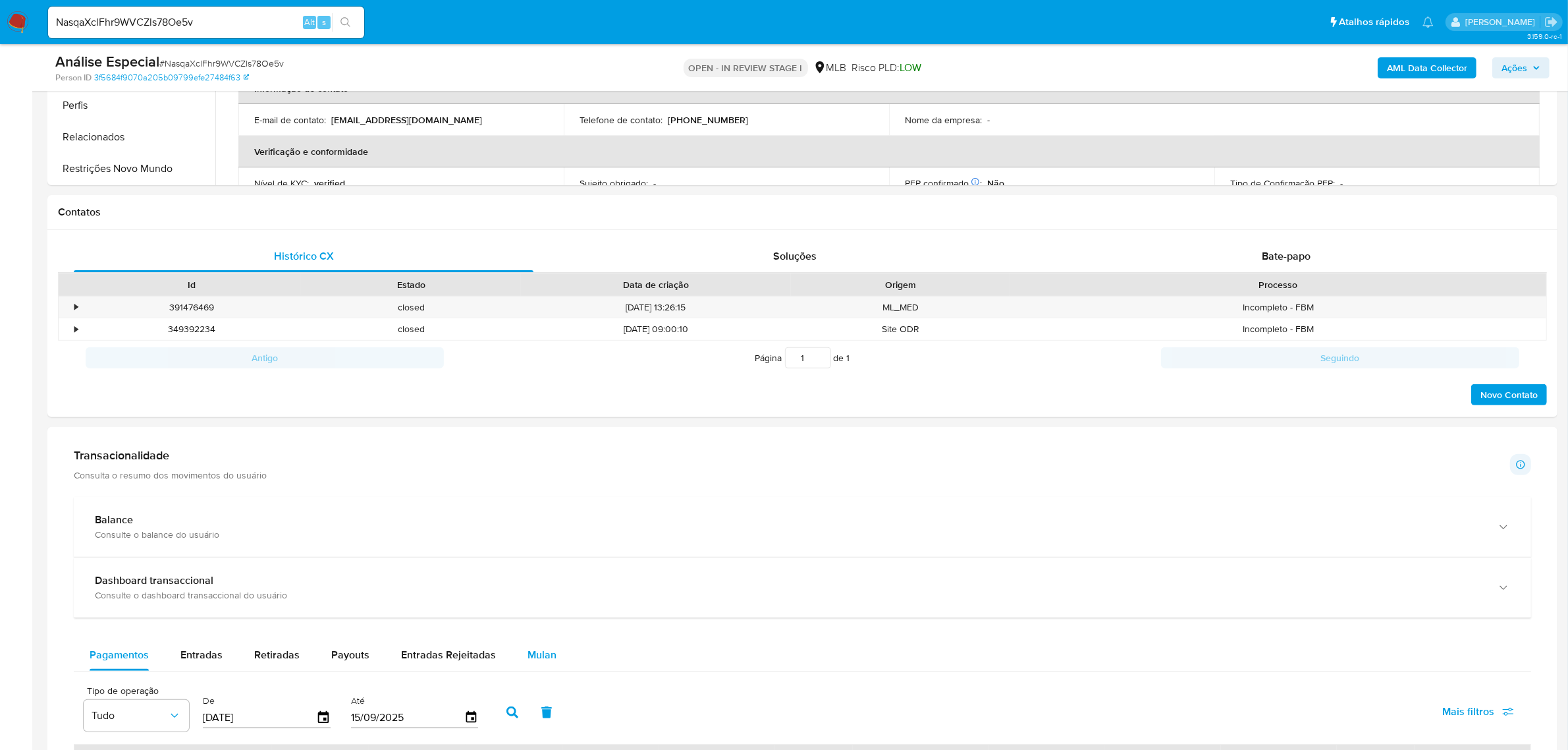
click at [536, 656] on span "Mulan" at bounding box center [542, 655] width 29 height 15
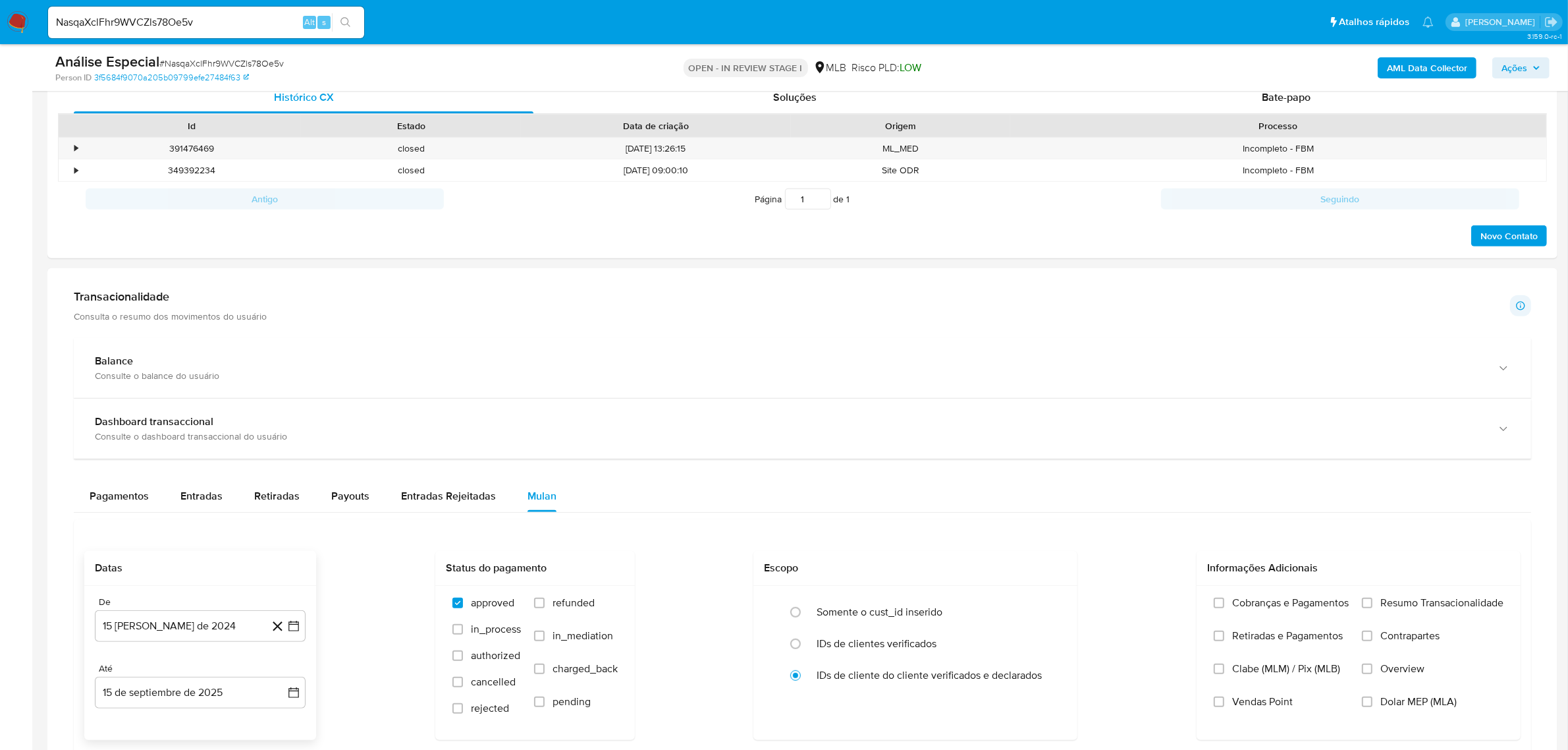
scroll to position [659, 0]
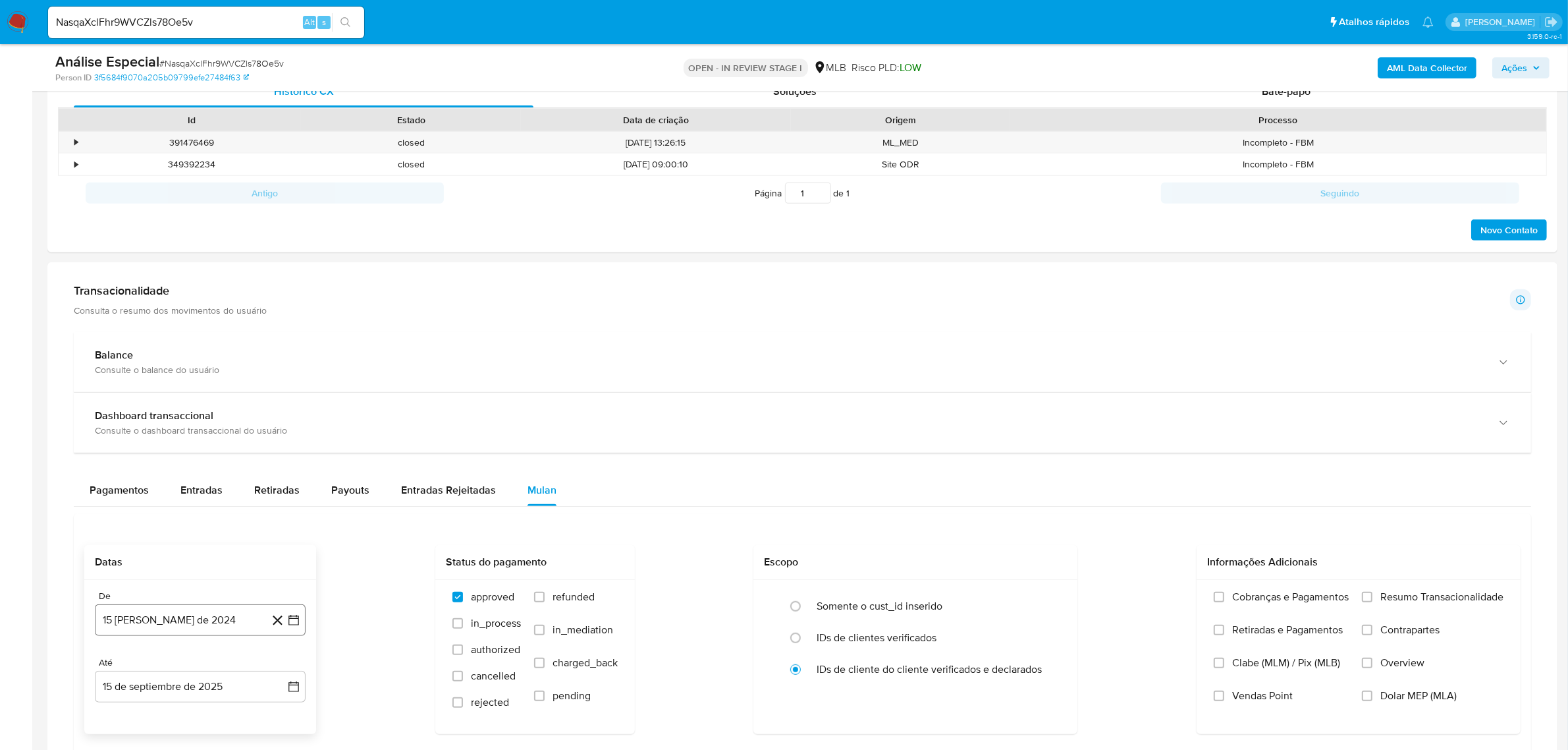
click at [212, 615] on button "15 de agosto de 2024" at bounding box center [201, 620] width 211 height 32
click at [211, 422] on span "agosto 2024" at bounding box center [194, 420] width 60 height 13
click at [286, 404] on icon "Año siguiente" at bounding box center [279, 405] width 16 height 16
click at [192, 448] on button "feb" at bounding box center [199, 453] width 37 height 21
click at [245, 465] on button "1" at bounding box center [252, 469] width 21 height 21
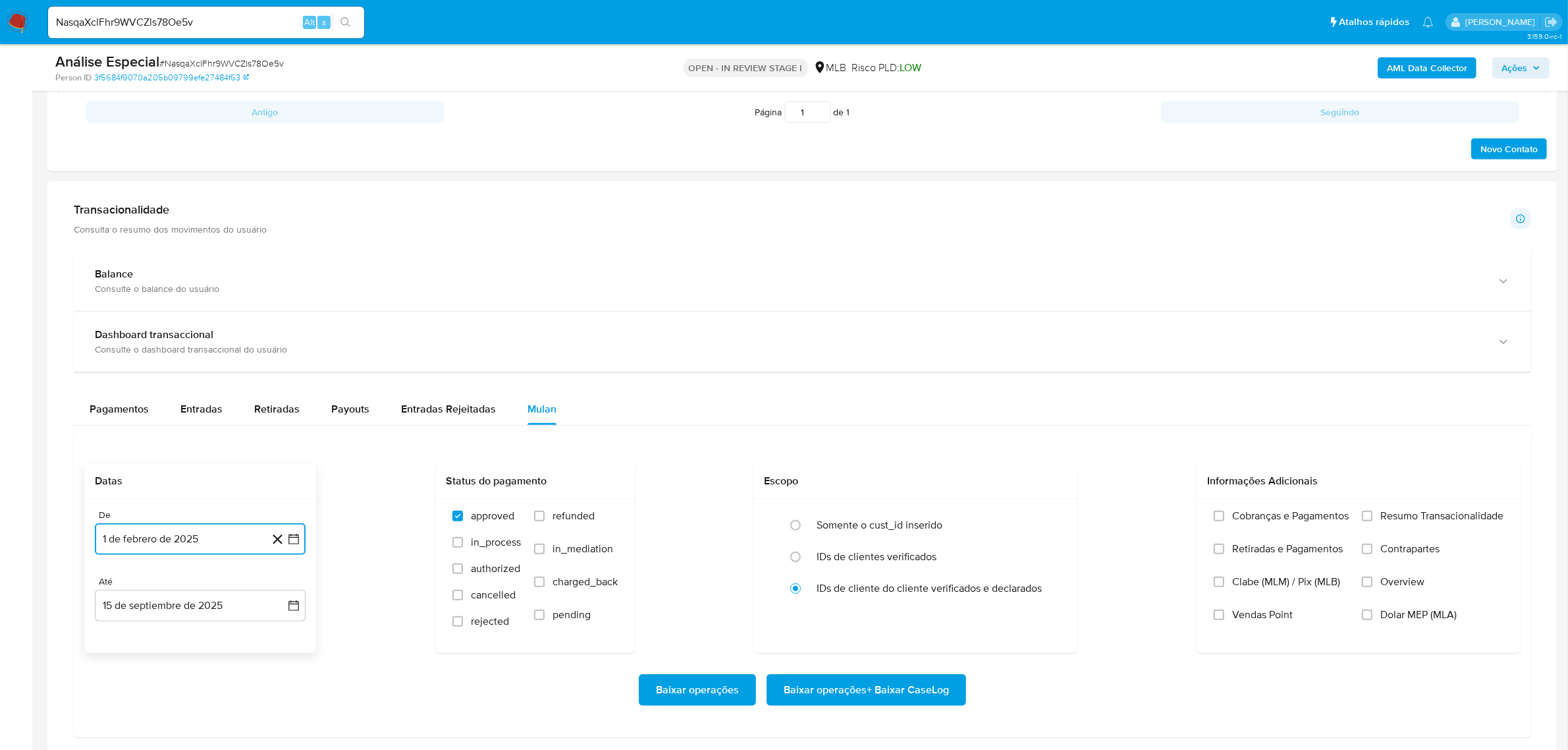
scroll to position [906, 0]
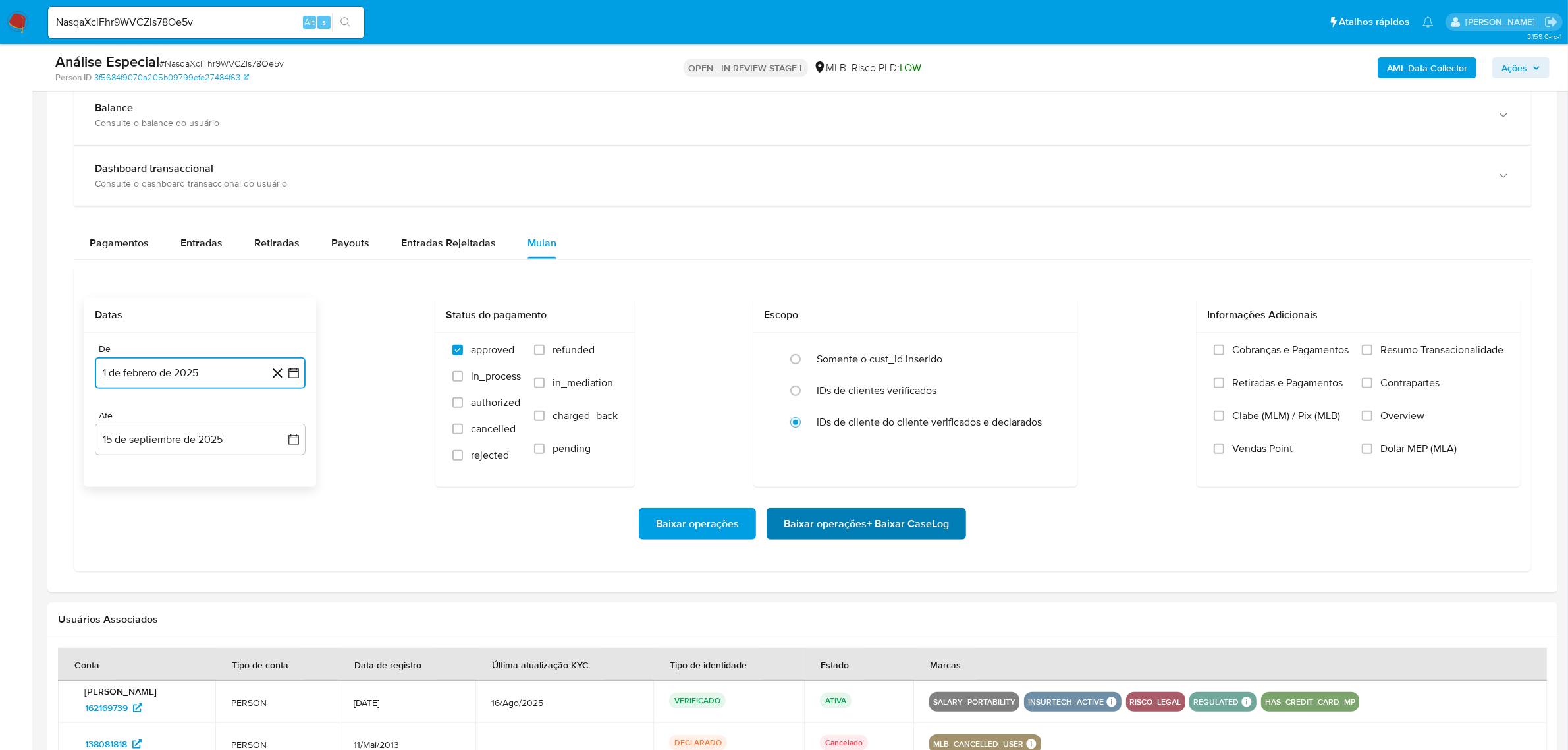
click at [814, 529] on span "Baixar operações + Baixar CaseLog" at bounding box center [866, 524] width 165 height 29
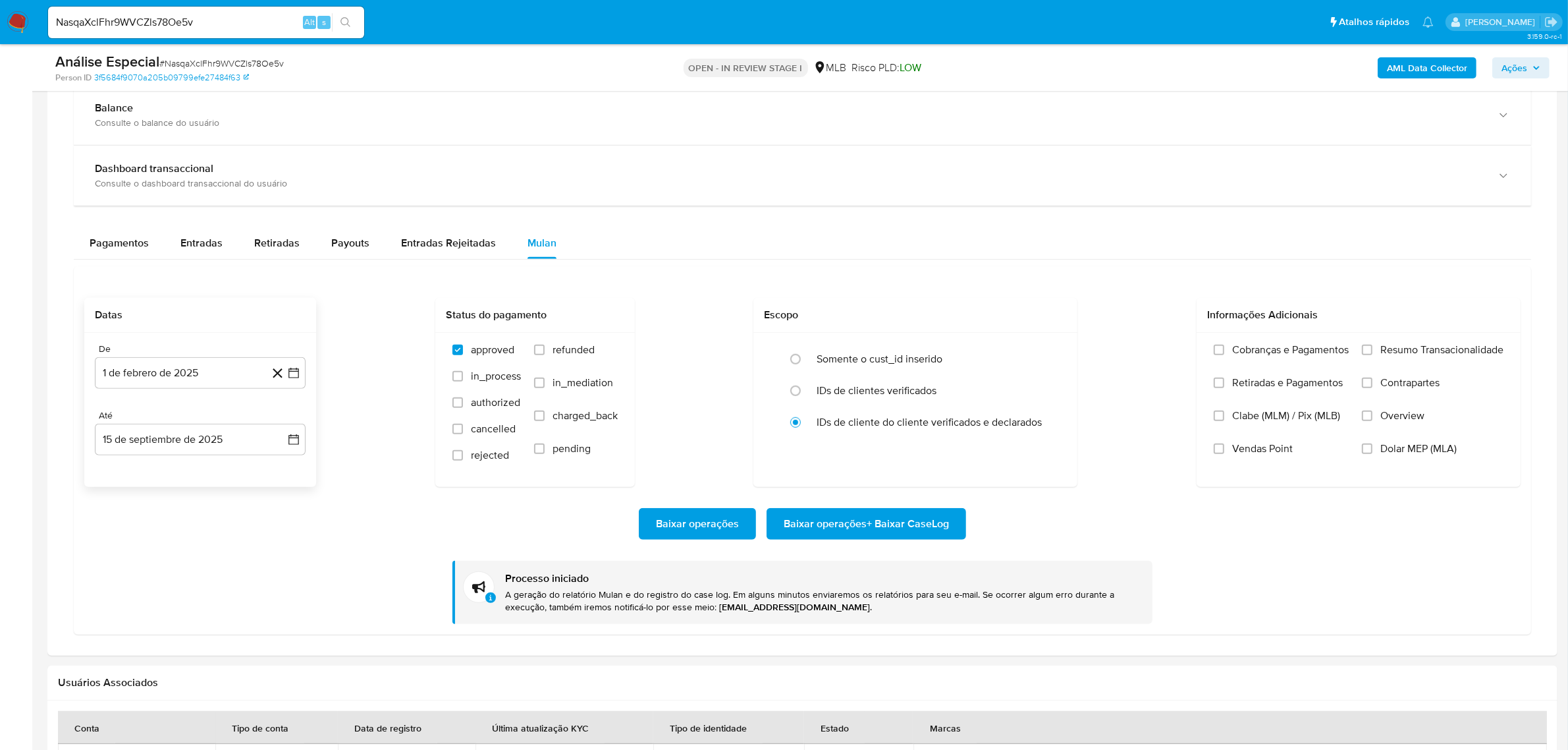
click at [158, 11] on div "NasqaXclFhr9WVCZls78Oe5v Alt s" at bounding box center [206, 23] width 316 height 32
click at [154, 17] on input "NasqaXclFhr9WVCZls78Oe5v" at bounding box center [206, 22] width 316 height 17
paste input "Lh2dMLfESCBYrptaC40Z6VIH"
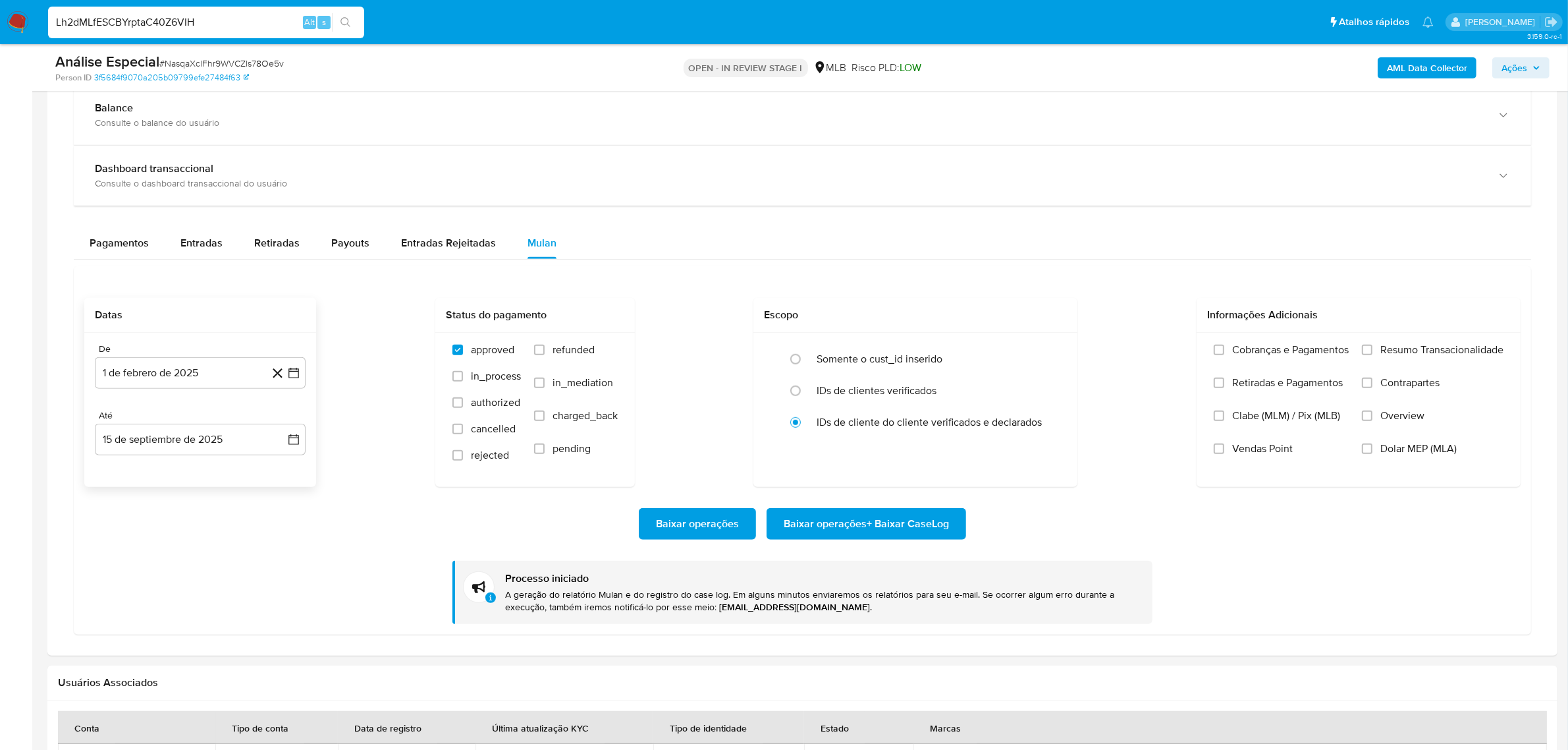
type input "Lh2dMLfESCBYrptaC40Z6VIH"
click at [338, 21] on button "search-icon" at bounding box center [345, 22] width 27 height 19
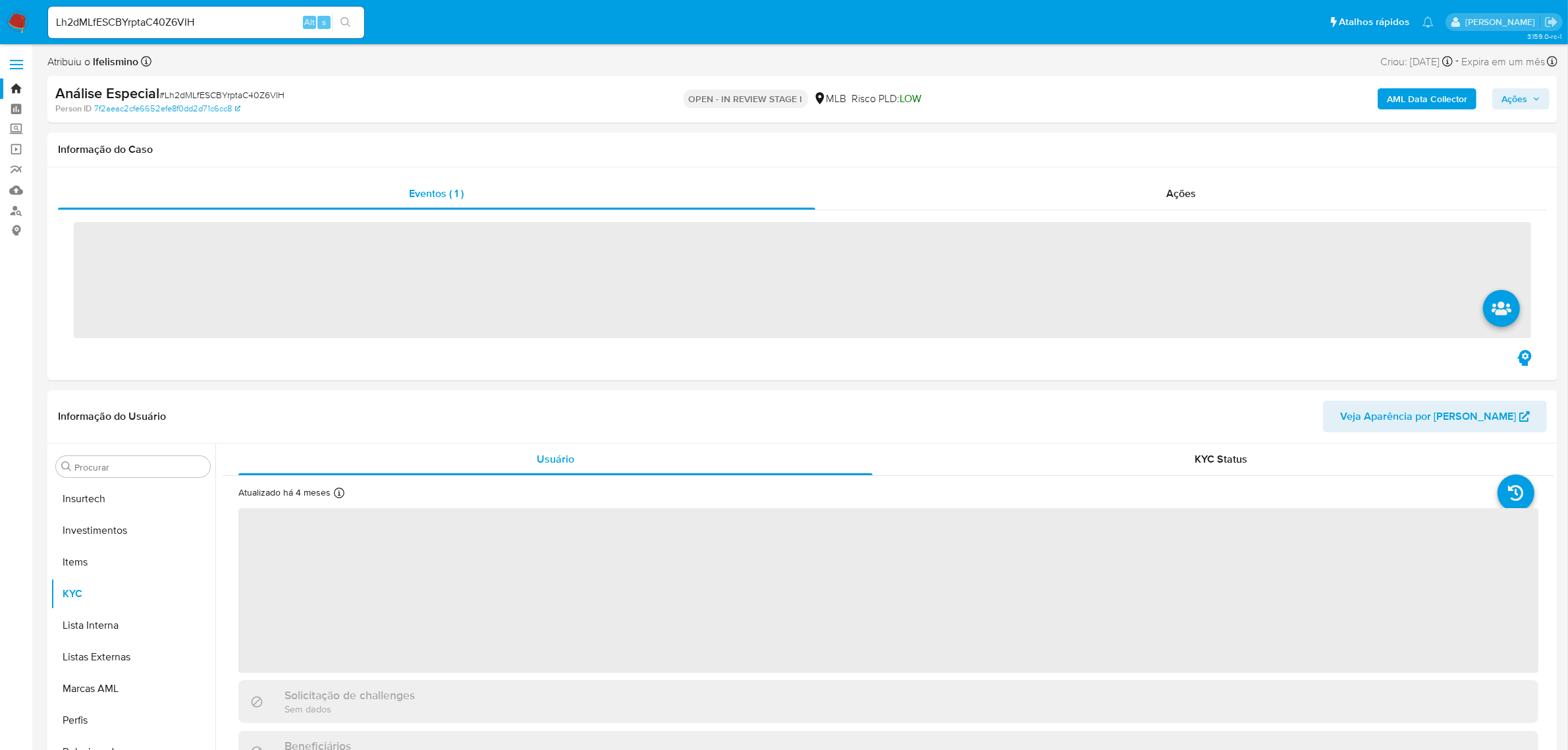
scroll to position [620, 0]
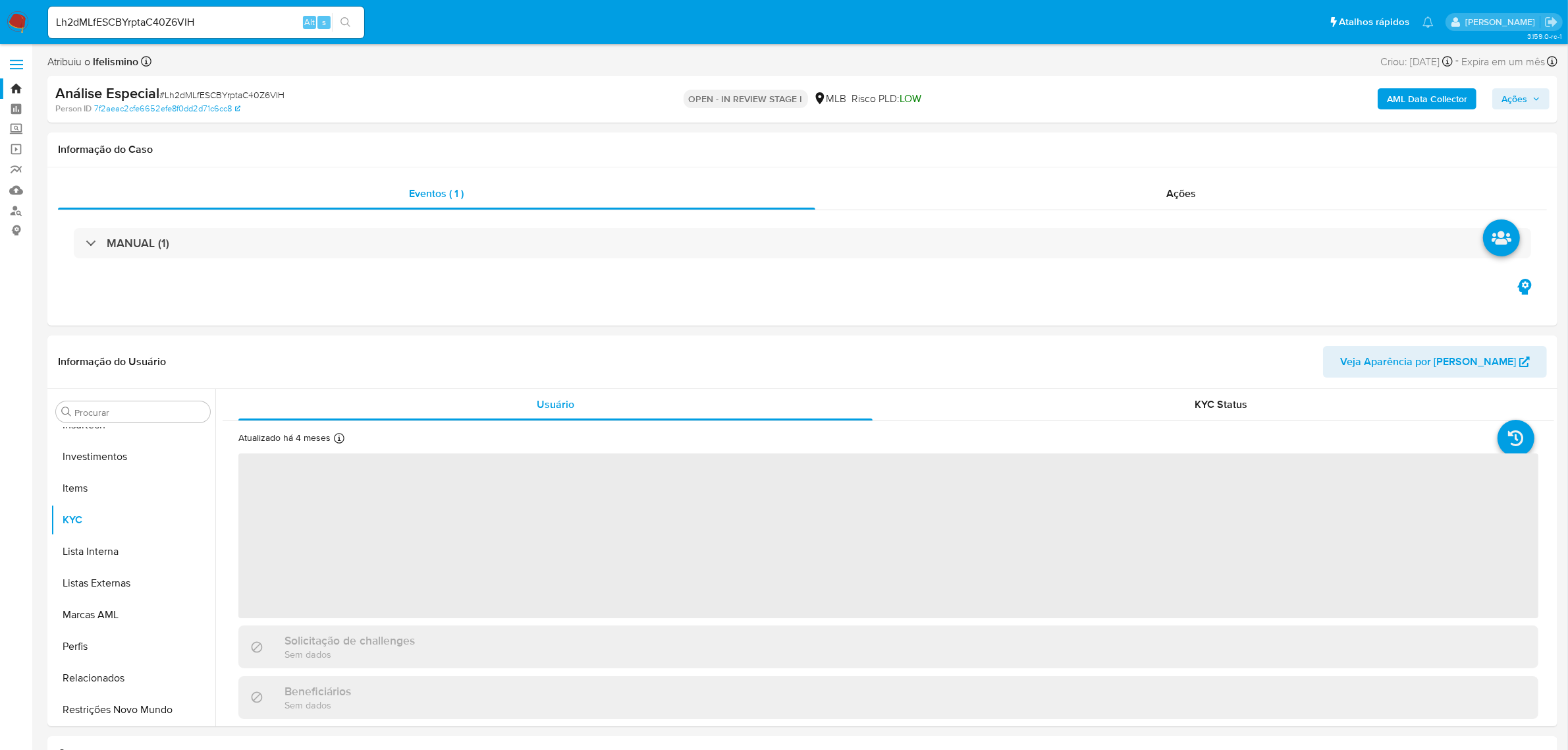
select select "10"
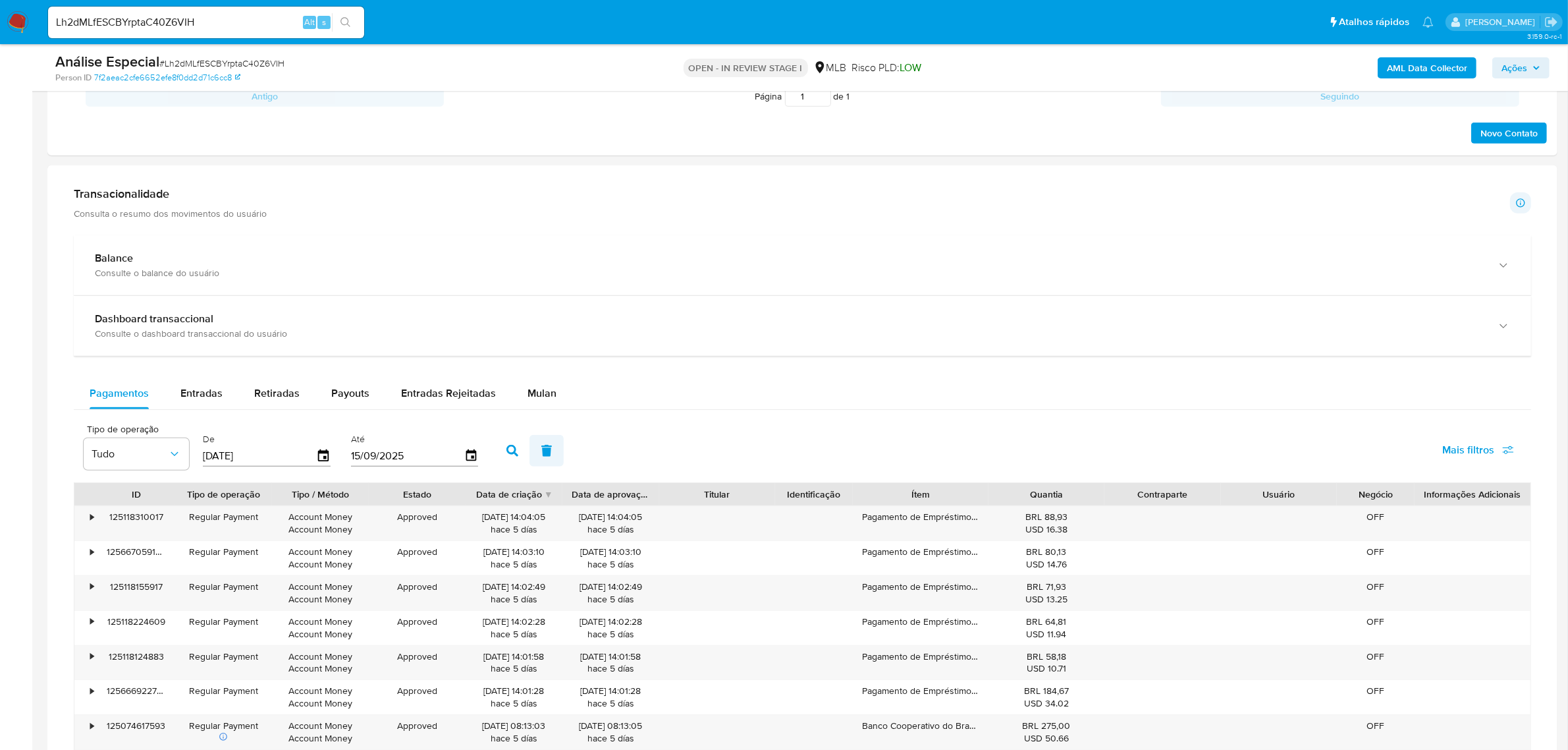
scroll to position [741, 0]
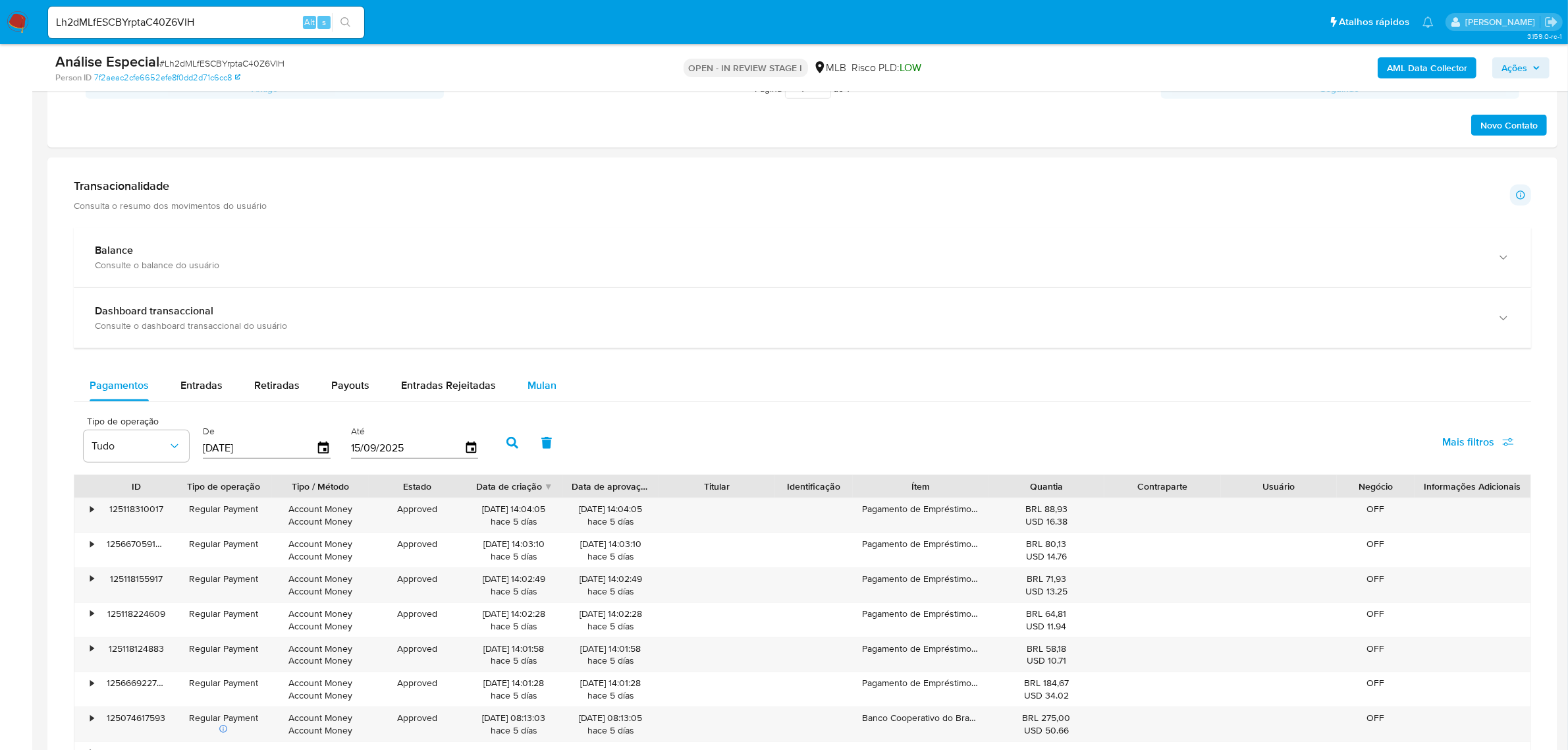
drag, startPoint x: 539, startPoint y: 389, endPoint x: 507, endPoint y: 389, distance: 32.0
click at [539, 388] on span "Mulan" at bounding box center [542, 385] width 29 height 15
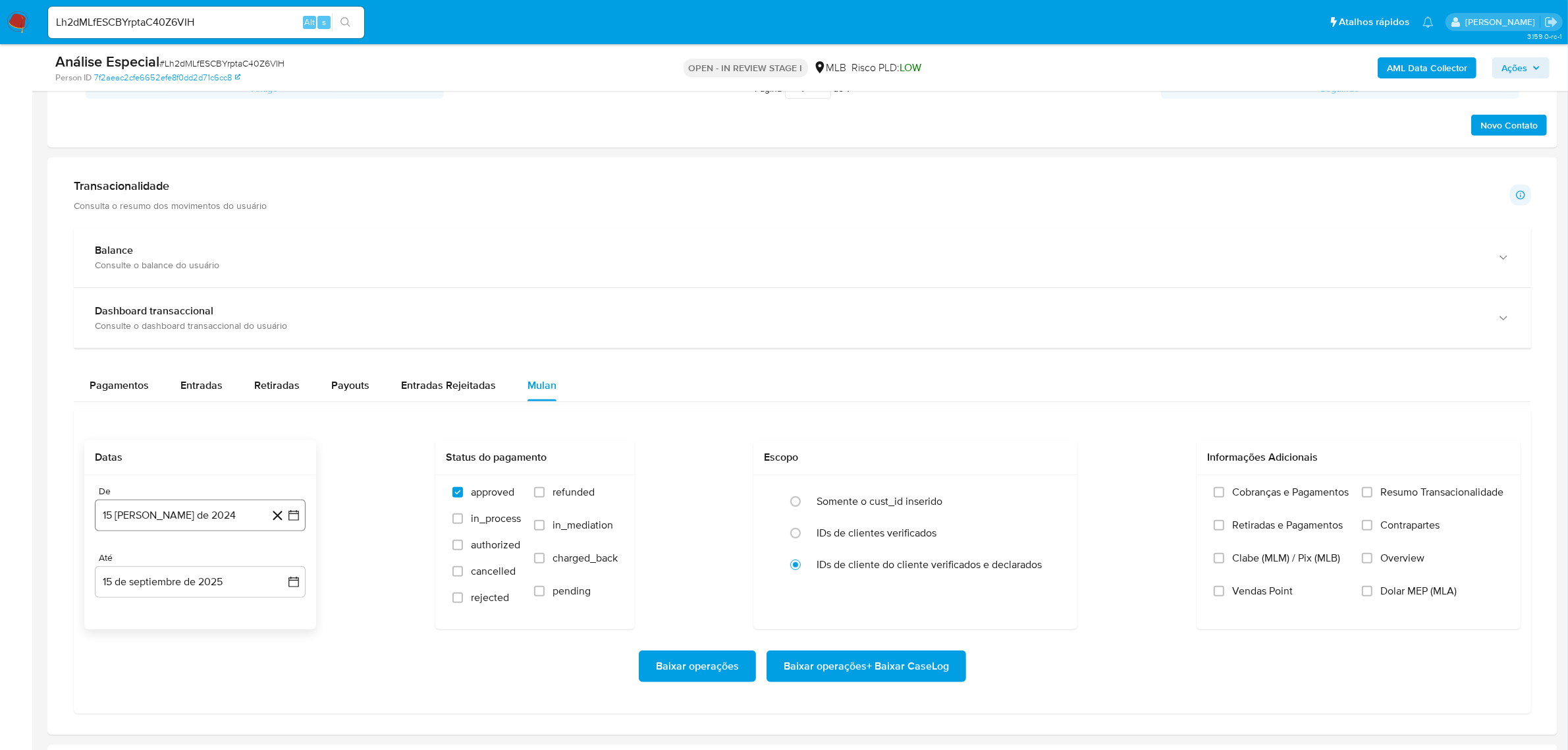
drag, startPoint x: 180, startPoint y: 497, endPoint x: 178, endPoint y: 517, distance: 20.1
click at [180, 502] on div "De 15 de agosto de 2024 15-08-2024" at bounding box center [201, 509] width 211 height 46
click at [203, 516] on button "15 de agosto de 2024" at bounding box center [201, 515] width 211 height 32
click at [194, 560] on span "agosto 2024" at bounding box center [194, 562] width 60 height 13
drag, startPoint x: 274, startPoint y: 562, endPoint x: 245, endPoint y: 578, distance: 33.1
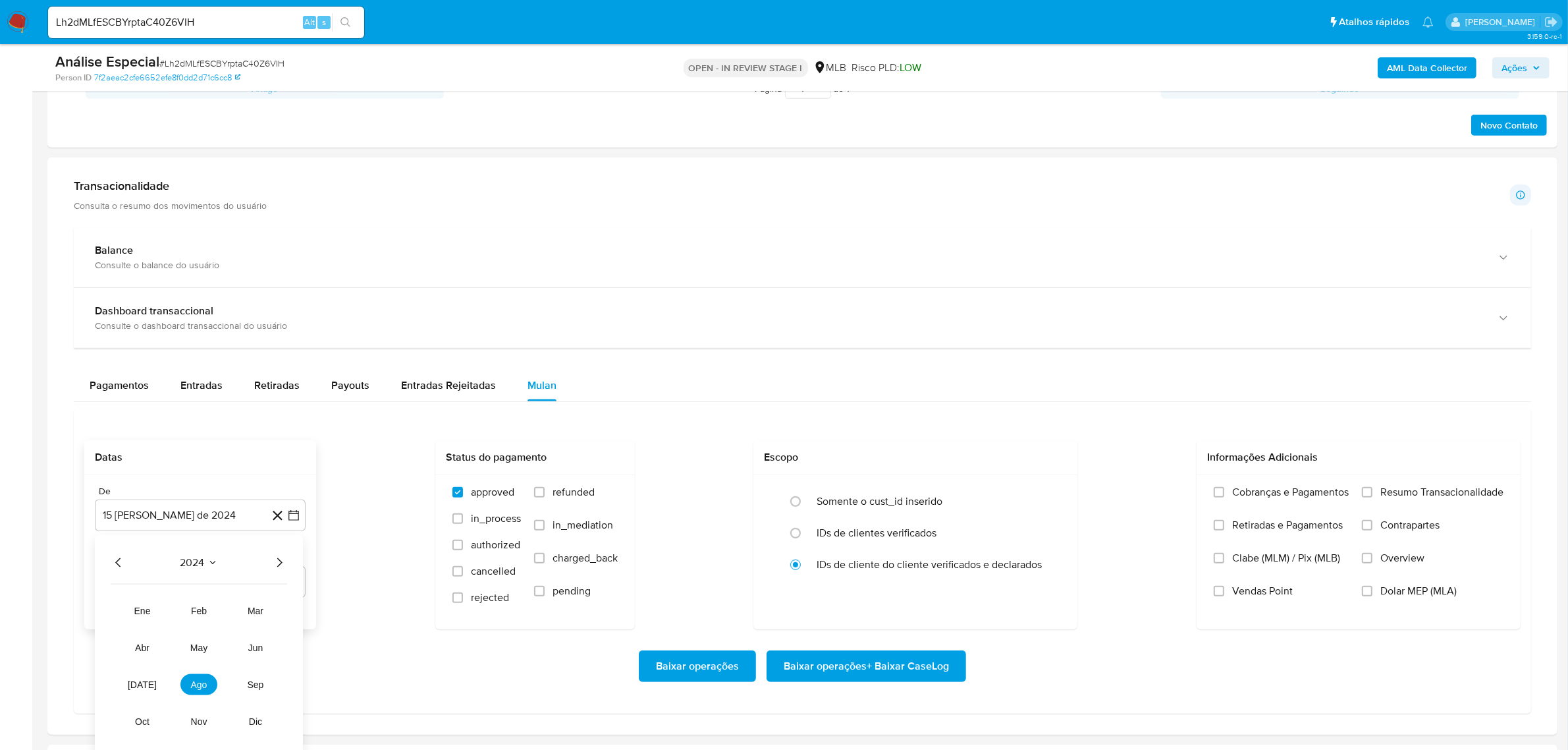
click at [274, 562] on icon "Año siguiente" at bounding box center [279, 562] width 16 height 16
click at [201, 615] on span "feb" at bounding box center [199, 611] width 16 height 10
click at [245, 604] on button "1" at bounding box center [252, 611] width 21 height 21
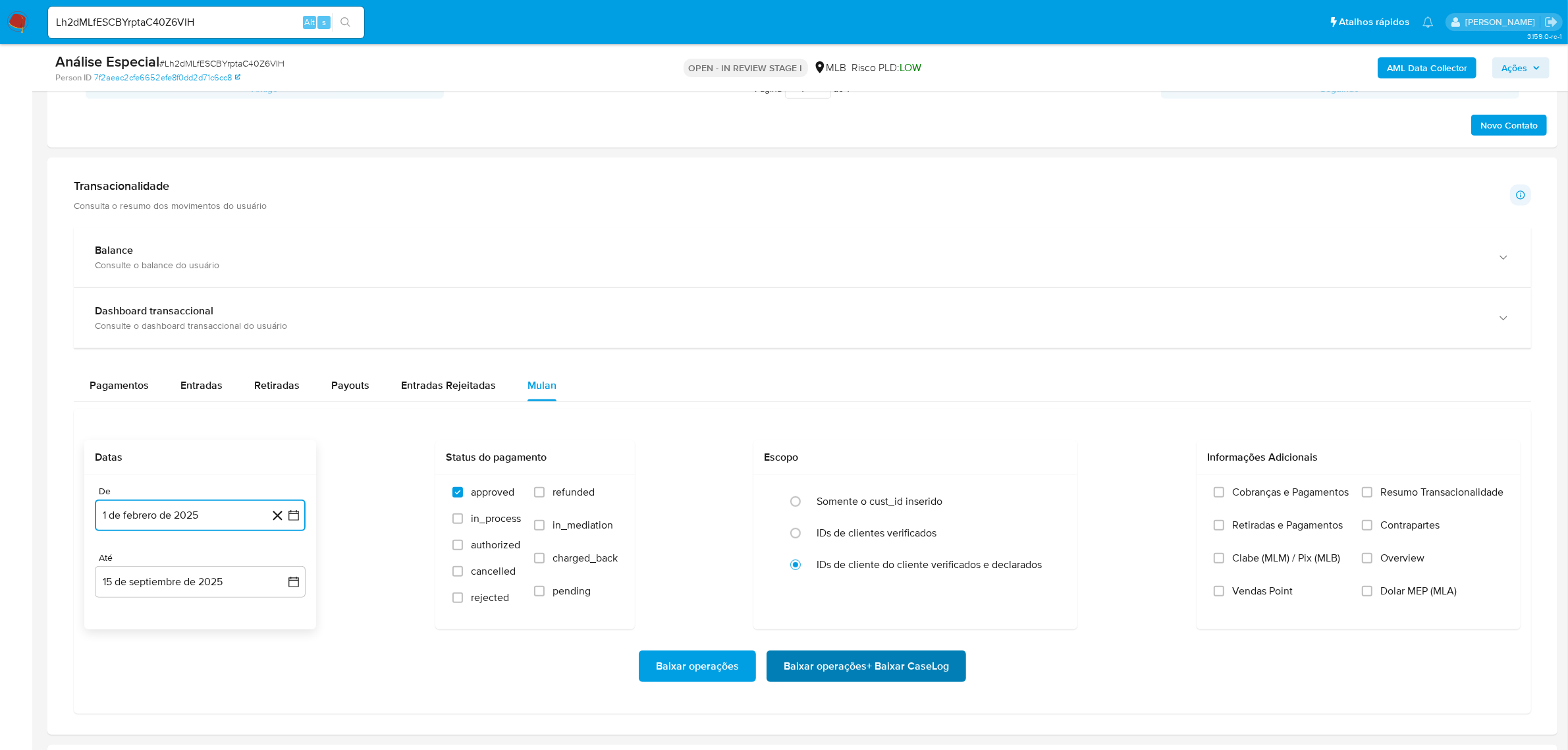
click at [830, 667] on span "Baixar operações + Baixar CaseLog" at bounding box center [866, 667] width 165 height 29
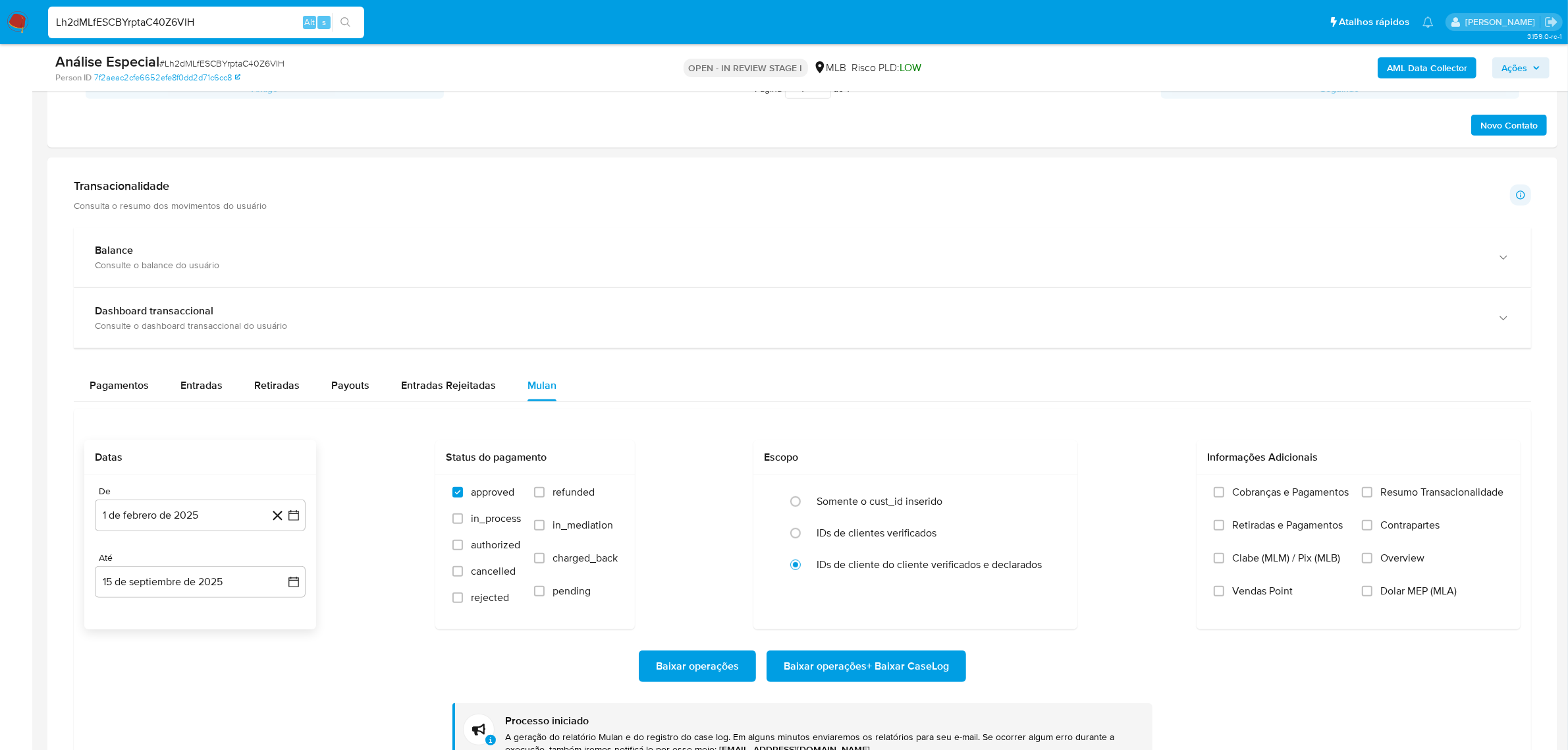
click at [201, 14] on input "Lh2dMLfESCBYrptaC40Z6VIH" at bounding box center [206, 22] width 316 height 17
paste input "uJb3kGr8yCqDl0jwypdXA7Hy"
type input "uJb3kGr8yCqDl0jwypdXA7Hy"
drag, startPoint x: 350, startPoint y: 18, endPoint x: 133, endPoint y: 28, distance: 217.2
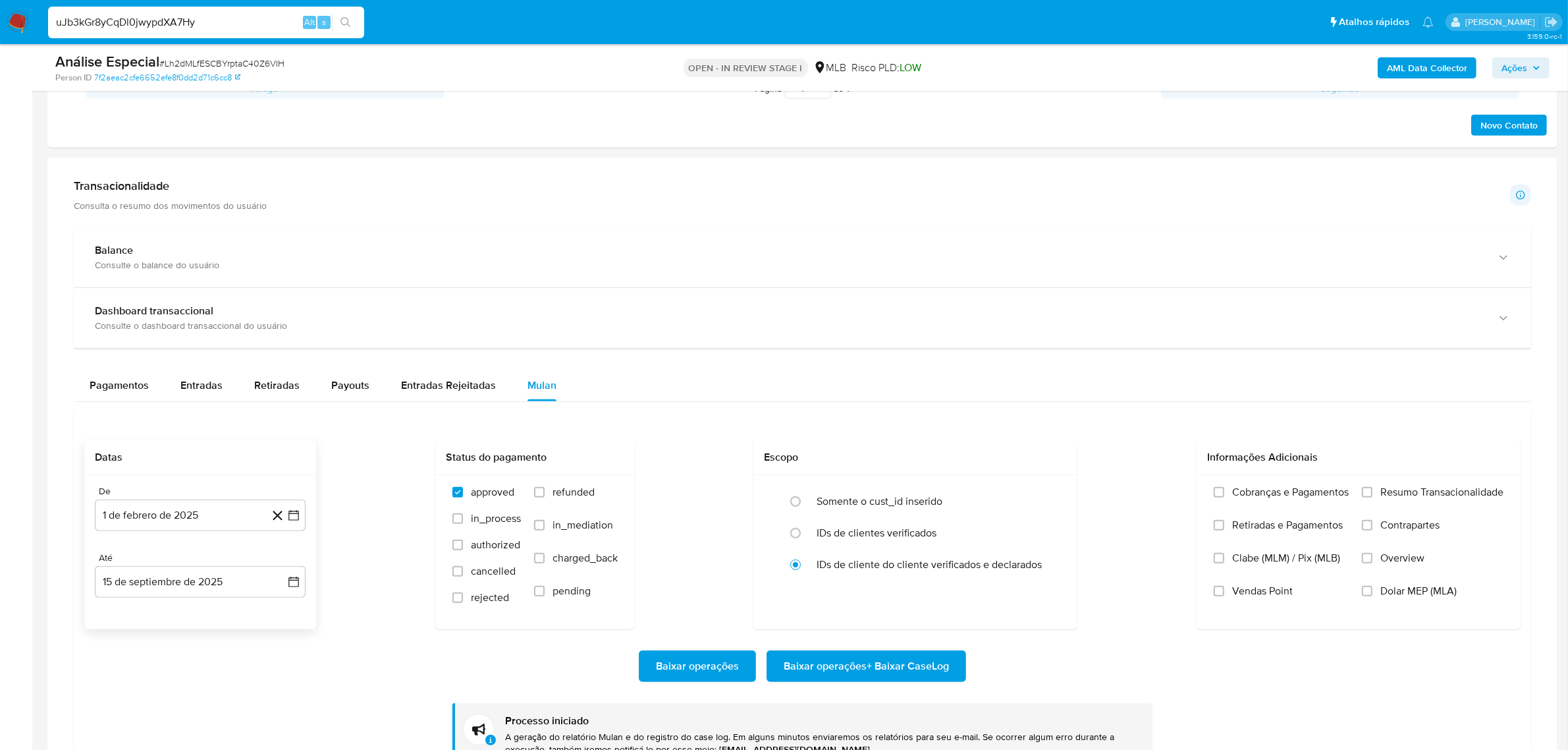
click at [350, 18] on icon "search-icon" at bounding box center [345, 22] width 10 height 10
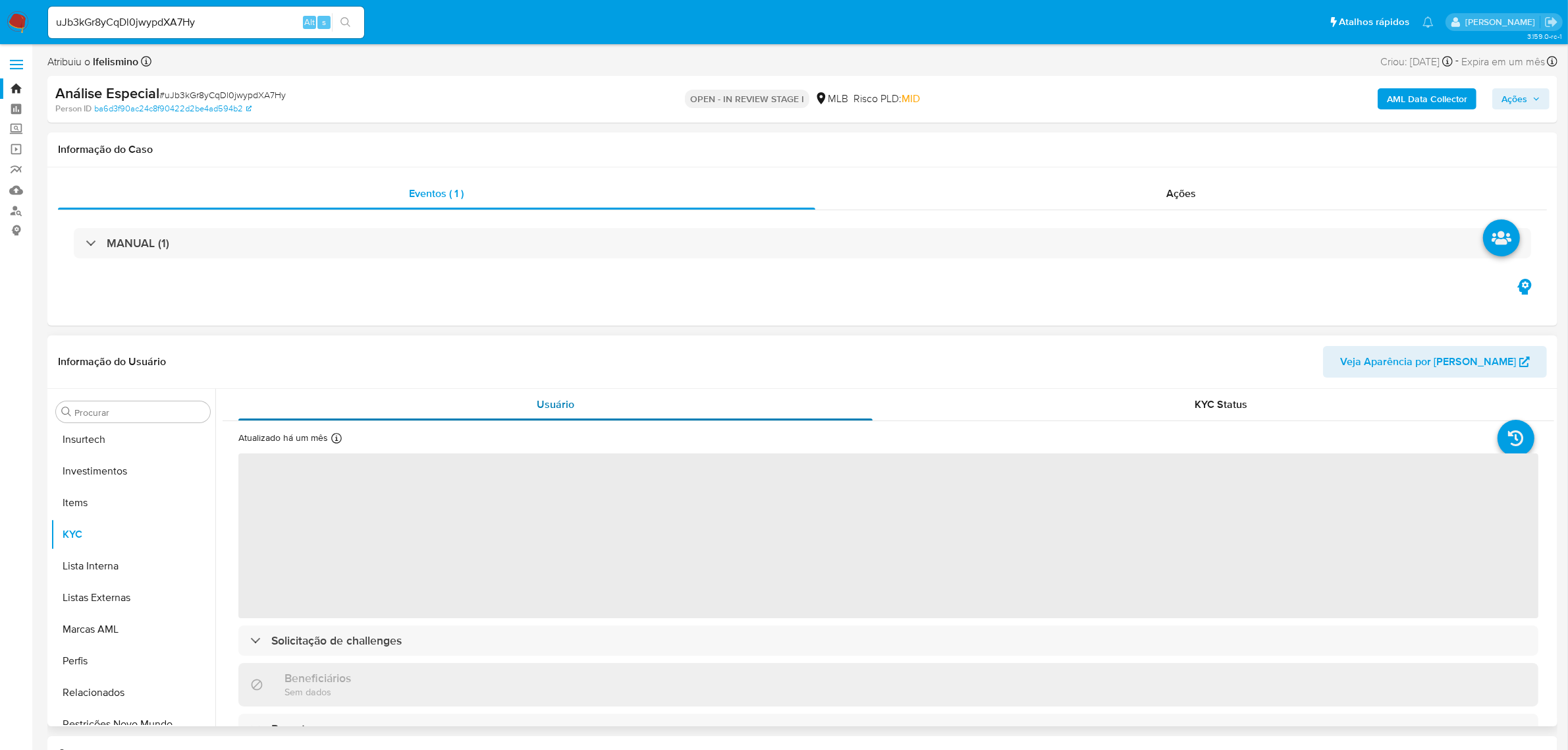
scroll to position [620, 0]
select select "10"
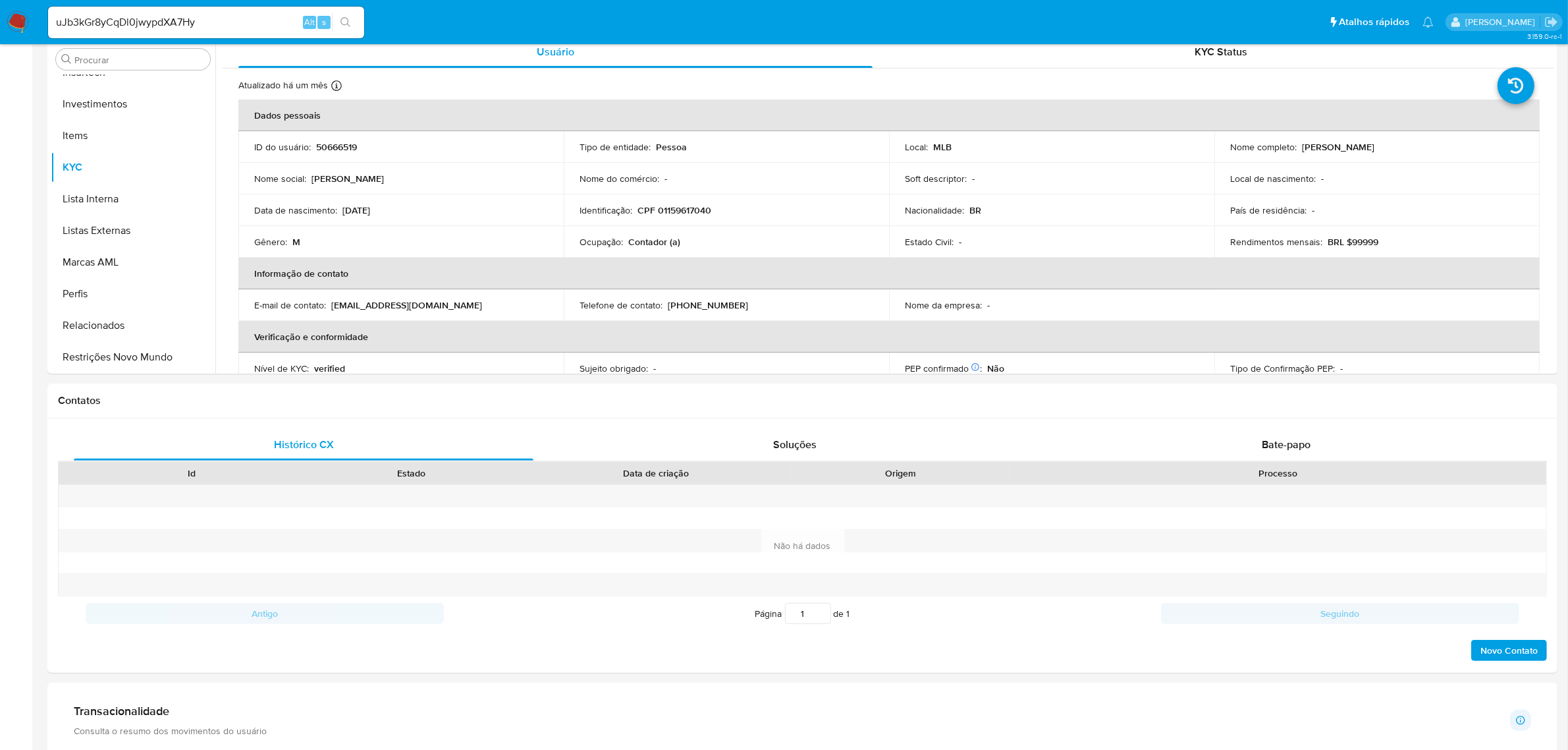
scroll to position [659, 0]
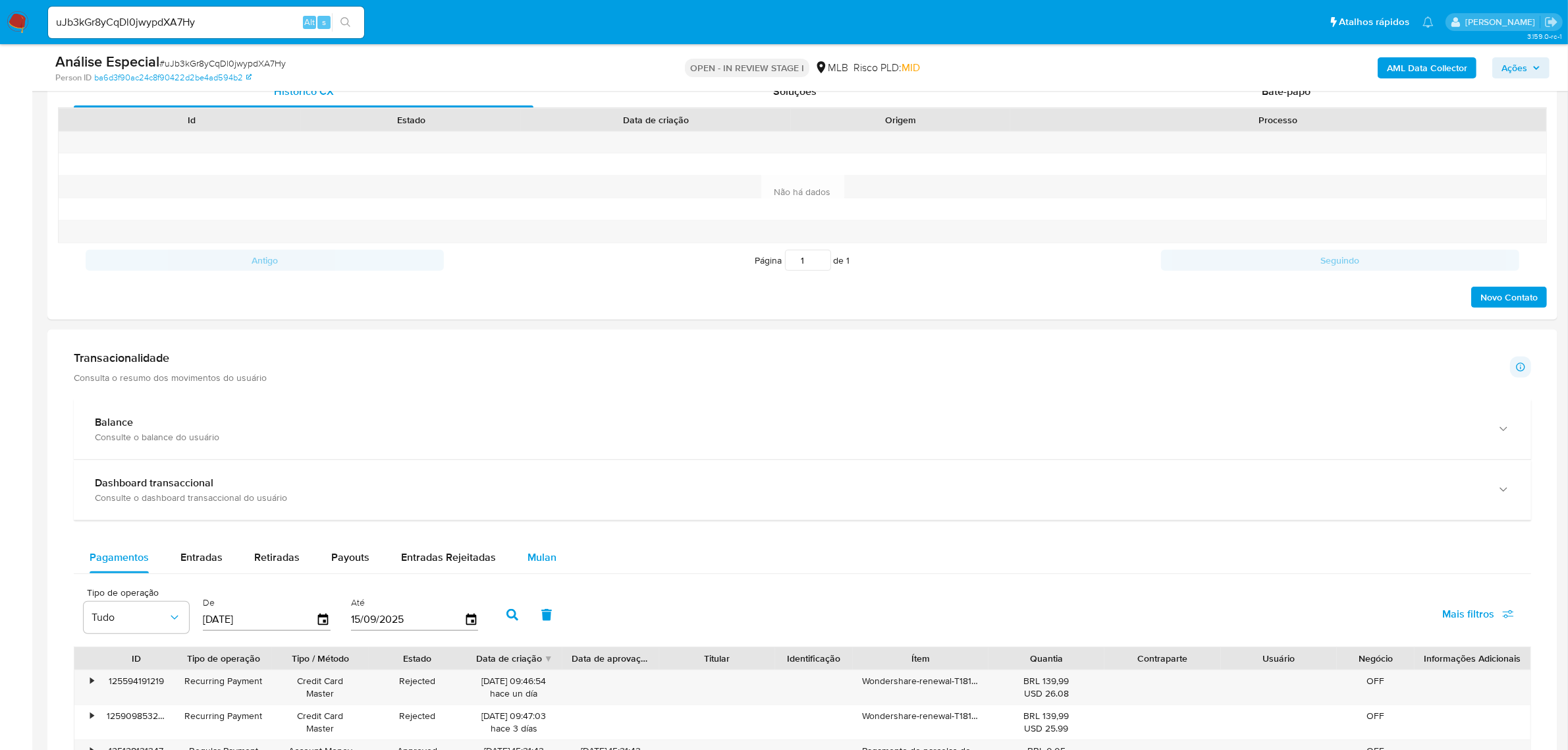
click at [554, 562] on button "Mulan" at bounding box center [542, 557] width 61 height 32
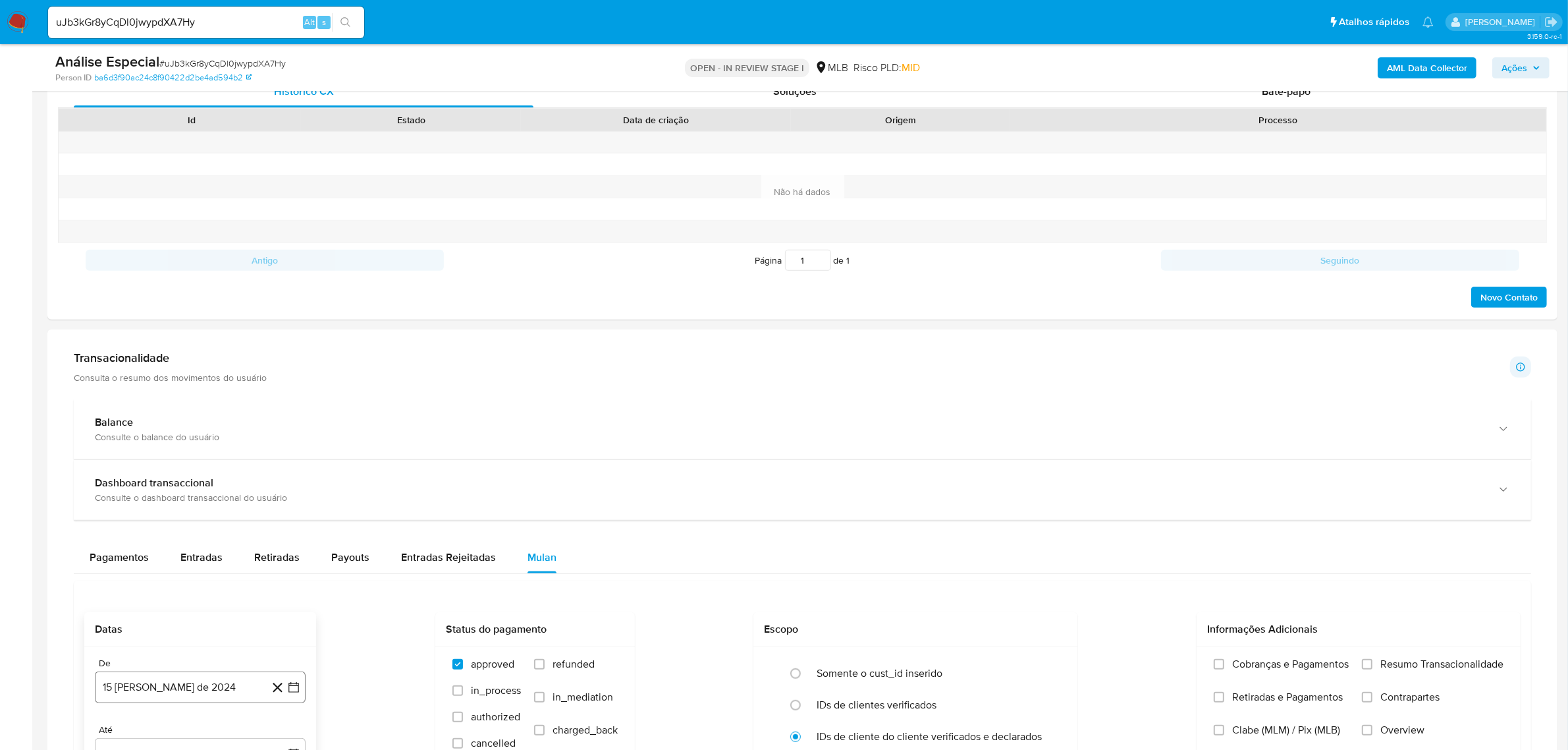
click at [159, 700] on button "15 de agosto de 2024" at bounding box center [201, 687] width 211 height 32
click at [169, 489] on span "agosto 2024" at bounding box center [194, 486] width 60 height 13
click at [279, 478] on icon "Año siguiente" at bounding box center [279, 471] width 16 height 16
click at [206, 519] on span "feb" at bounding box center [199, 520] width 16 height 10
click at [260, 539] on button "1" at bounding box center [252, 535] width 21 height 21
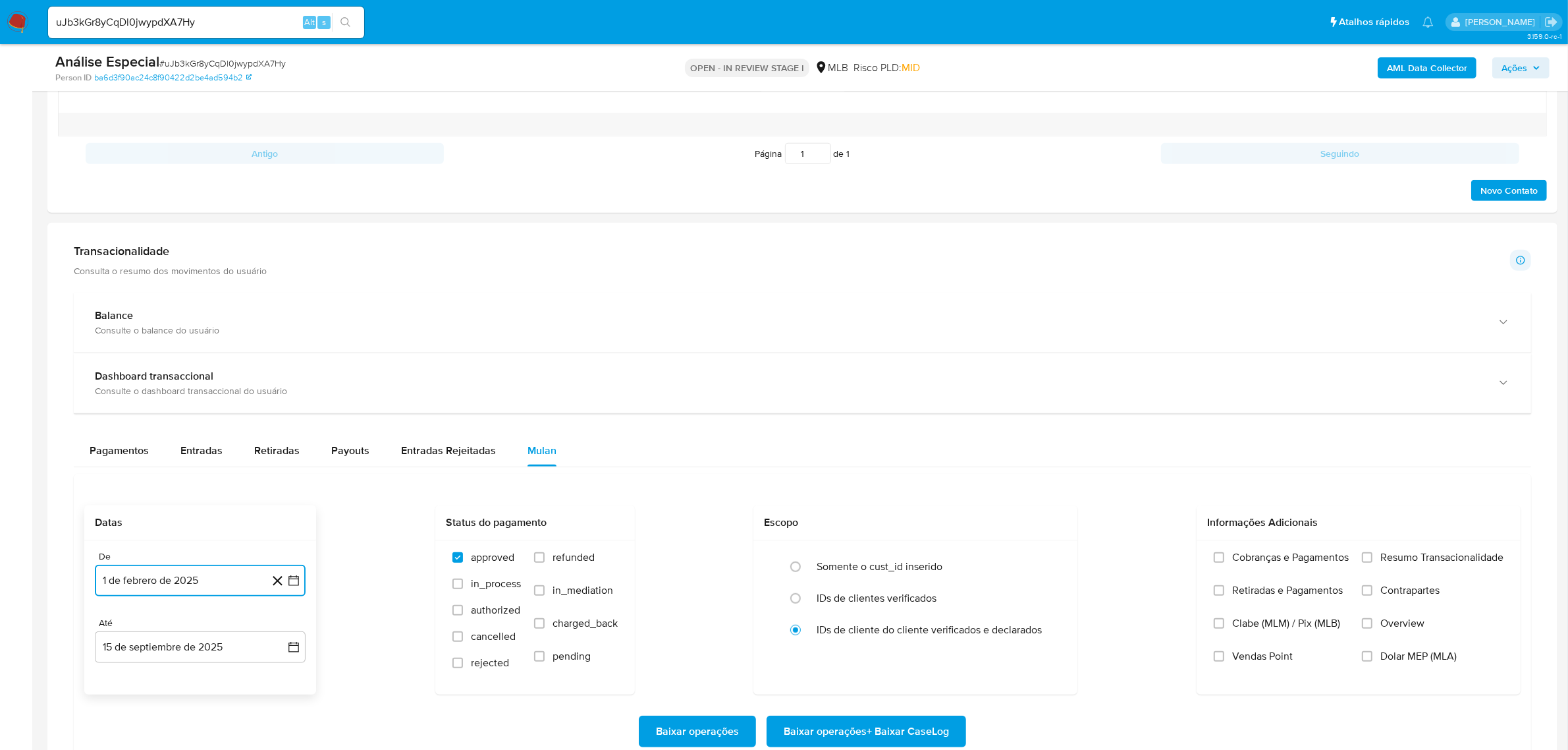
scroll to position [906, 0]
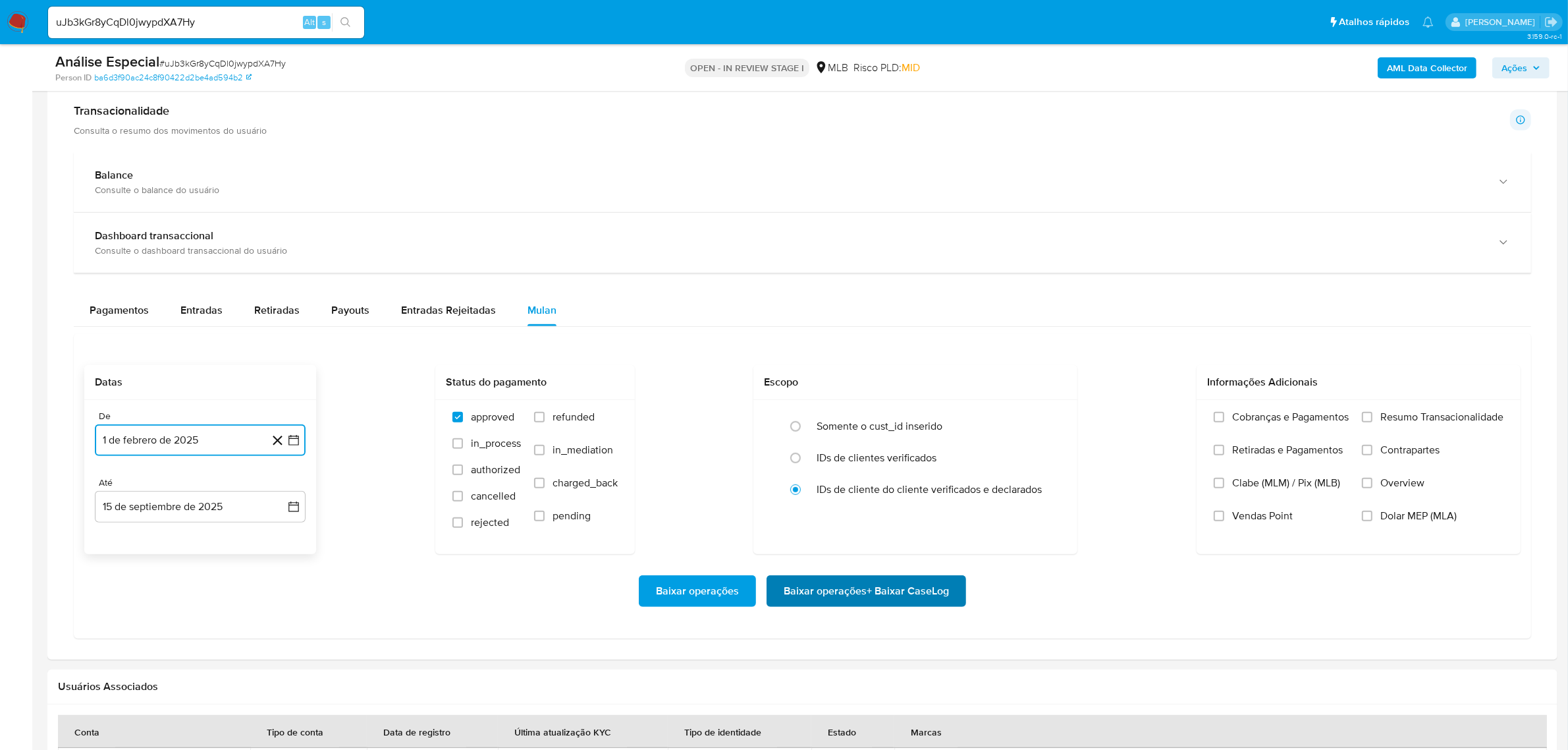
click at [821, 600] on span "Baixar operações + Baixar CaseLog" at bounding box center [866, 591] width 165 height 29
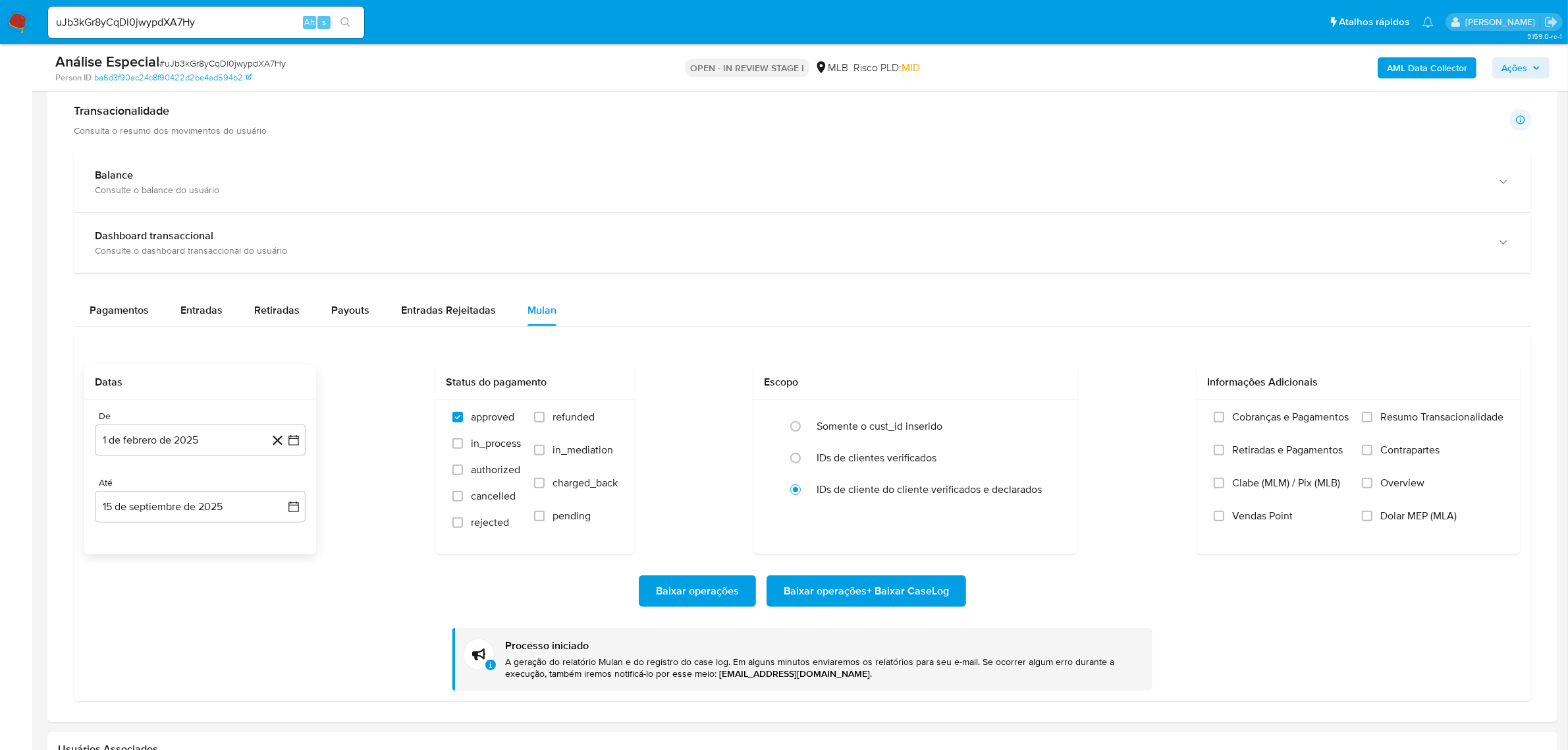
click at [159, 4] on div "uJb3kGr8yCqDl0jwypdXA7Hy Alt s" at bounding box center [206, 22] width 316 height 37
click at [152, 15] on input "uJb3kGr8yCqDl0jwypdXA7Hy" at bounding box center [206, 22] width 316 height 17
paste input "qnZ26rh1imw6JRTKsYveg5lB"
type input "qnZ26rh1imw6JRTKsYveg5lB"
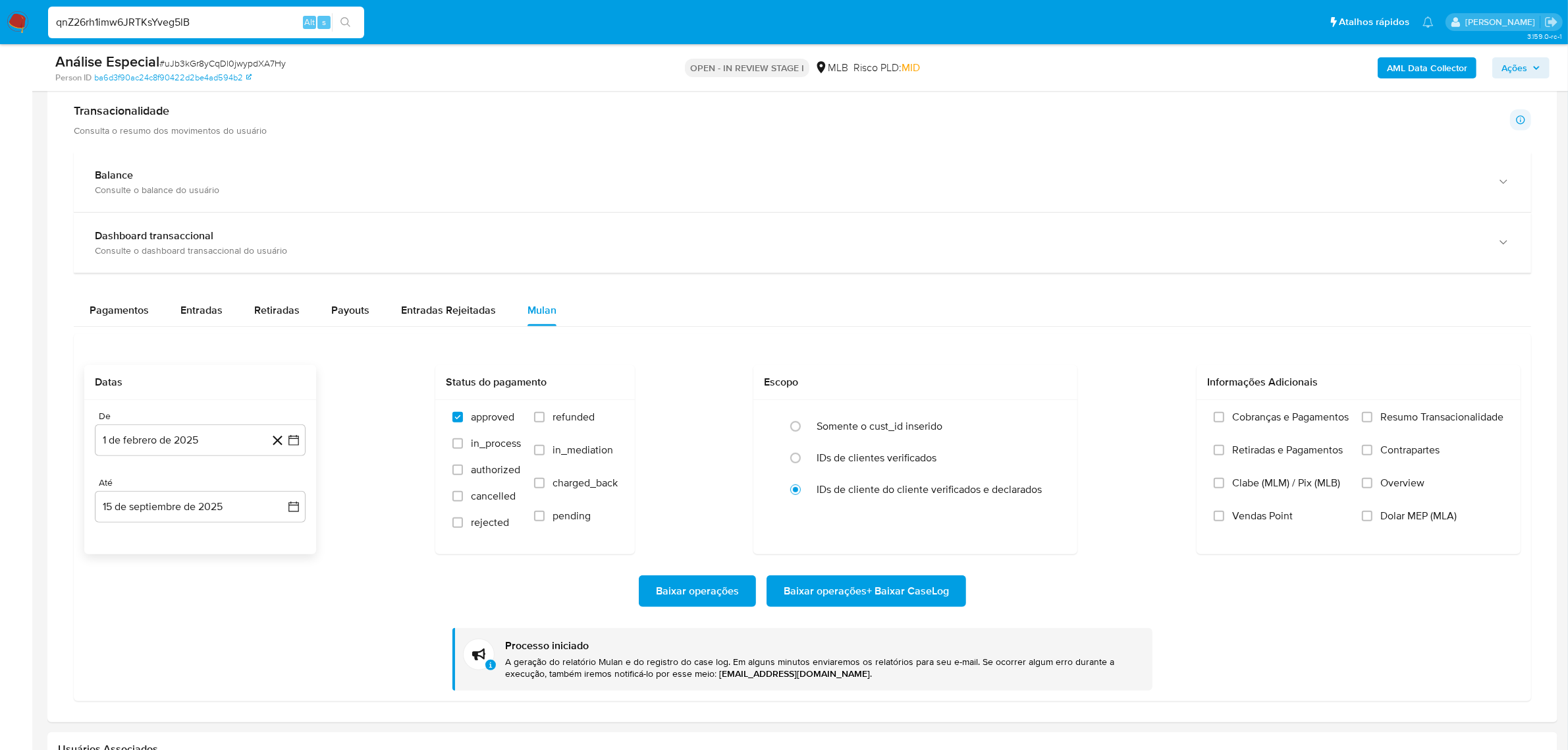
click at [353, 17] on button "search-icon" at bounding box center [345, 22] width 27 height 19
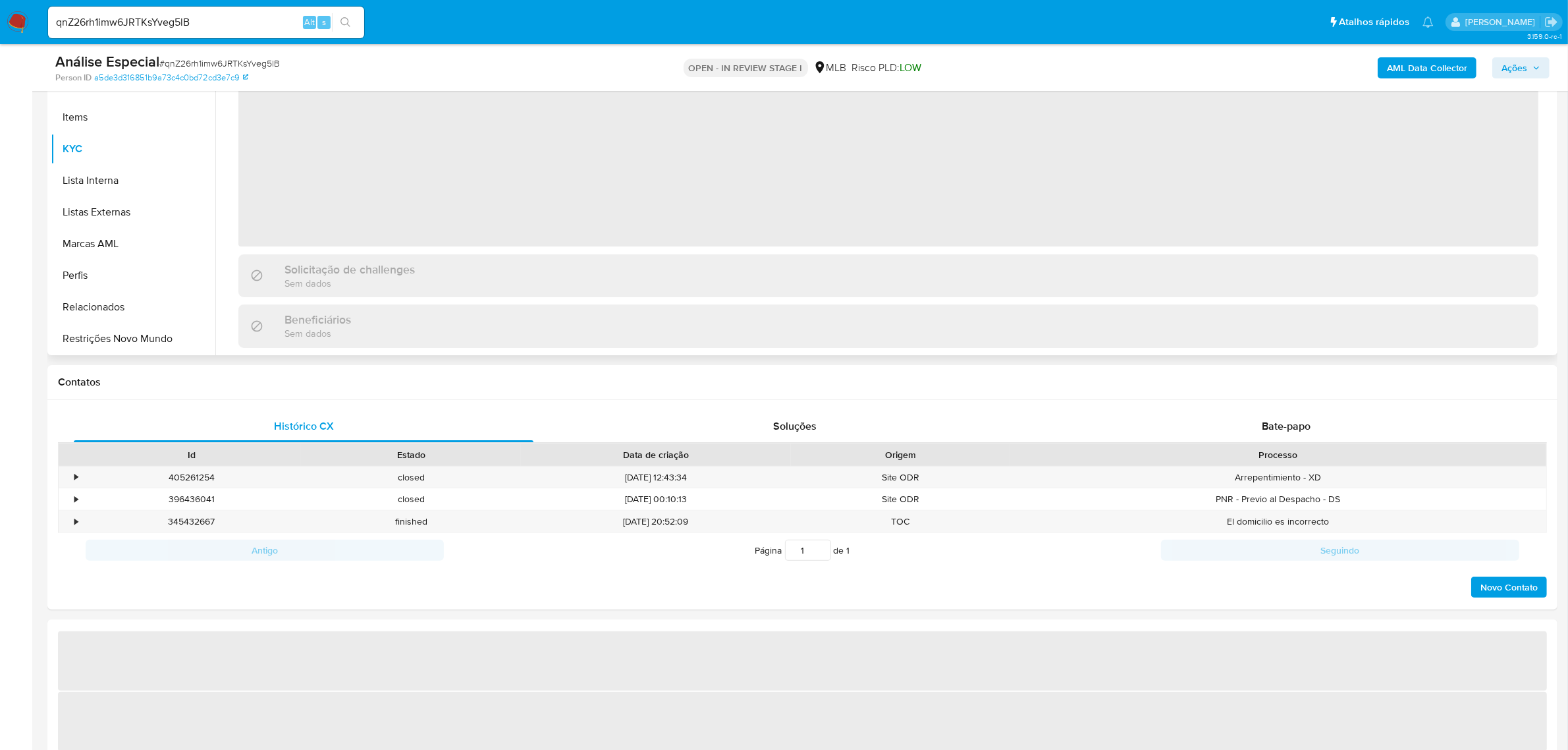
scroll to position [412, 0]
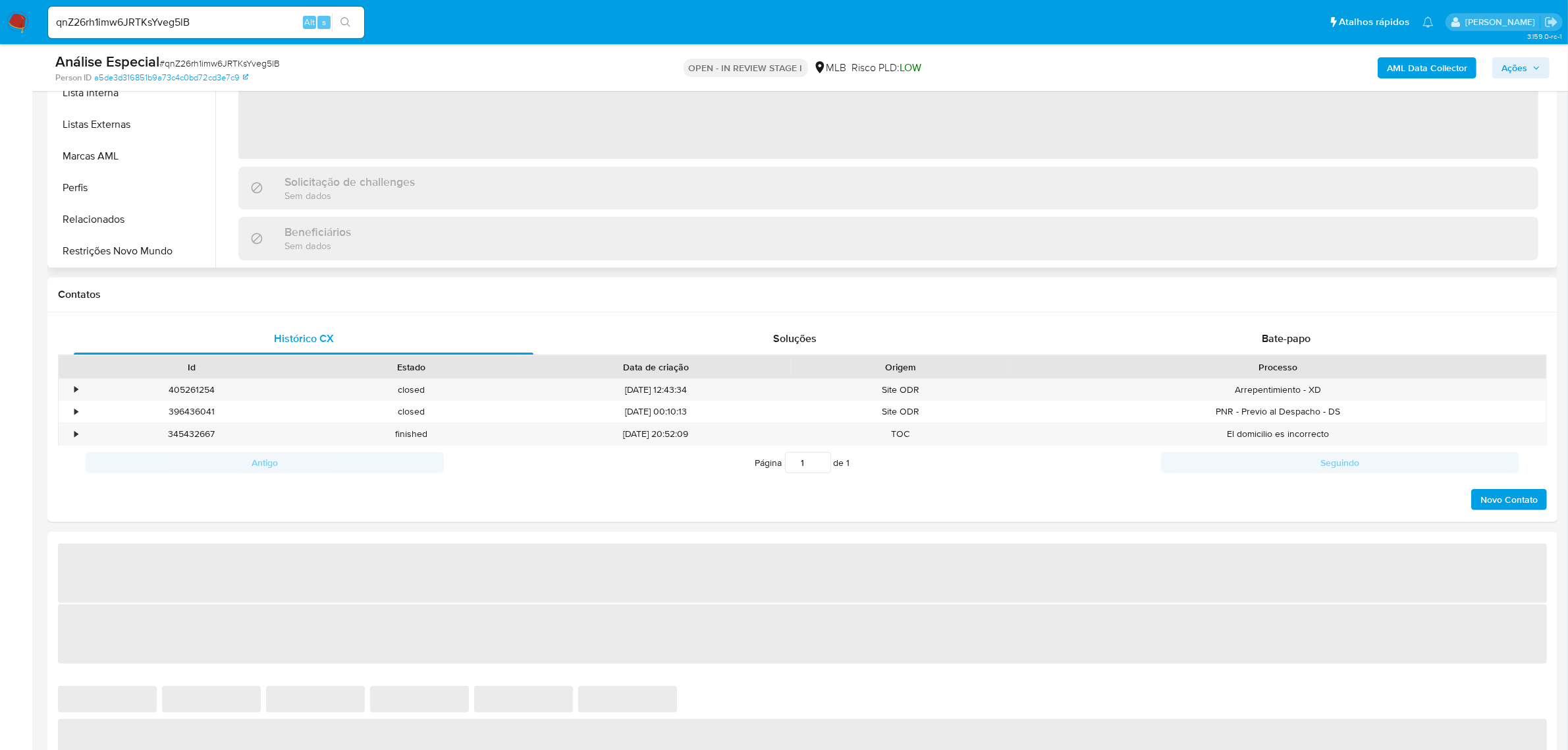
select select "10"
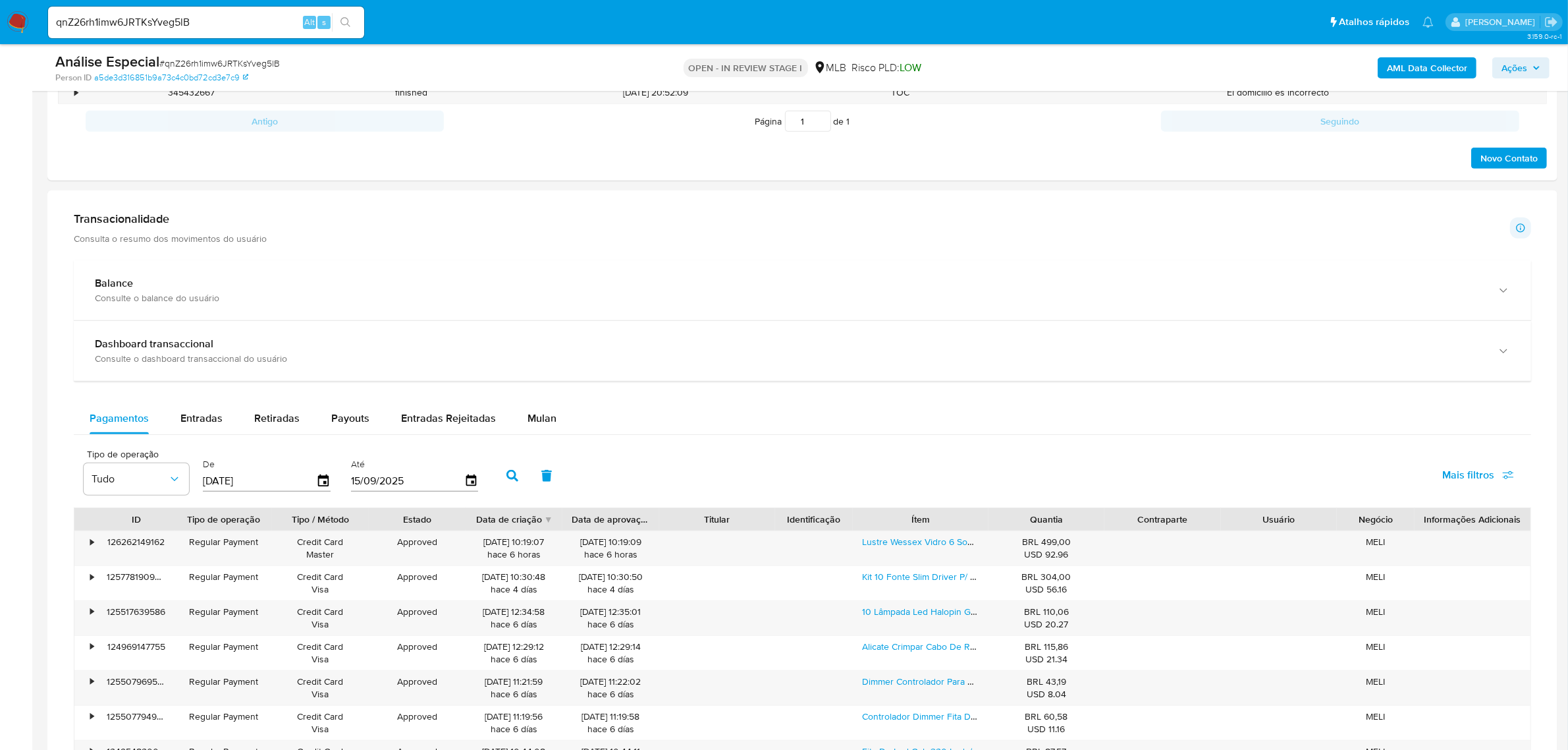
scroll to position [989, 0]
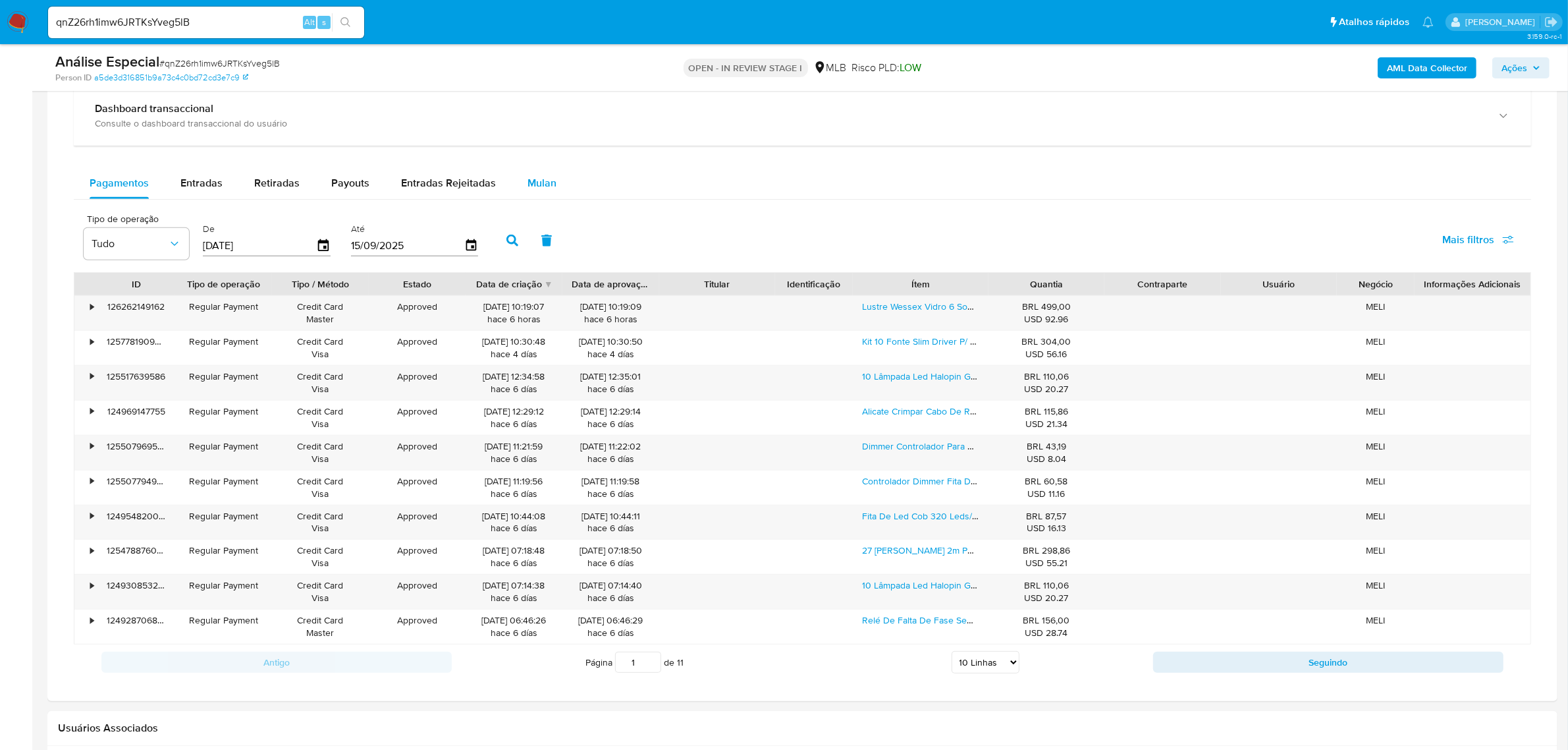
click at [537, 193] on div "Mulan" at bounding box center [542, 184] width 29 height 32
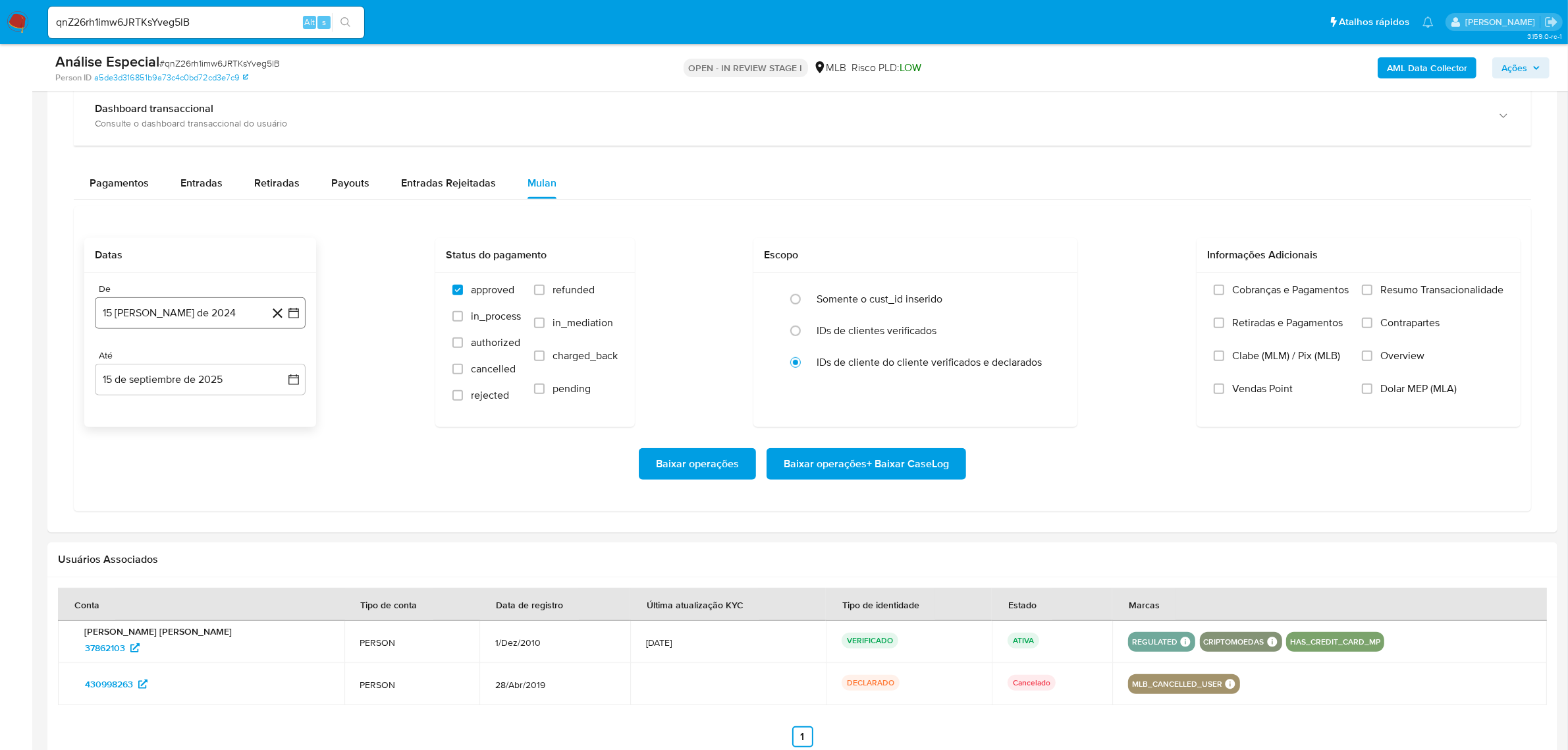
click at [163, 328] on button "15 de agosto de 2024" at bounding box center [201, 313] width 211 height 32
click at [183, 357] on span "agosto 2024" at bounding box center [194, 360] width 60 height 13
click at [282, 362] on icon "Año siguiente" at bounding box center [279, 360] width 16 height 16
click at [209, 412] on button "feb" at bounding box center [199, 408] width 37 height 21
click at [241, 410] on tr "1 2" at bounding box center [200, 409] width 179 height 21
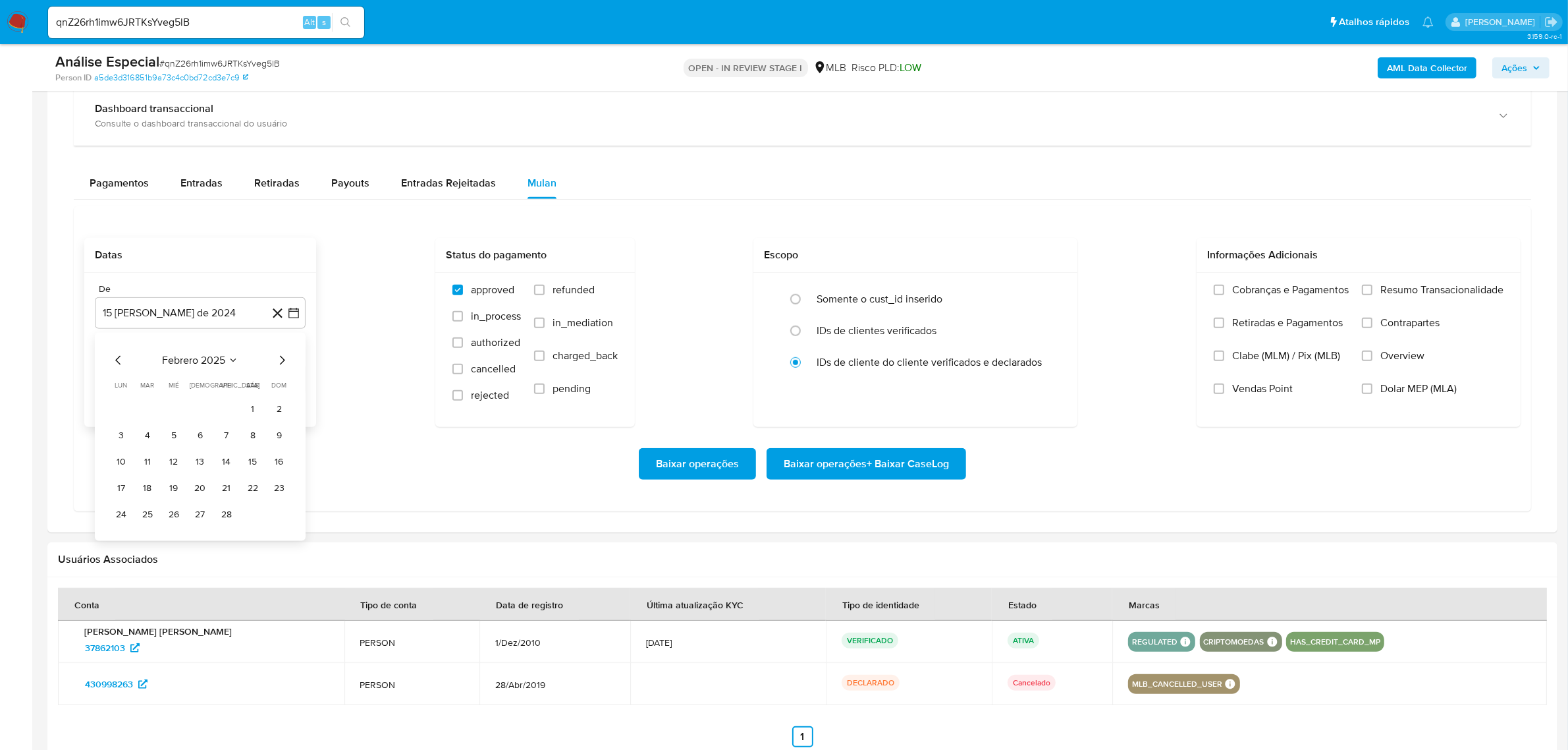
click at [241, 408] on tr "1 2" at bounding box center [200, 409] width 179 height 21
click at [248, 408] on button "1" at bounding box center [252, 409] width 21 height 21
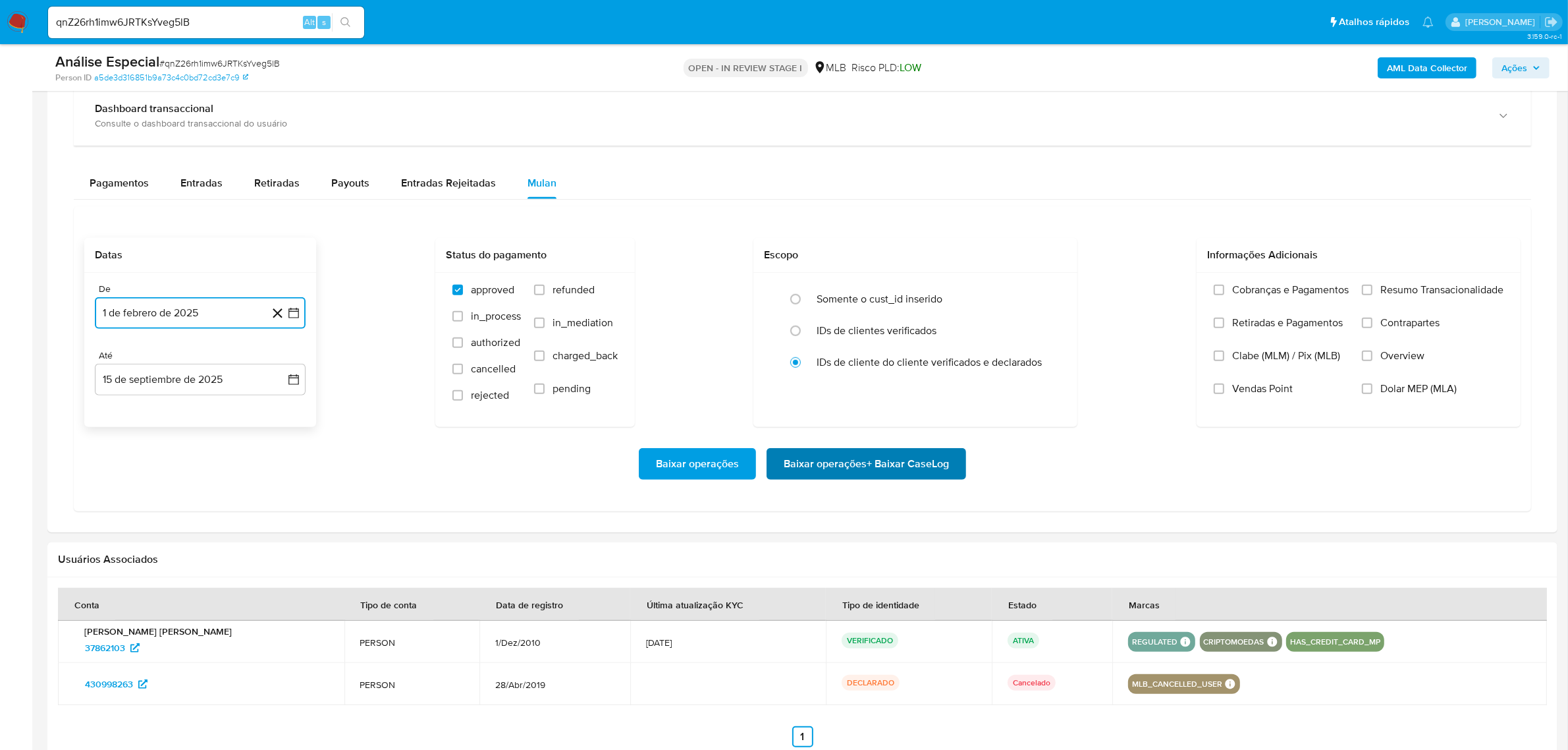
click at [837, 459] on span "Baixar operações + Baixar CaseLog" at bounding box center [866, 464] width 165 height 29
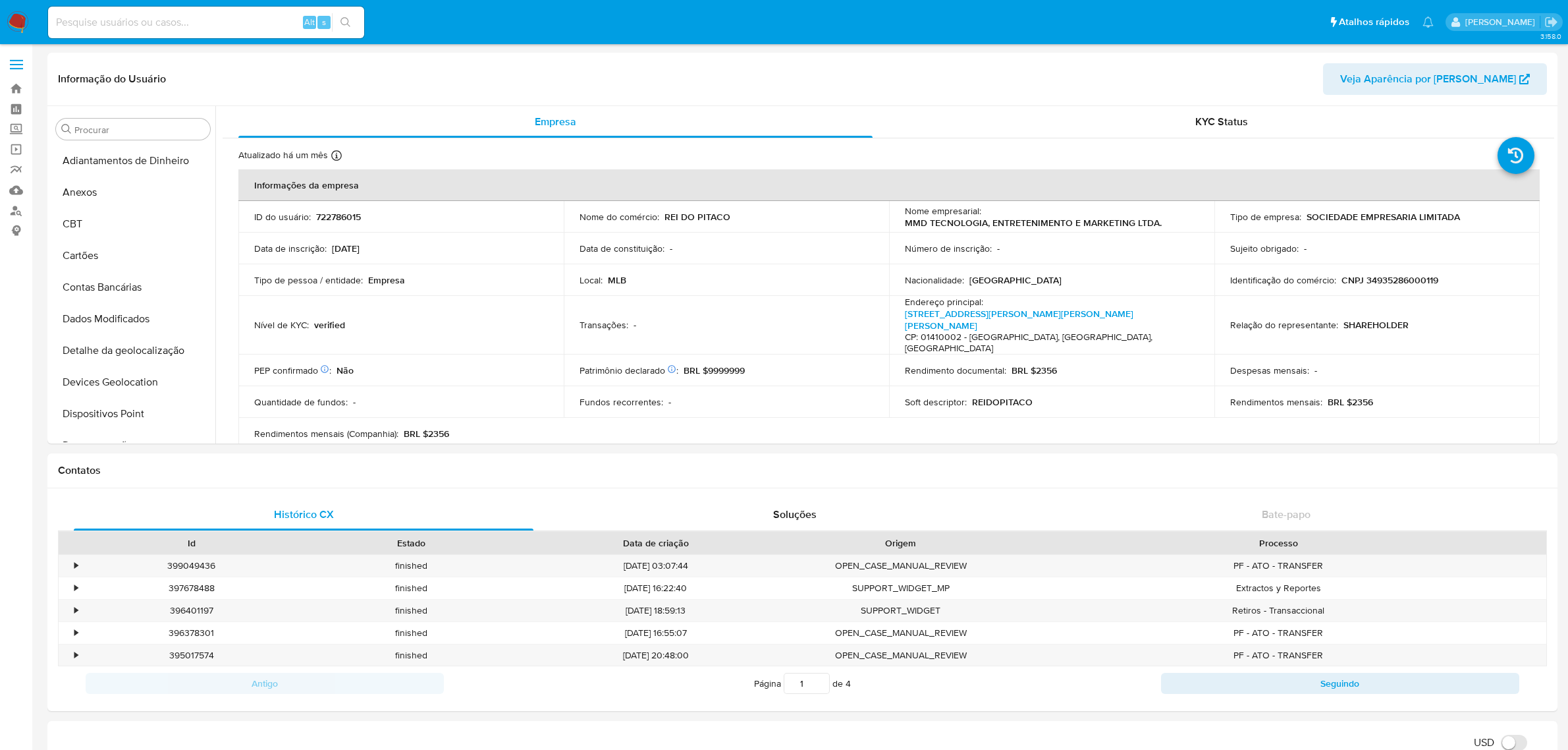
select select "10"
click at [263, 23] on input at bounding box center [206, 22] width 316 height 17
paste input "dOqgaGRCHQge0cx2KynVUcLU"
type input "dOqgaGRCHQge0cx2KynVUcLU"
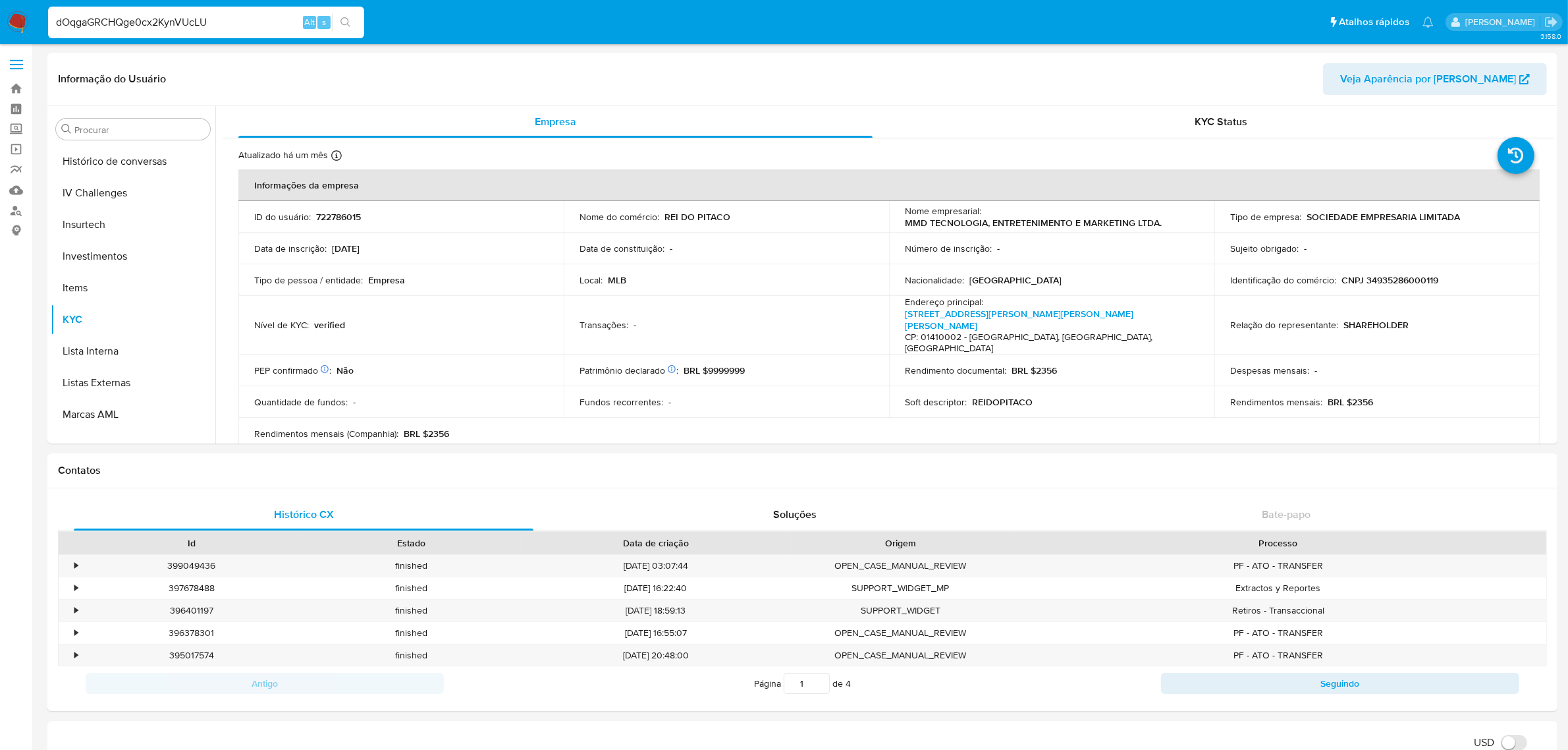
click at [345, 23] on icon "search-icon" at bounding box center [345, 22] width 10 height 10
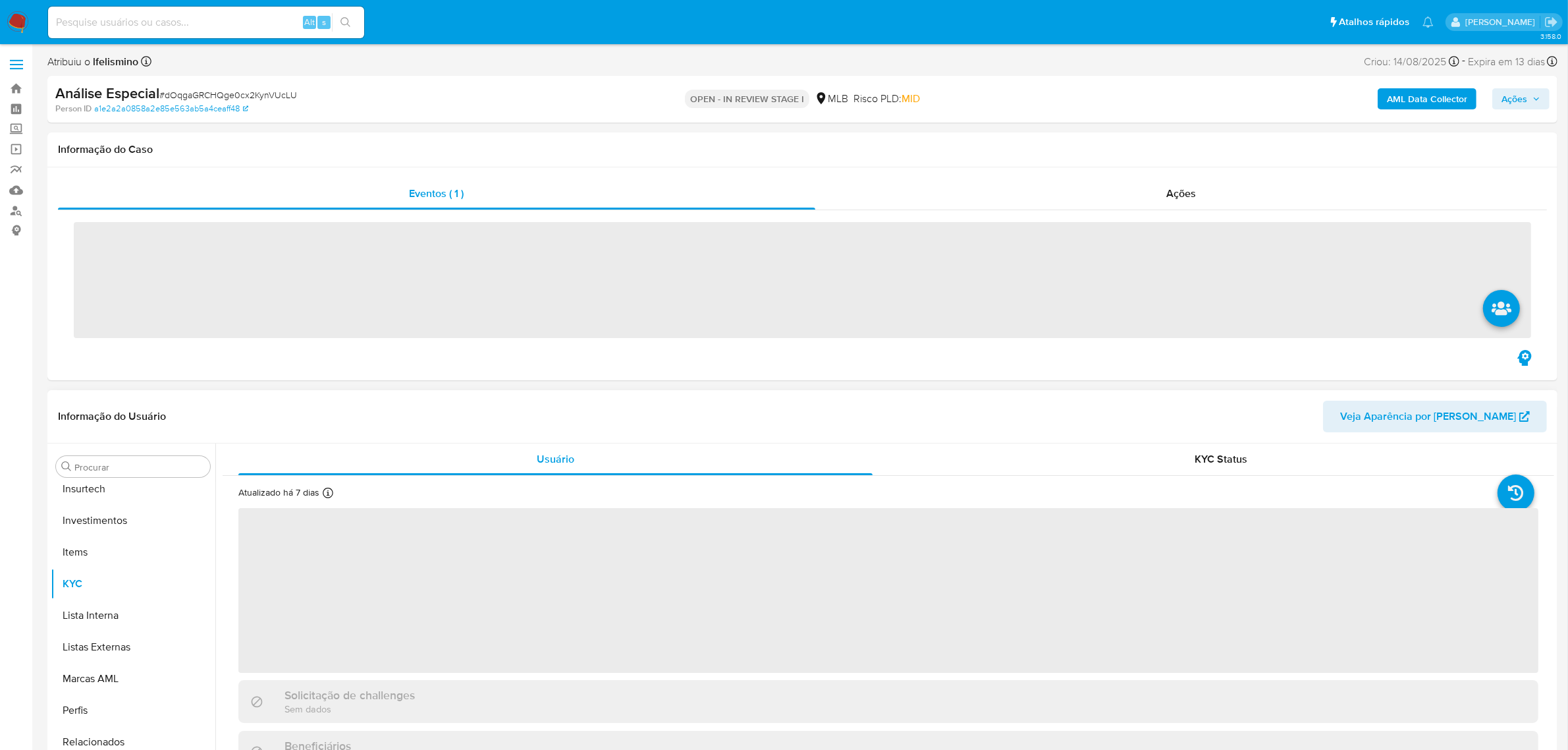
scroll to position [620, 0]
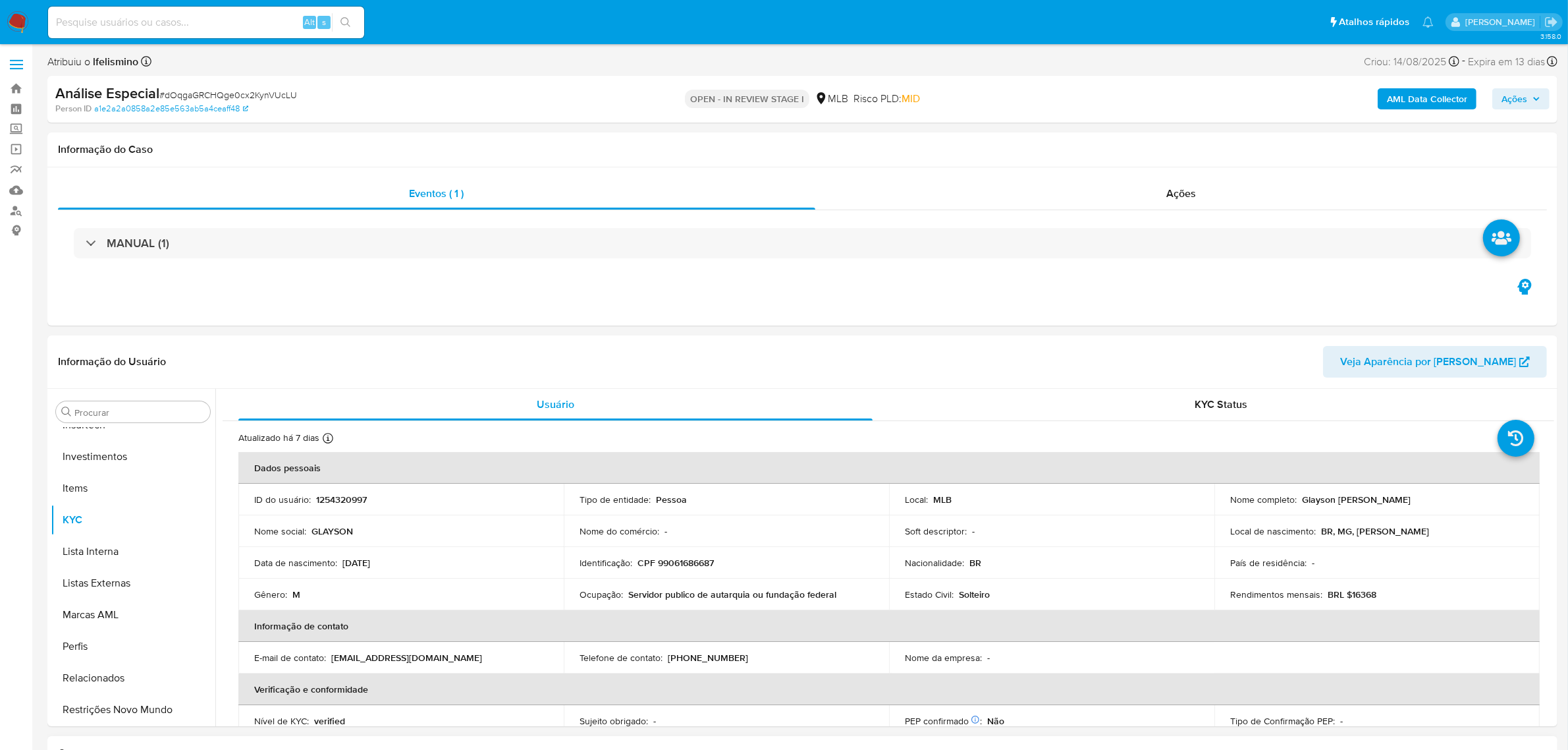
select select "10"
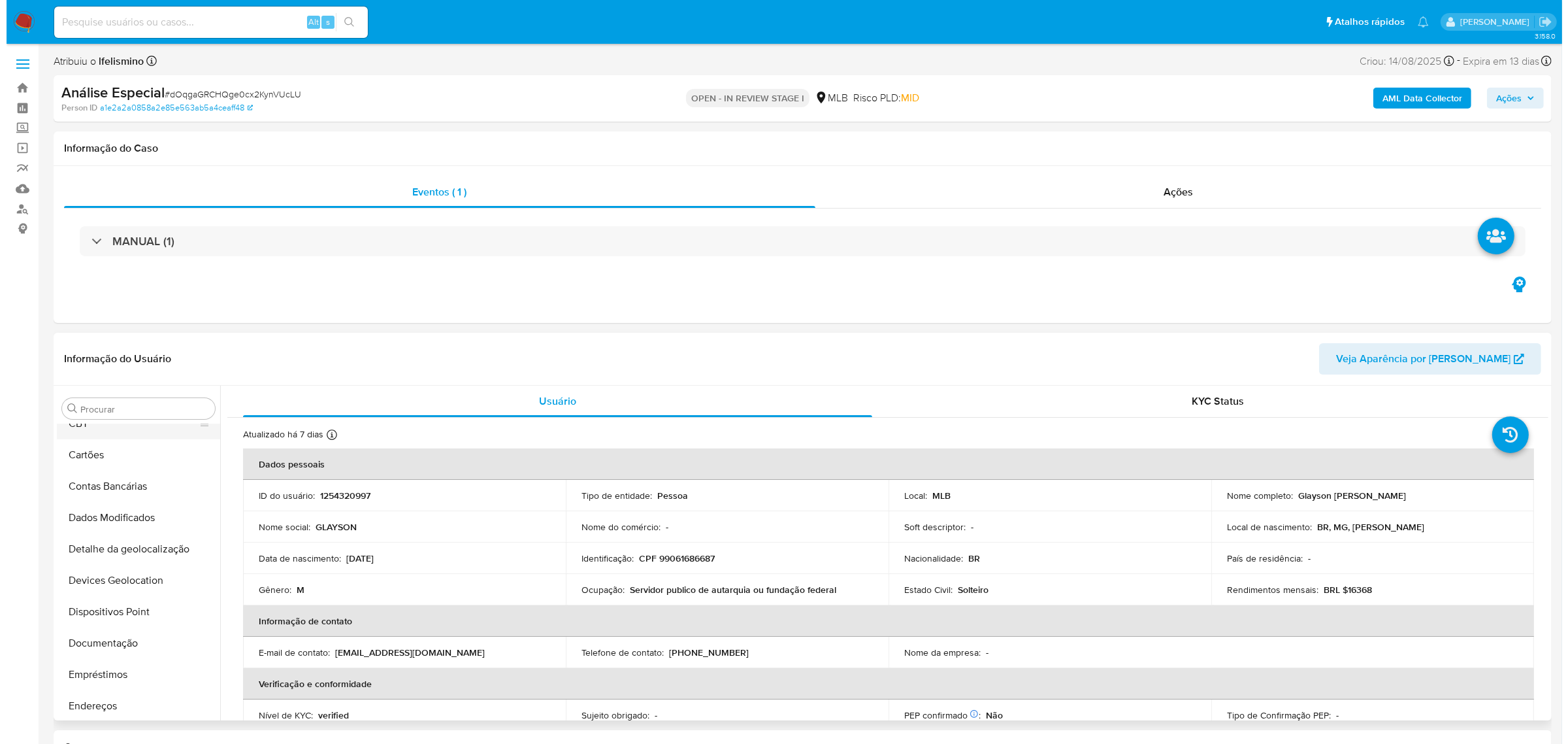
scroll to position [0, 0]
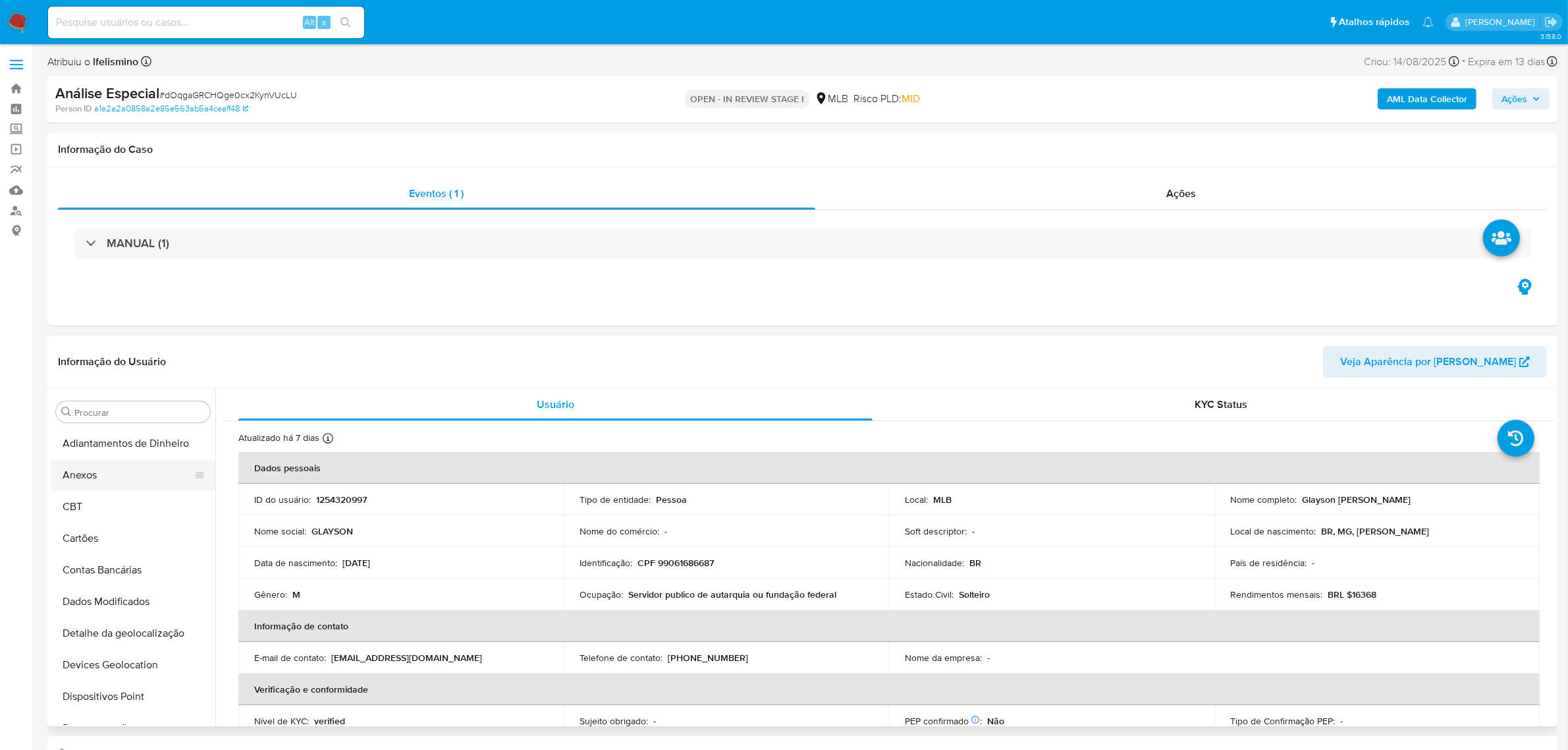
click at [86, 491] on button "Anexos" at bounding box center [128, 475] width 154 height 32
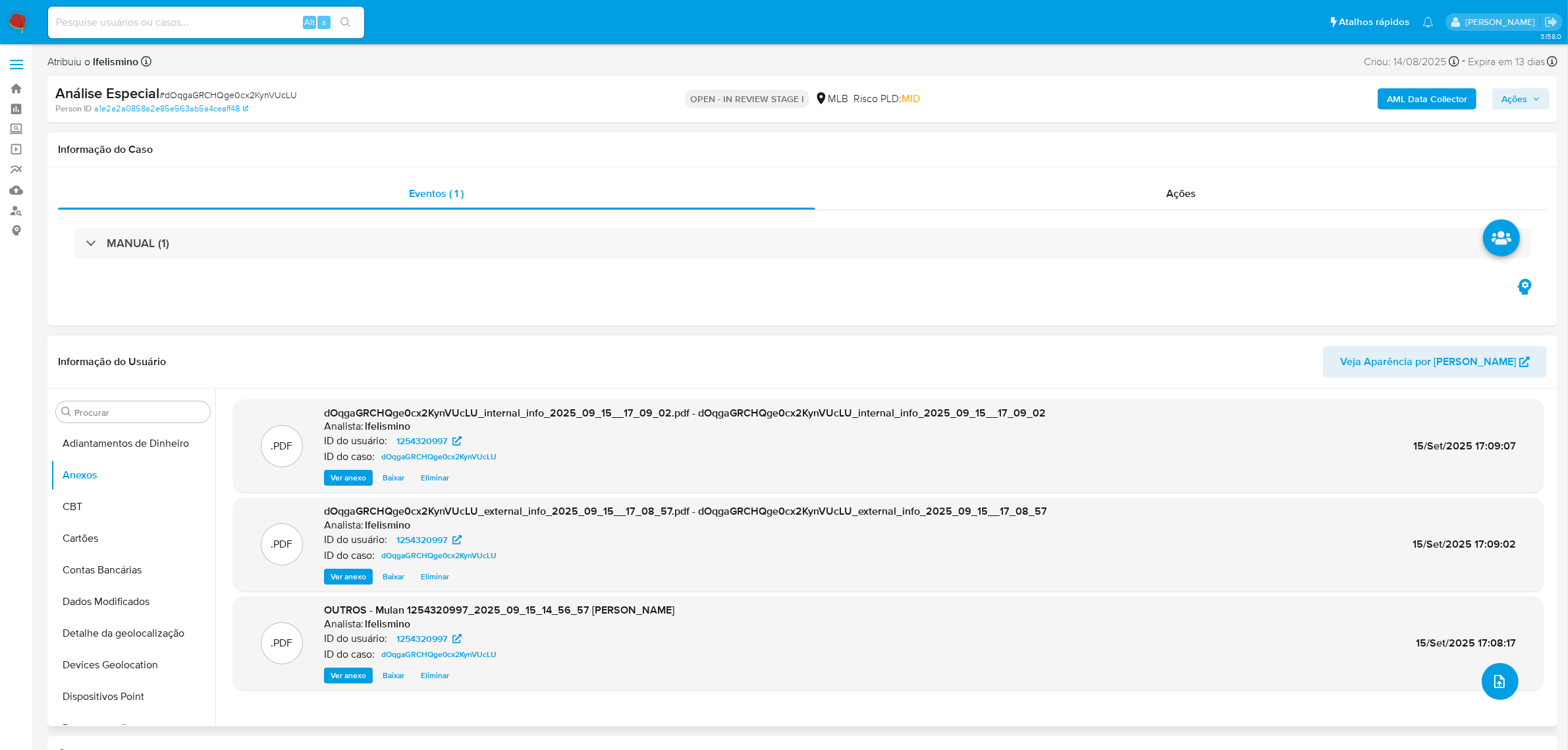
click at [1508, 695] on button "upload-file" at bounding box center [1500, 681] width 37 height 37
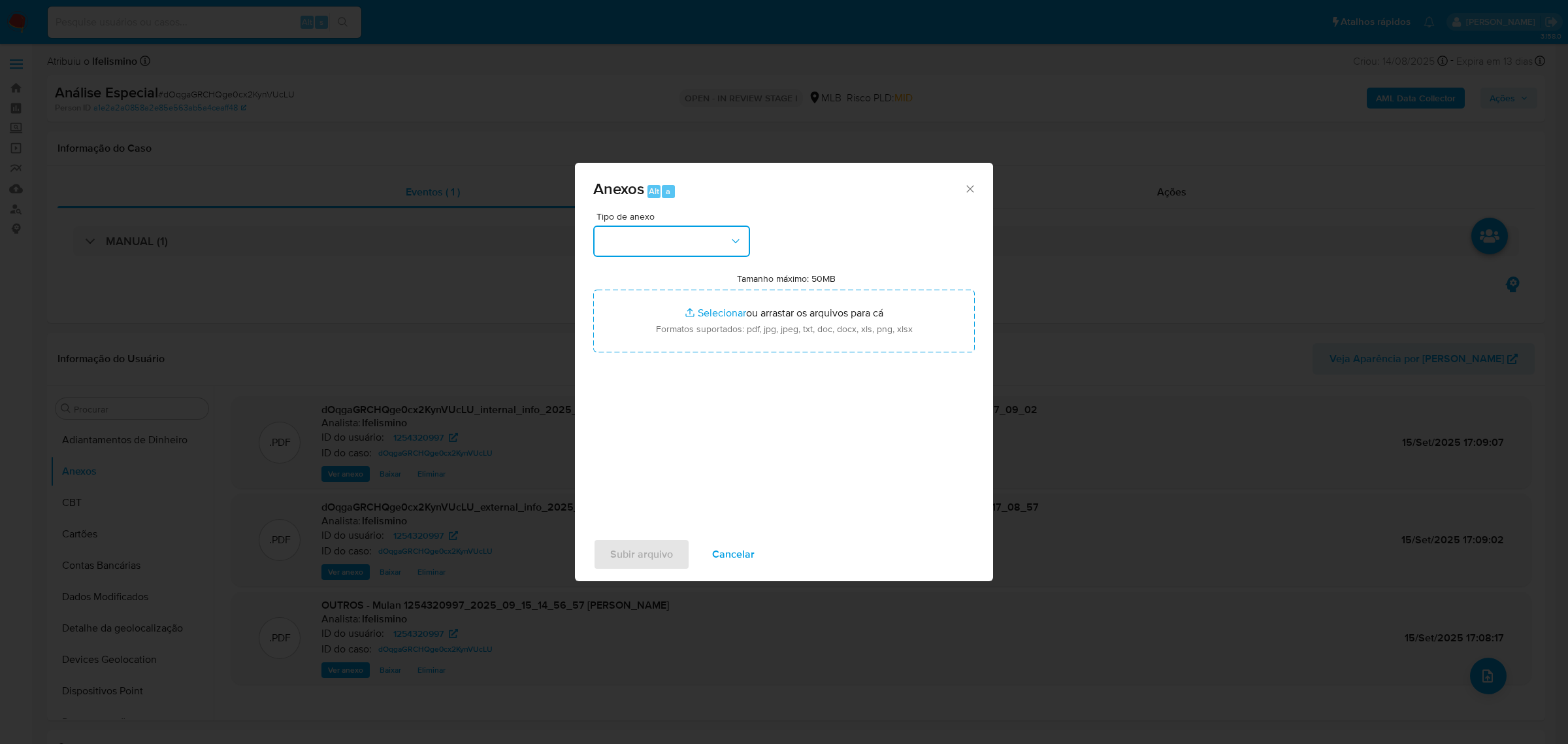
click at [713, 233] on button "button" at bounding box center [671, 241] width 157 height 31
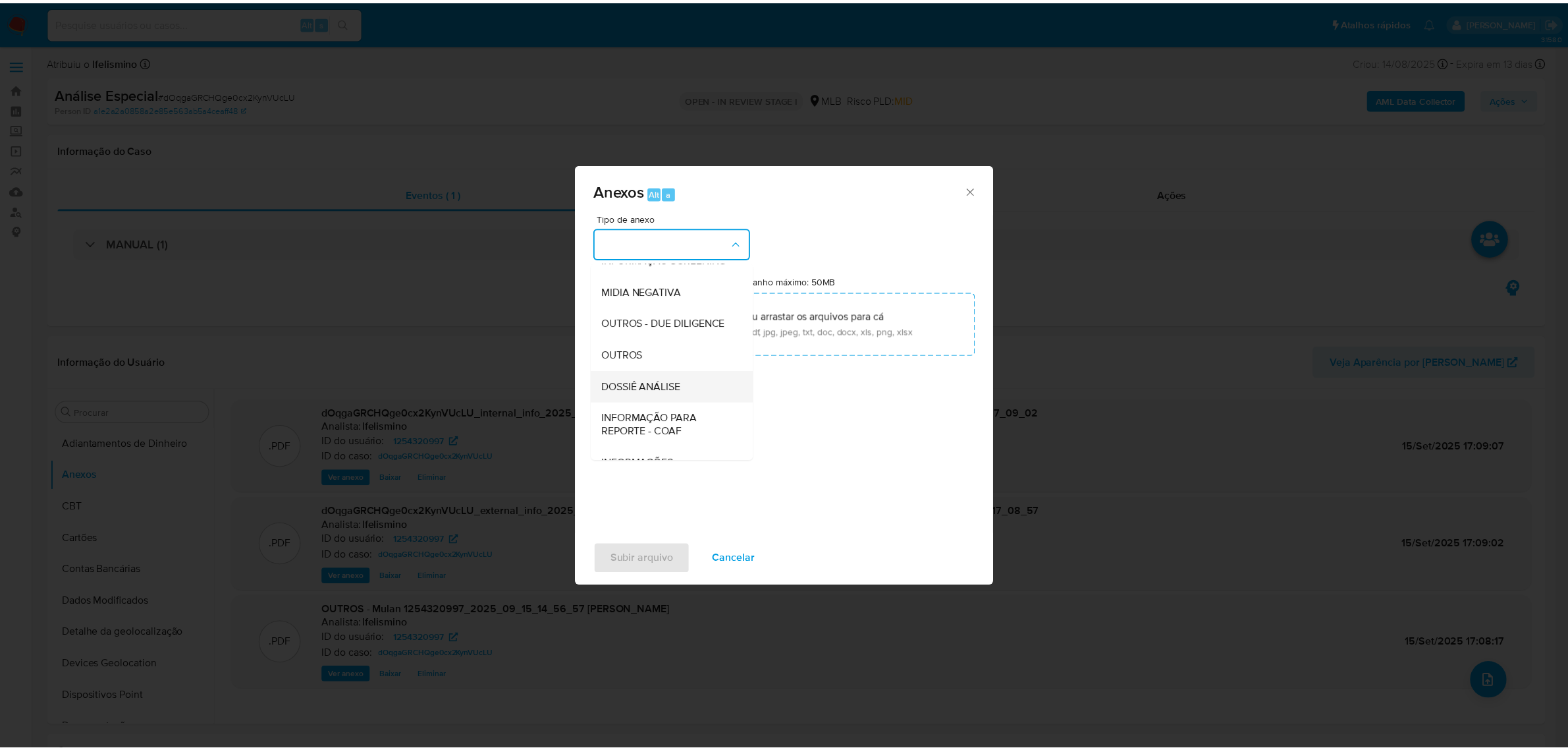
scroll to position [202, 0]
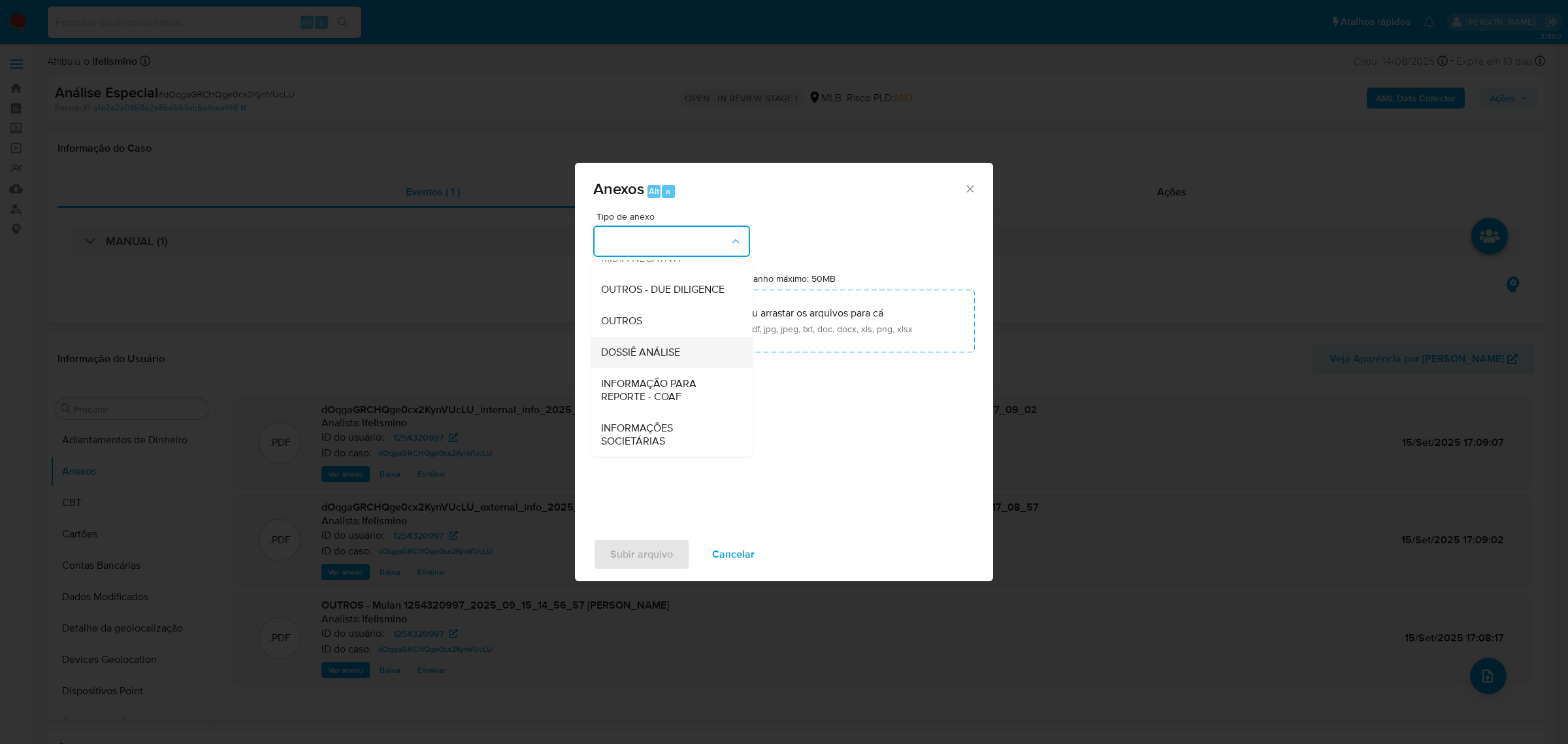
click at [653, 351] on span "DOSSIÊ ANÁLISE" at bounding box center [641, 351] width 79 height 13
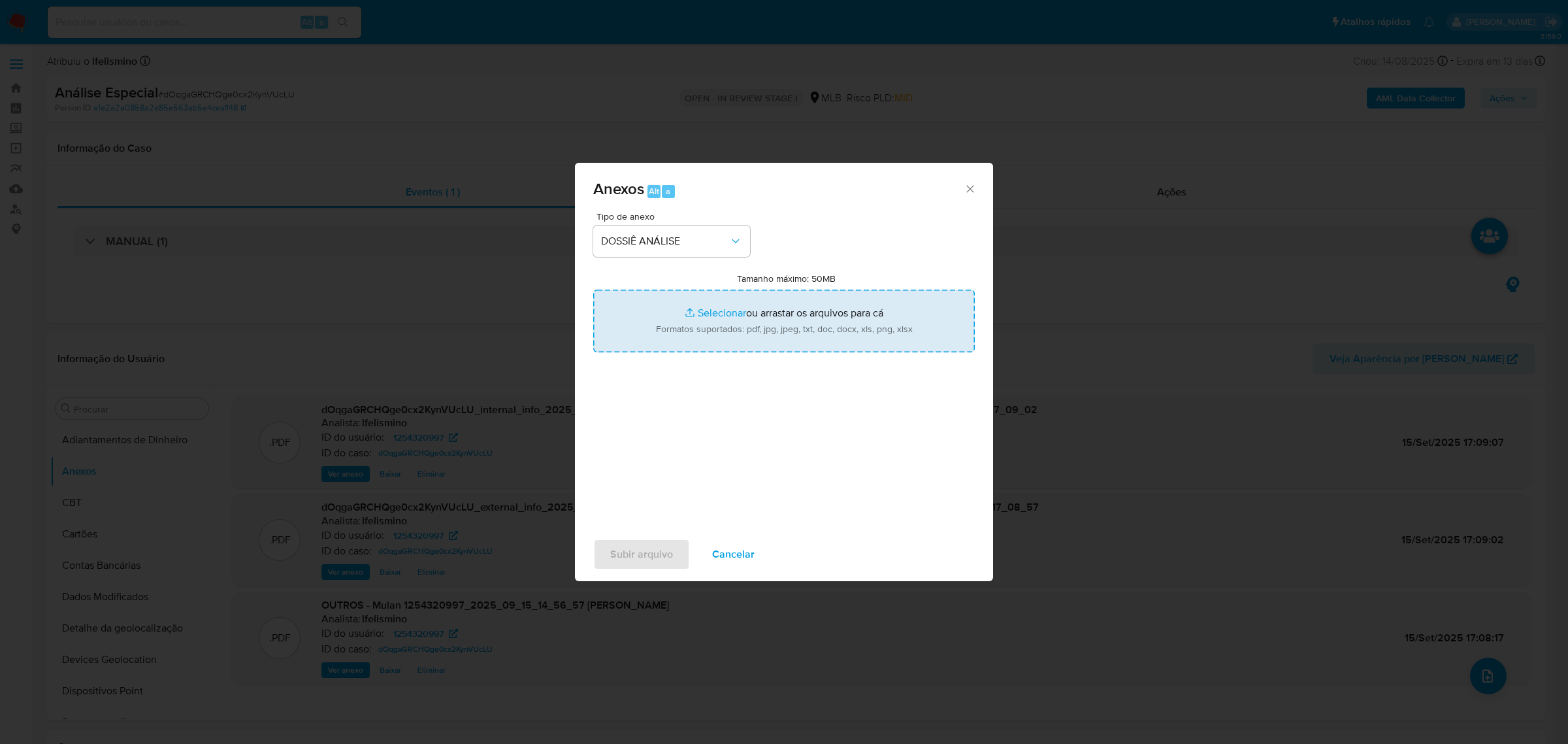
type input "C:\fakepath\SAR - CPF 99061686687 - [PERSON_NAME].pdf"
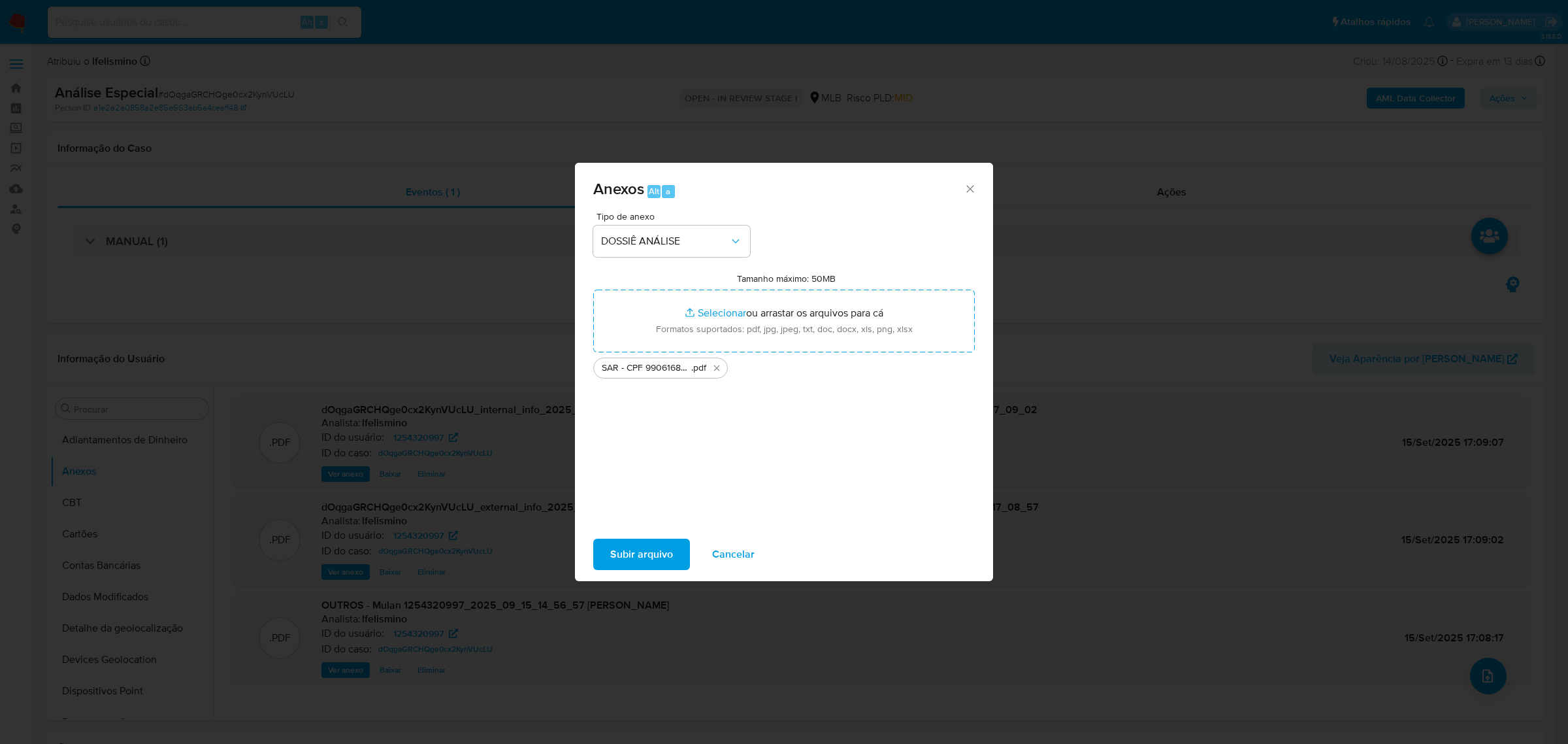
click at [613, 563] on span "Subir arquivo" at bounding box center [642, 554] width 63 height 29
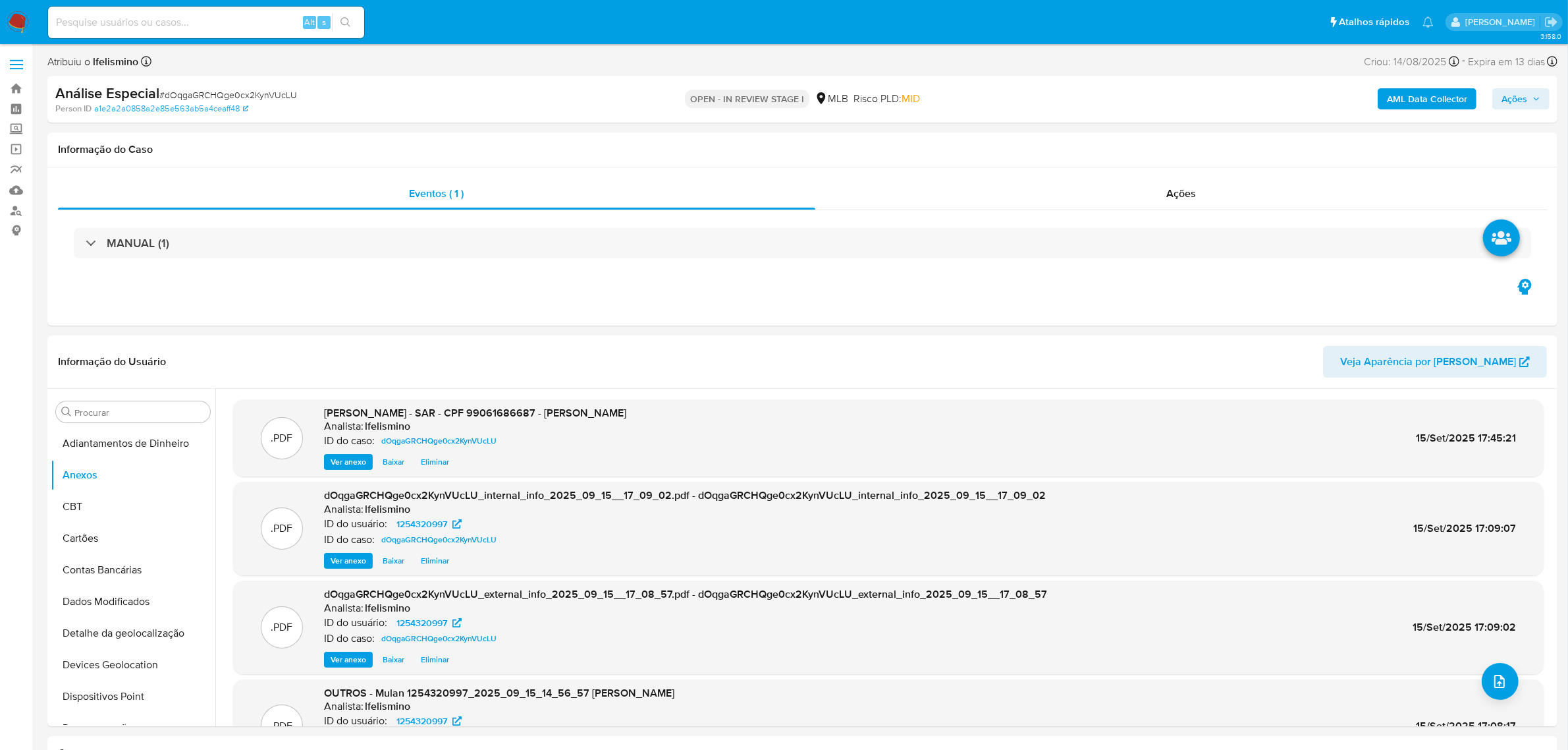
click at [1512, 106] on span "Ações" at bounding box center [1514, 99] width 26 height 21
click at [1161, 133] on span "Resolução do caso" at bounding box center [1138, 141] width 89 height 15
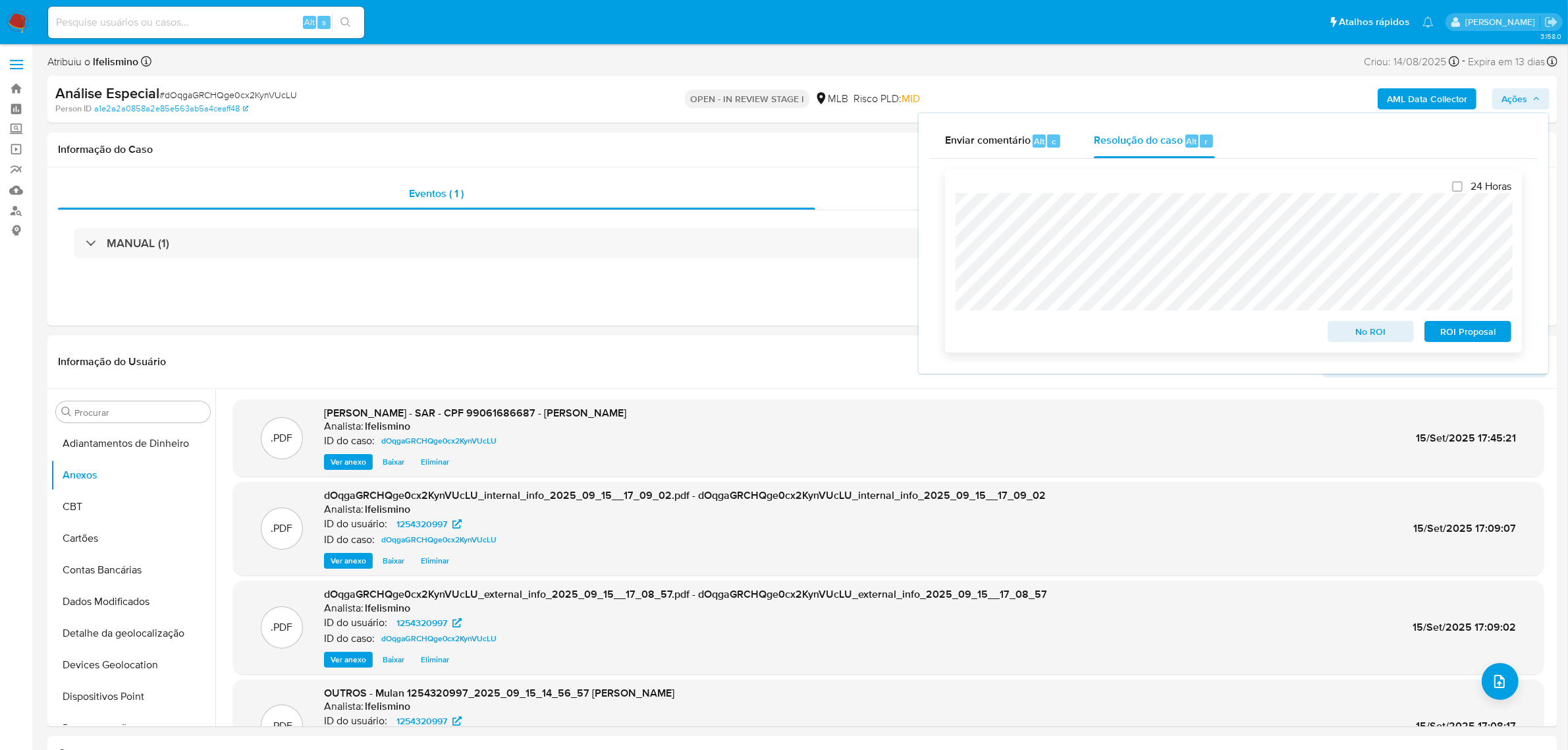
click at [1454, 326] on span "ROI Proposal" at bounding box center [1467, 331] width 68 height 19
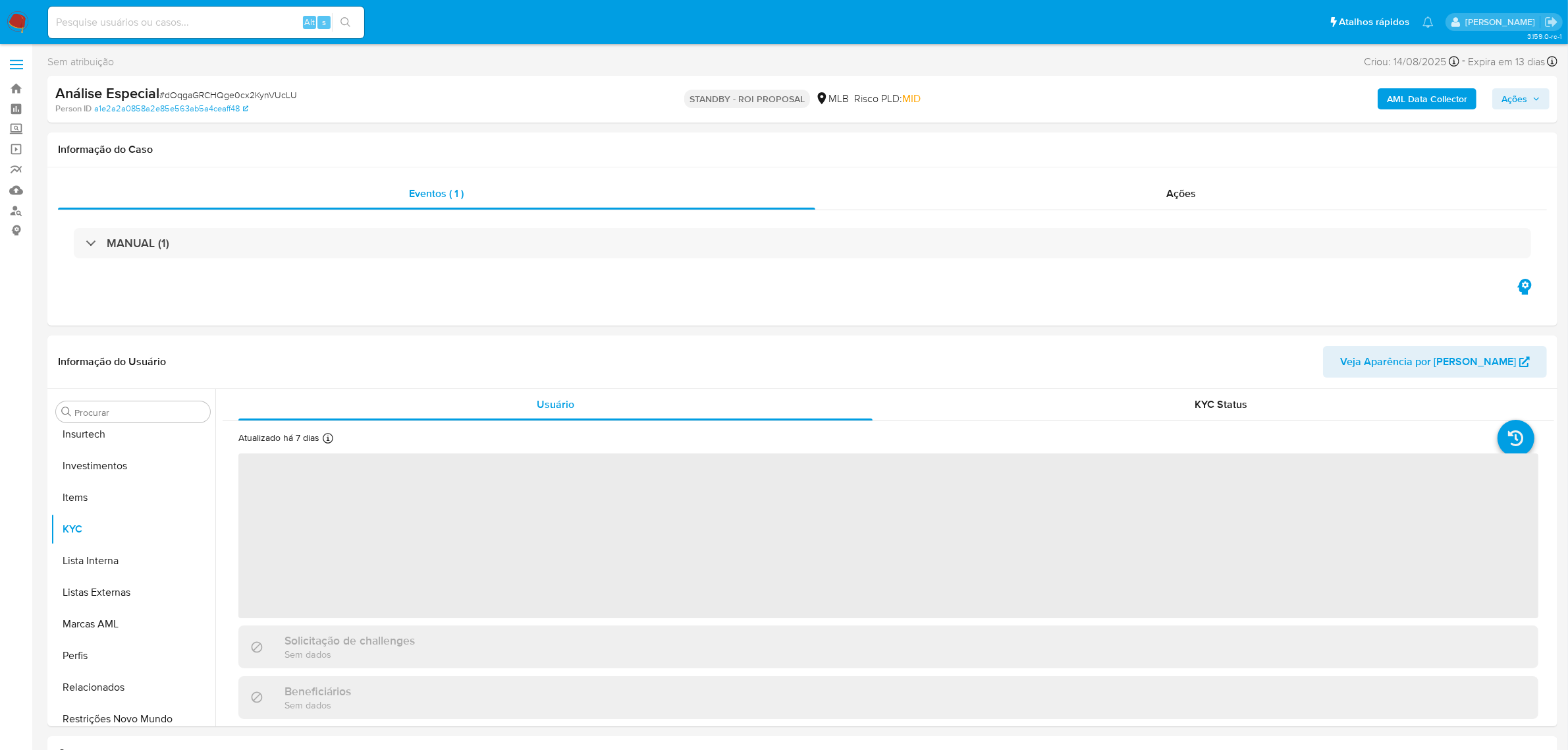
scroll to position [620, 0]
select select "10"
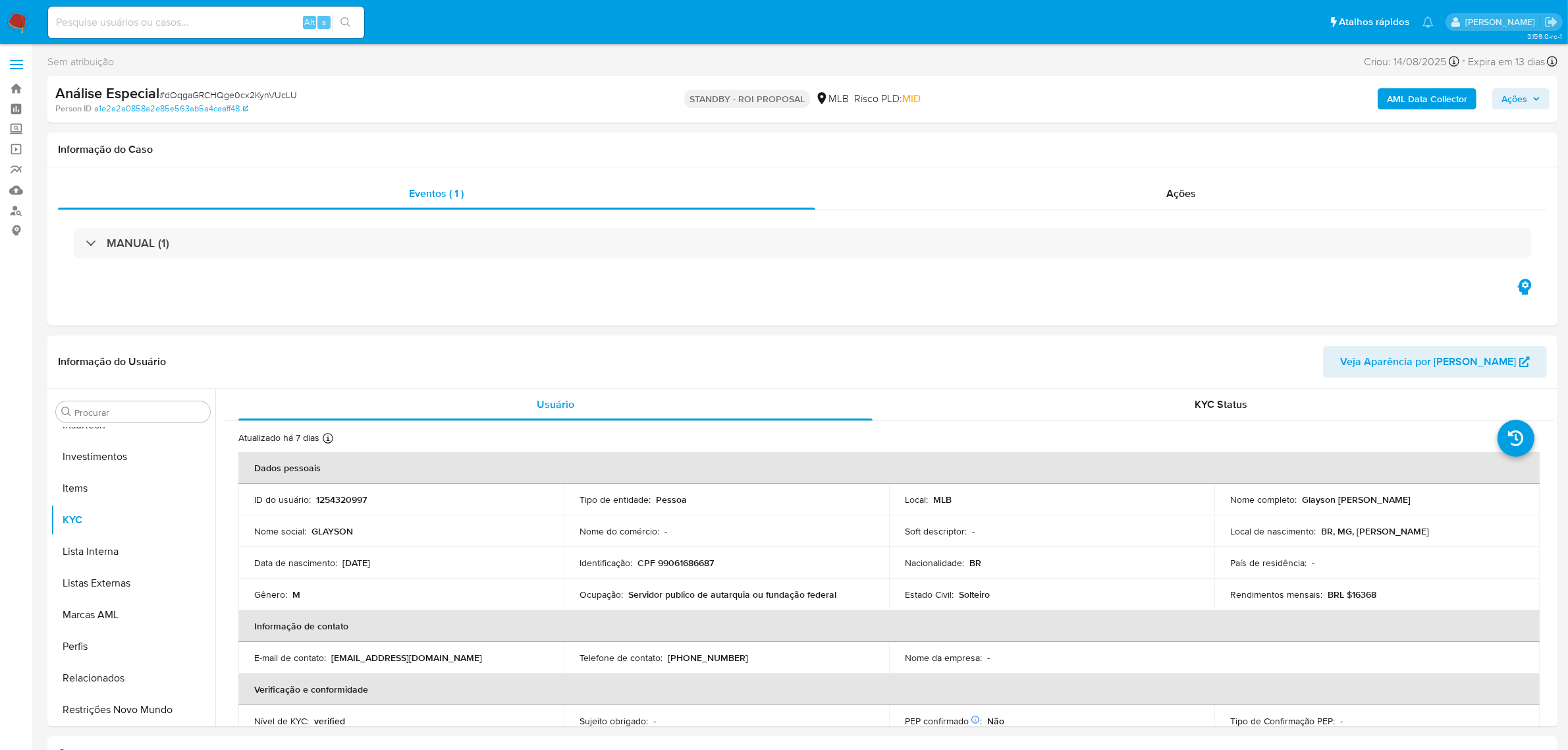
click at [241, 93] on span "# dOqgaGRCHQge0cx2KynVUcLU" at bounding box center [228, 95] width 138 height 13
copy span "dOqgaGRCHQge0cx2KynVUcLU"
